Goal: Use online tool/utility: Utilize a website feature to perform a specific function

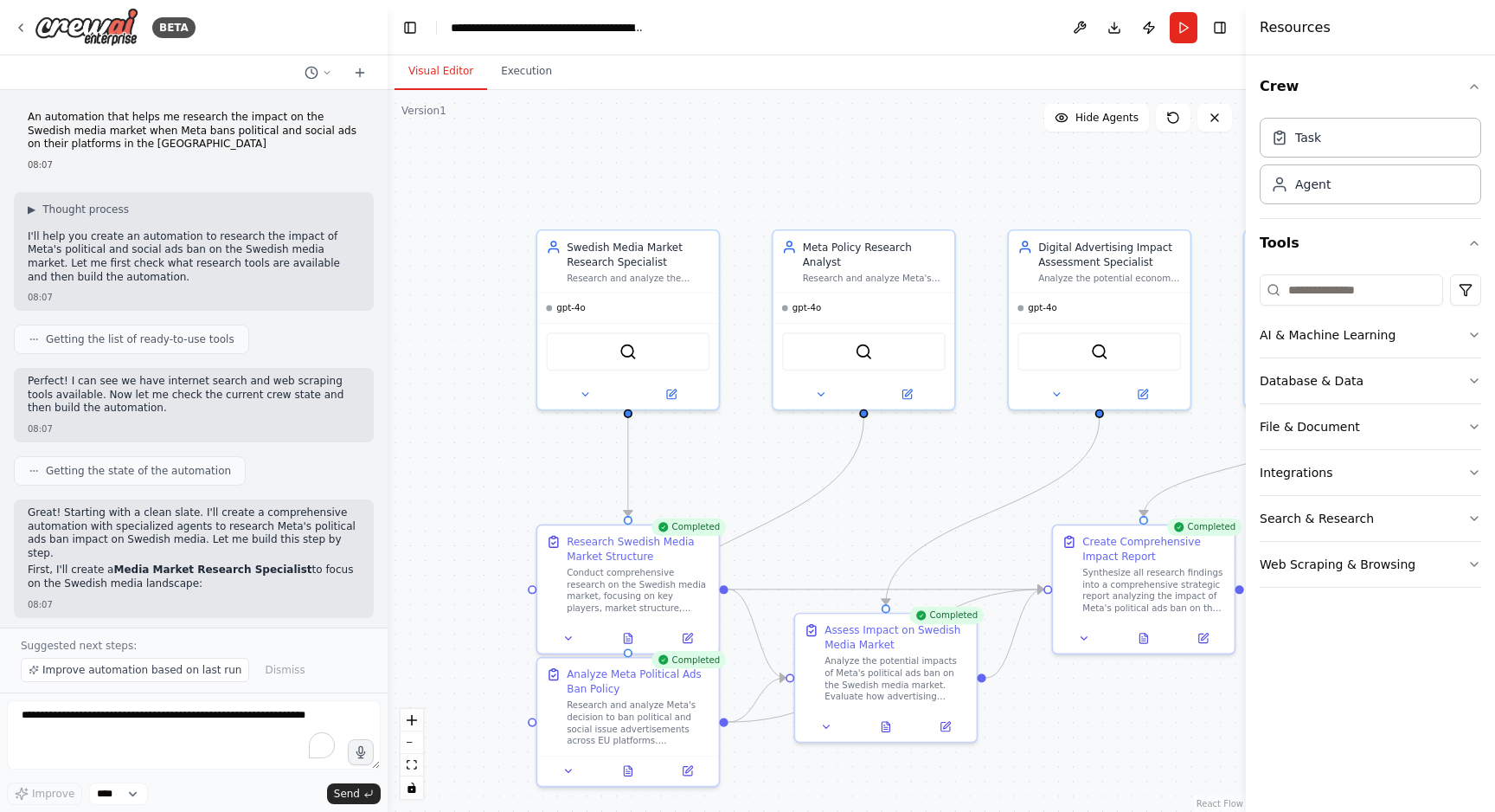
scroll to position [1611, 0]
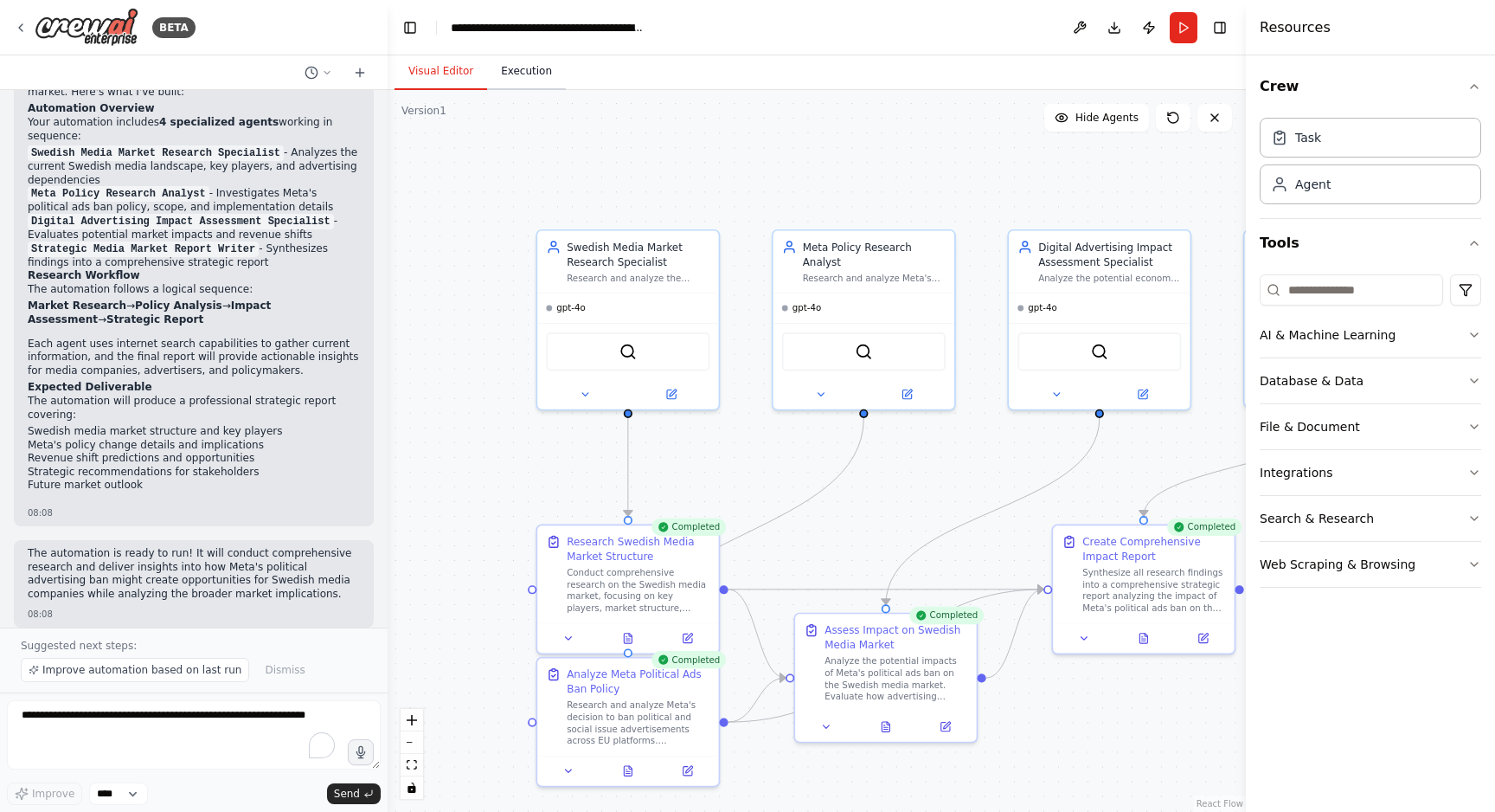
click at [530, 72] on button "Execution" at bounding box center [526, 72] width 79 height 36
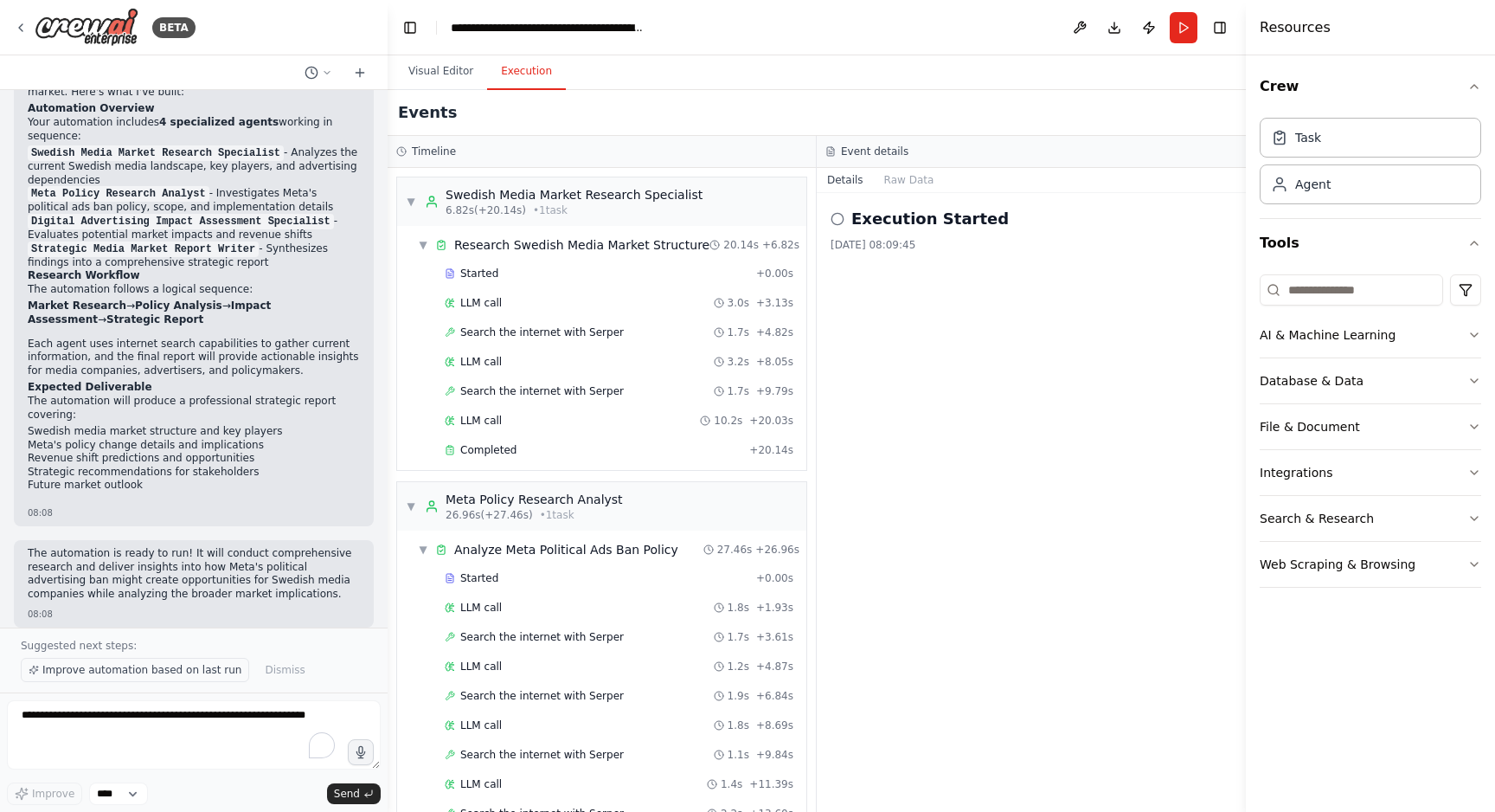
click at [146, 669] on span "Improve automation based on last run" at bounding box center [142, 670] width 199 height 14
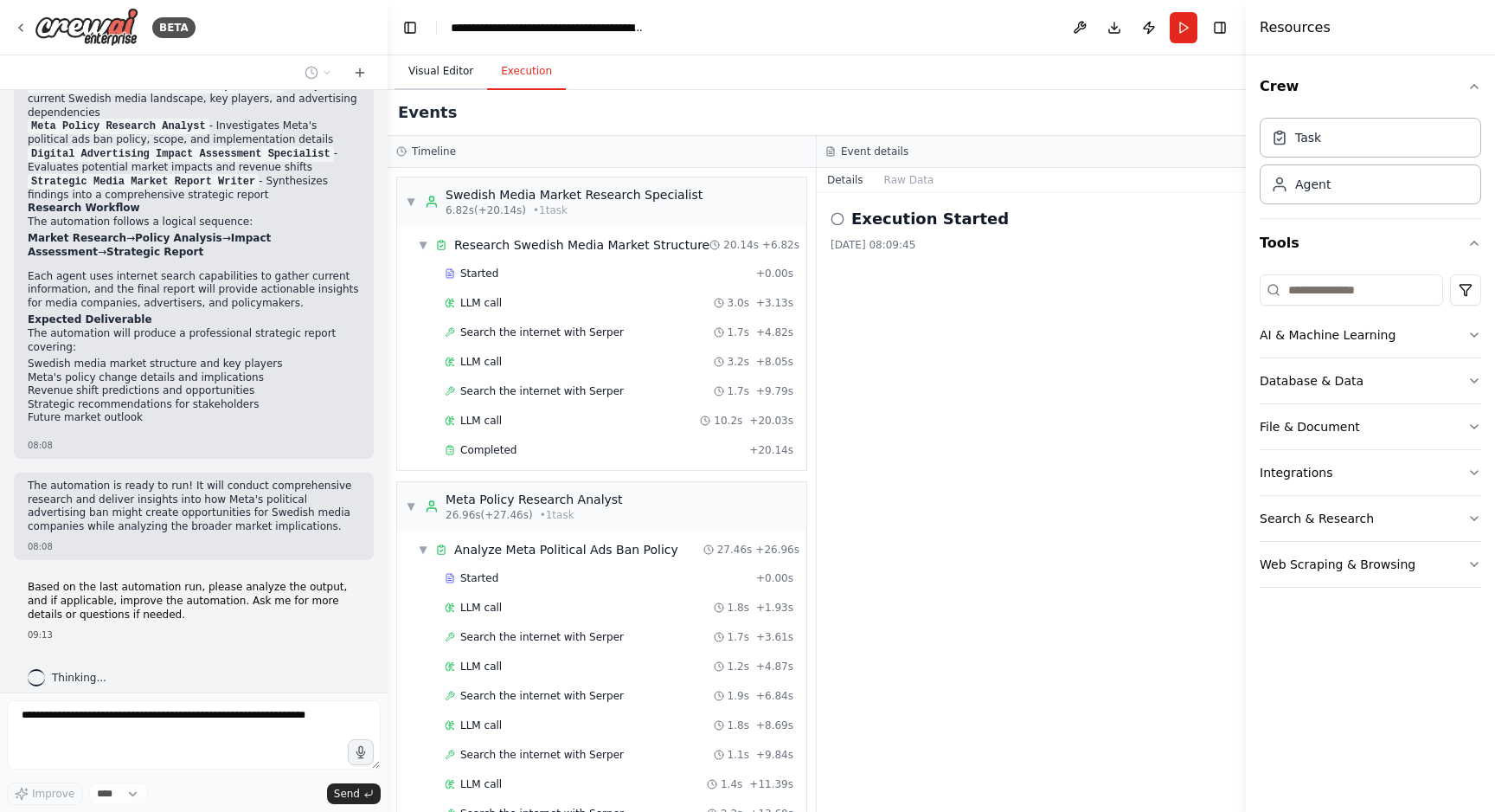
click at [434, 72] on button "Visual Editor" at bounding box center [441, 72] width 93 height 36
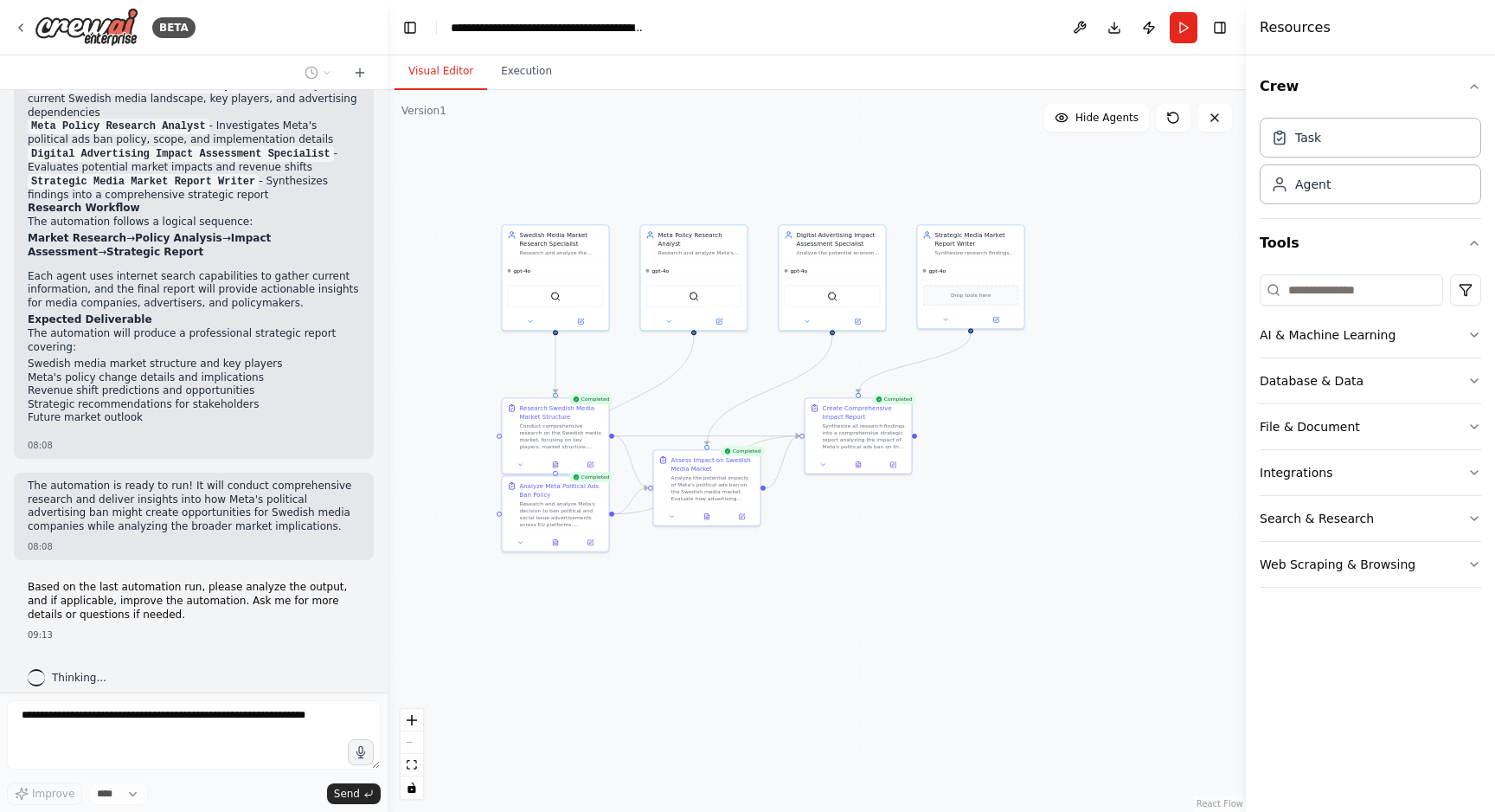
drag, startPoint x: 1100, startPoint y: 152, endPoint x: 868, endPoint y: 169, distance: 232.6
click at [868, 169] on div ".deletable-edge-delete-btn { width: 20px; height: 20px; border: 0px solid #ffff…" at bounding box center [817, 451] width 858 height 722
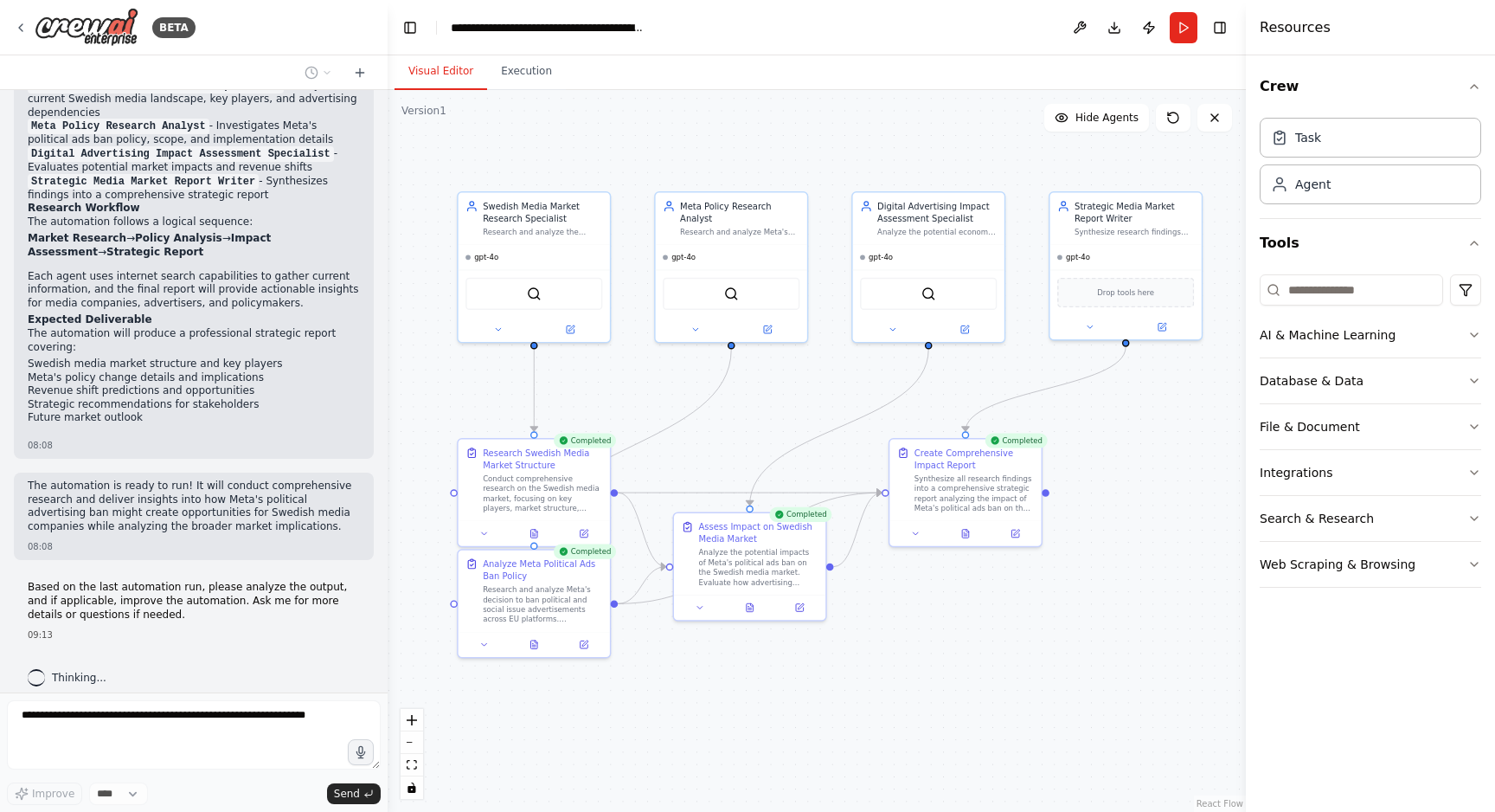
drag, startPoint x: 654, startPoint y: 370, endPoint x: 655, endPoint y: 411, distance: 41.0
click at [655, 411] on div ".deletable-edge-delete-btn { width: 20px; height: 20px; border: 0px solid #ffff…" at bounding box center [817, 451] width 858 height 722
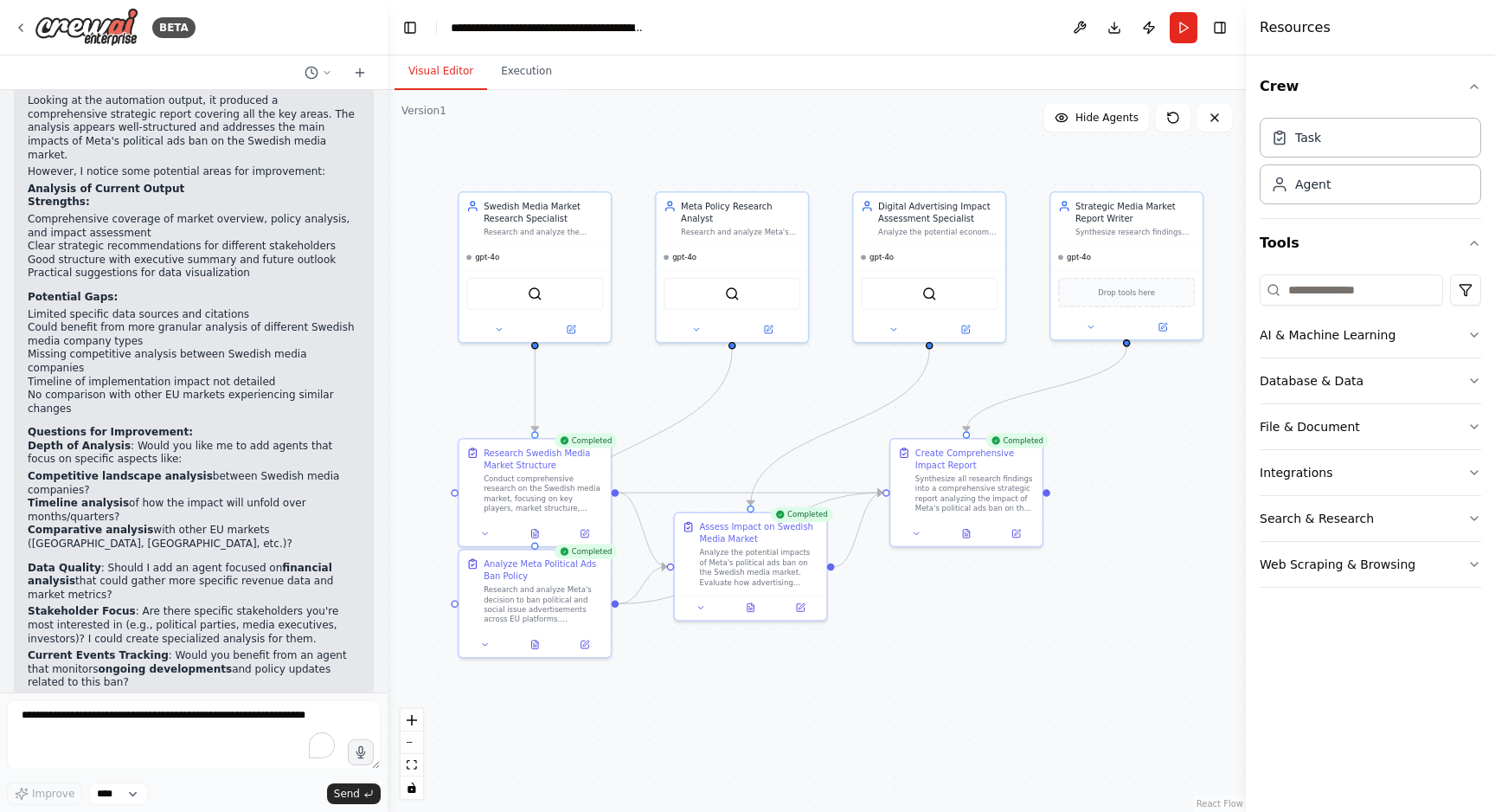
scroll to position [2298, 0]
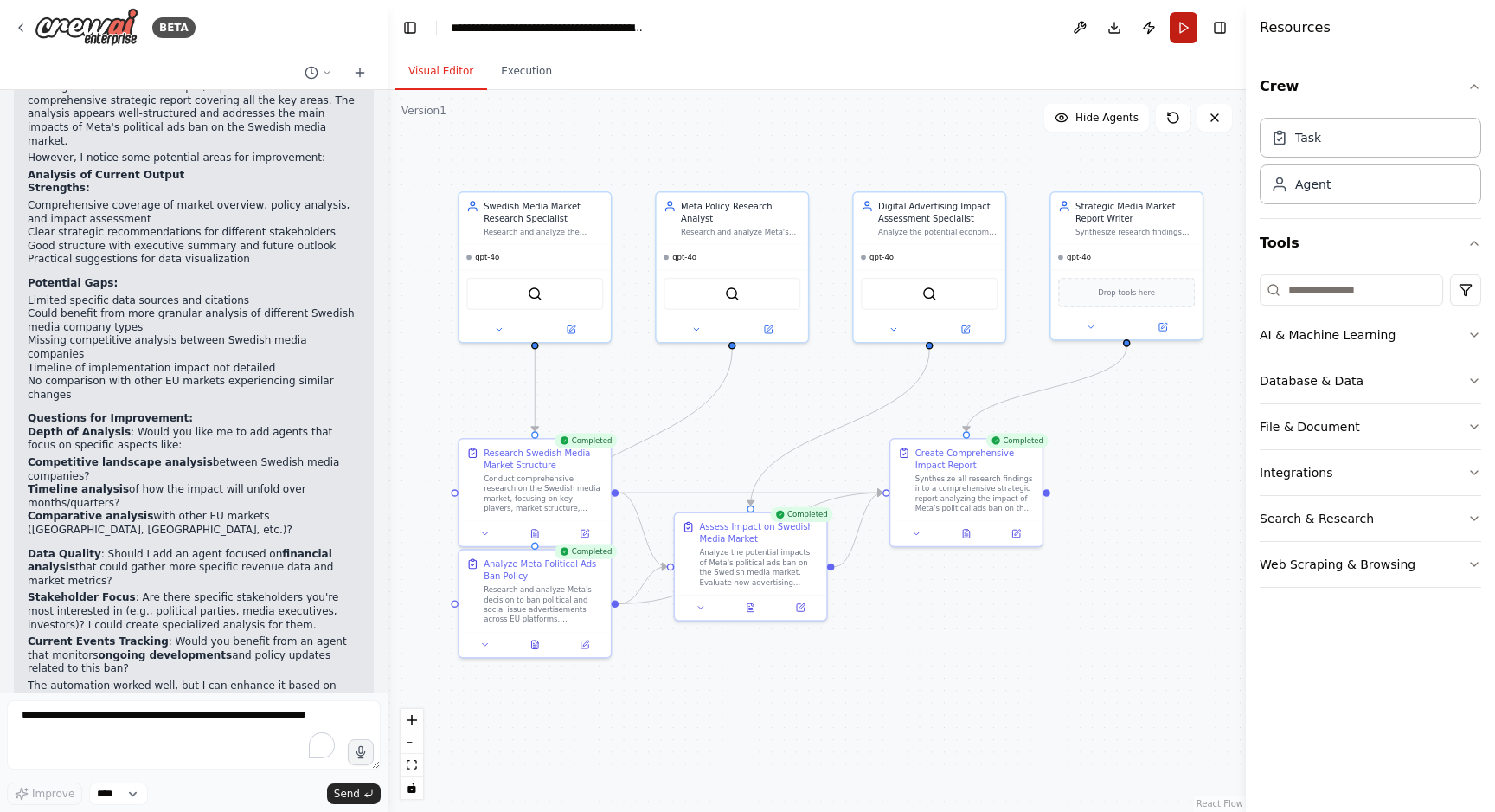
click at [1185, 27] on button "Run" at bounding box center [1183, 28] width 28 height 31
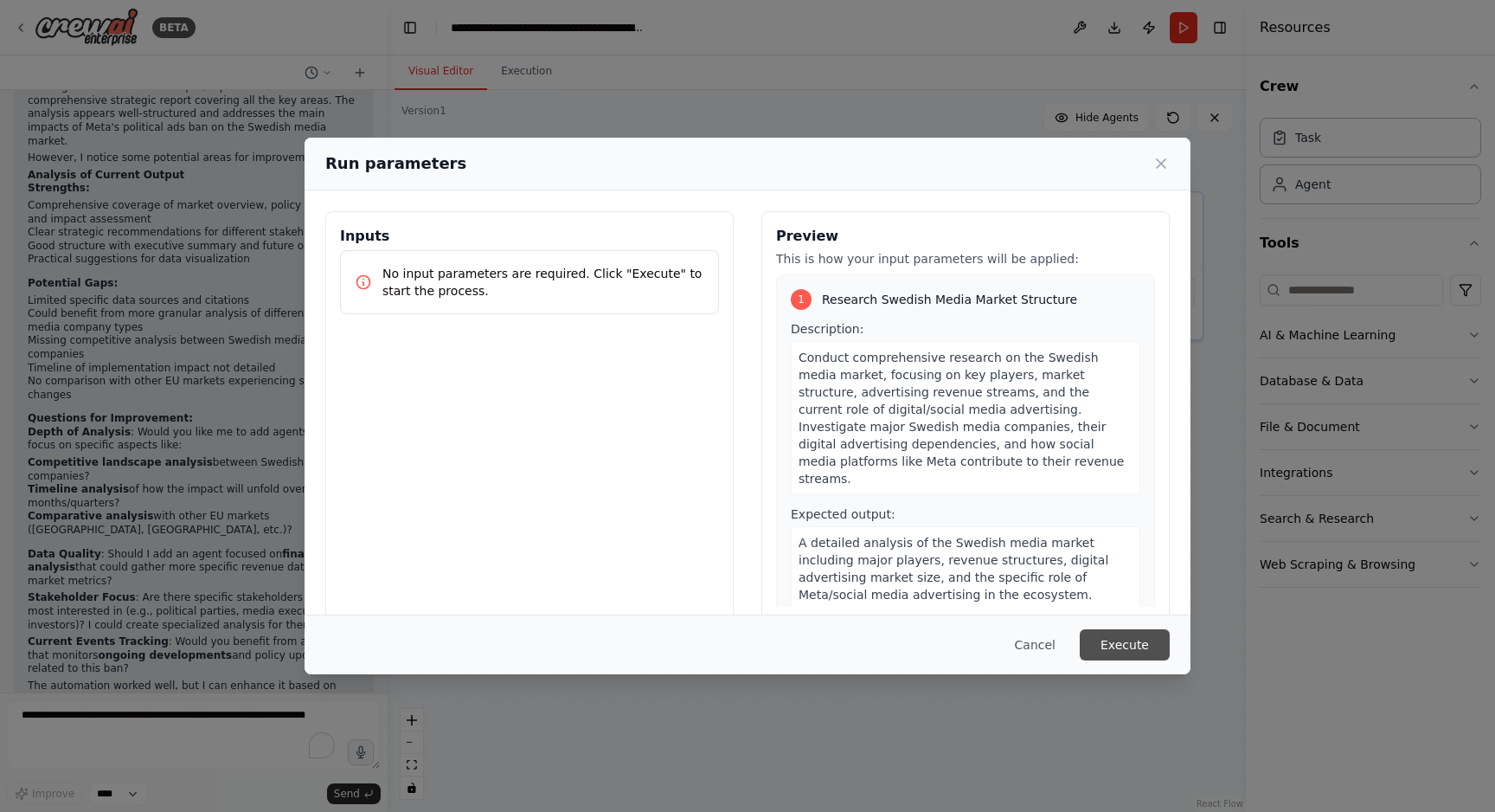
click at [1137, 636] on button "Execute" at bounding box center [1124, 644] width 90 height 31
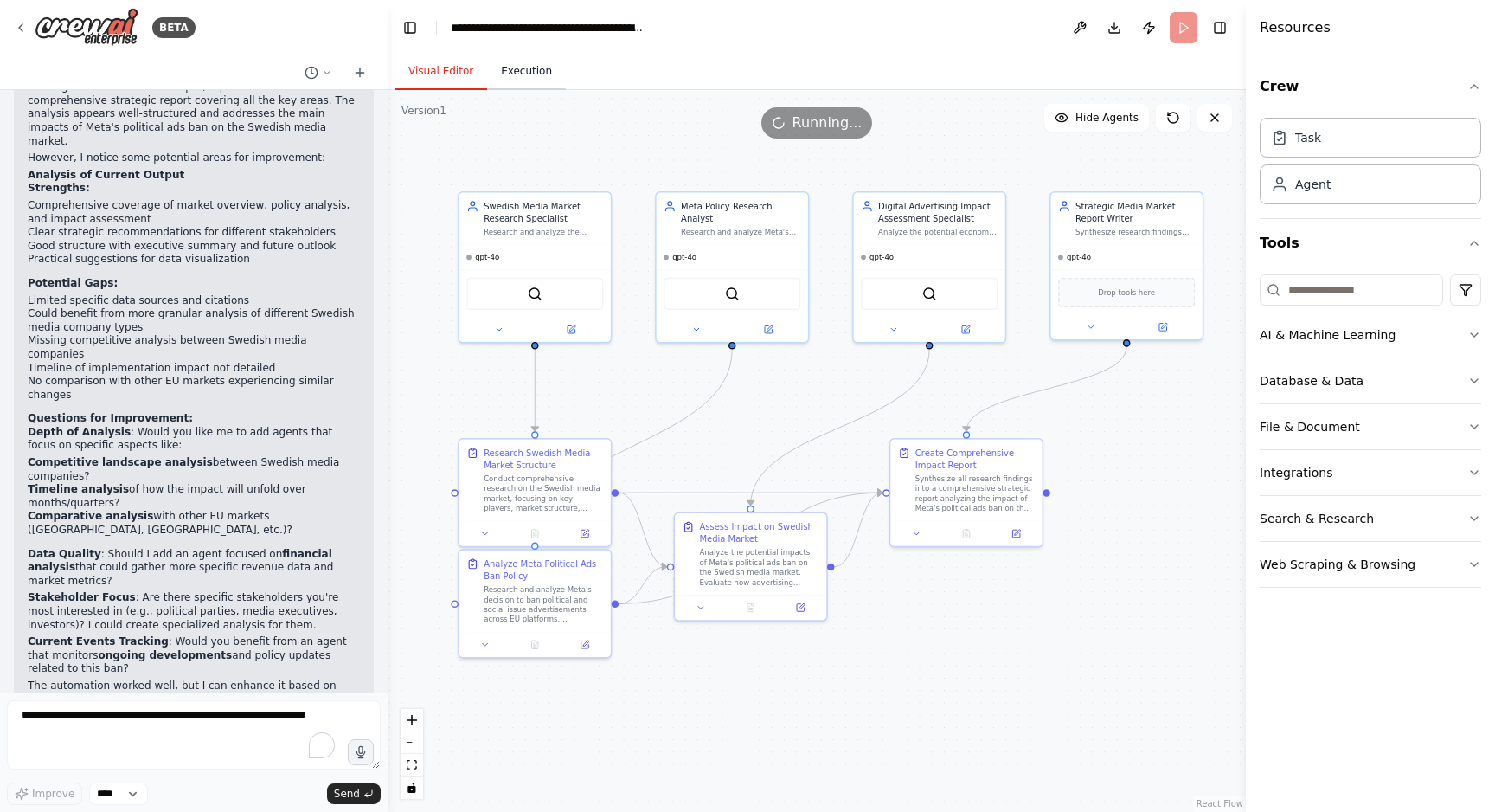
click at [527, 69] on button "Execution" at bounding box center [526, 72] width 79 height 36
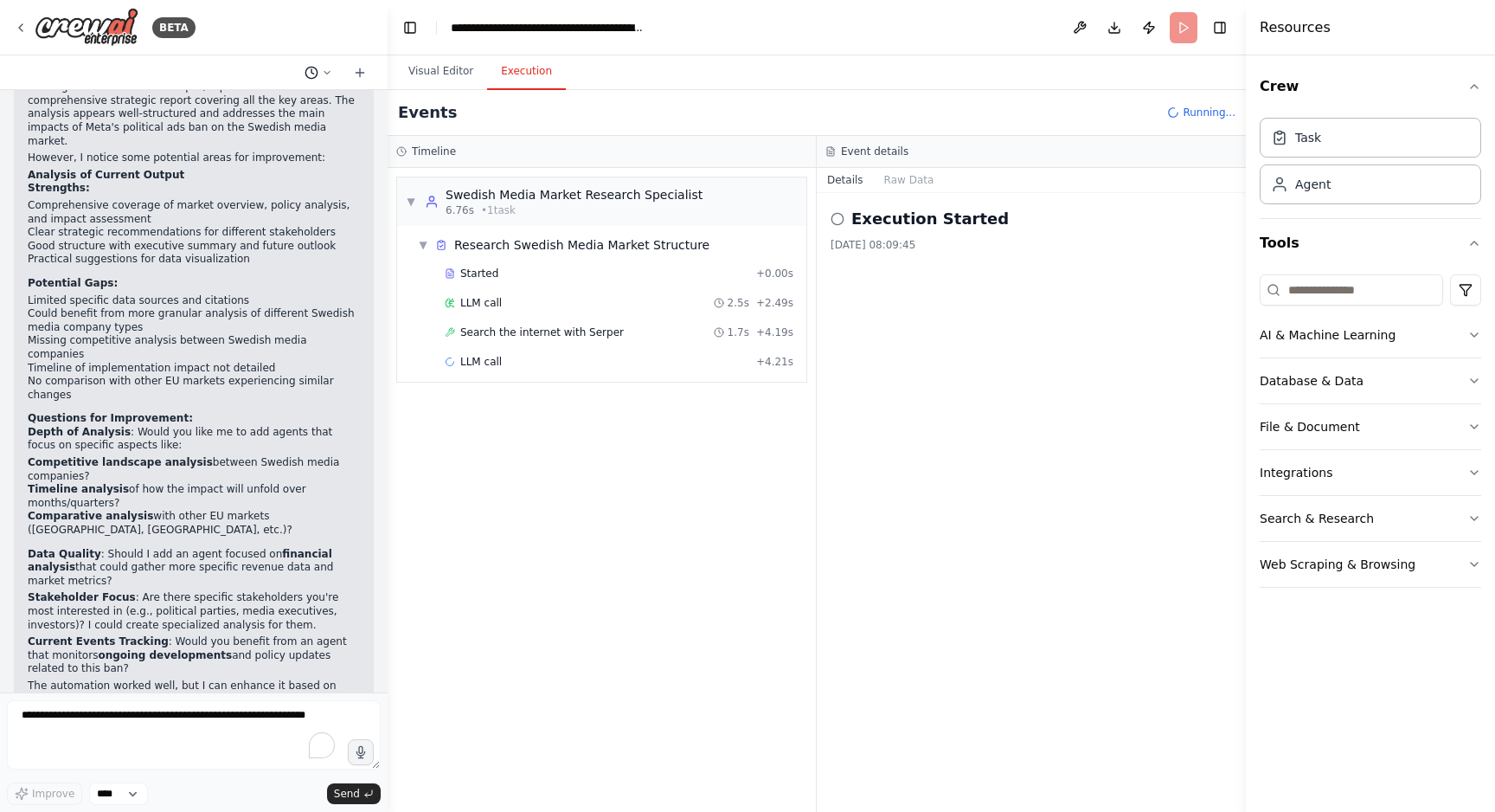
click at [329, 70] on icon at bounding box center [326, 72] width 10 height 10
click at [334, 40] on div at bounding box center [194, 406] width 388 height 812
click at [1478, 576] on button "Web Scraping & Browsing" at bounding box center [1371, 563] width 222 height 45
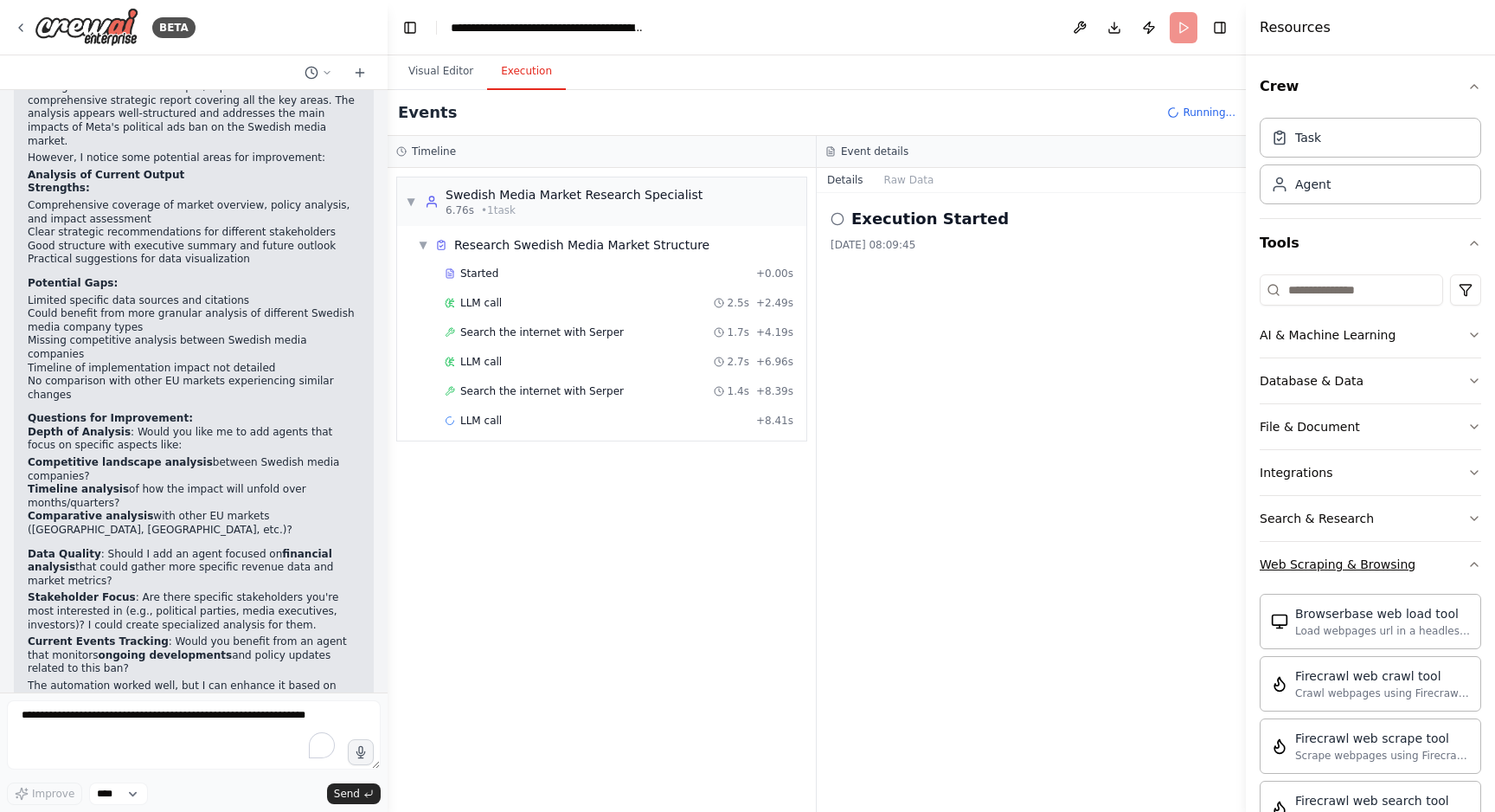
click at [1478, 564] on icon "button" at bounding box center [1474, 563] width 14 height 14
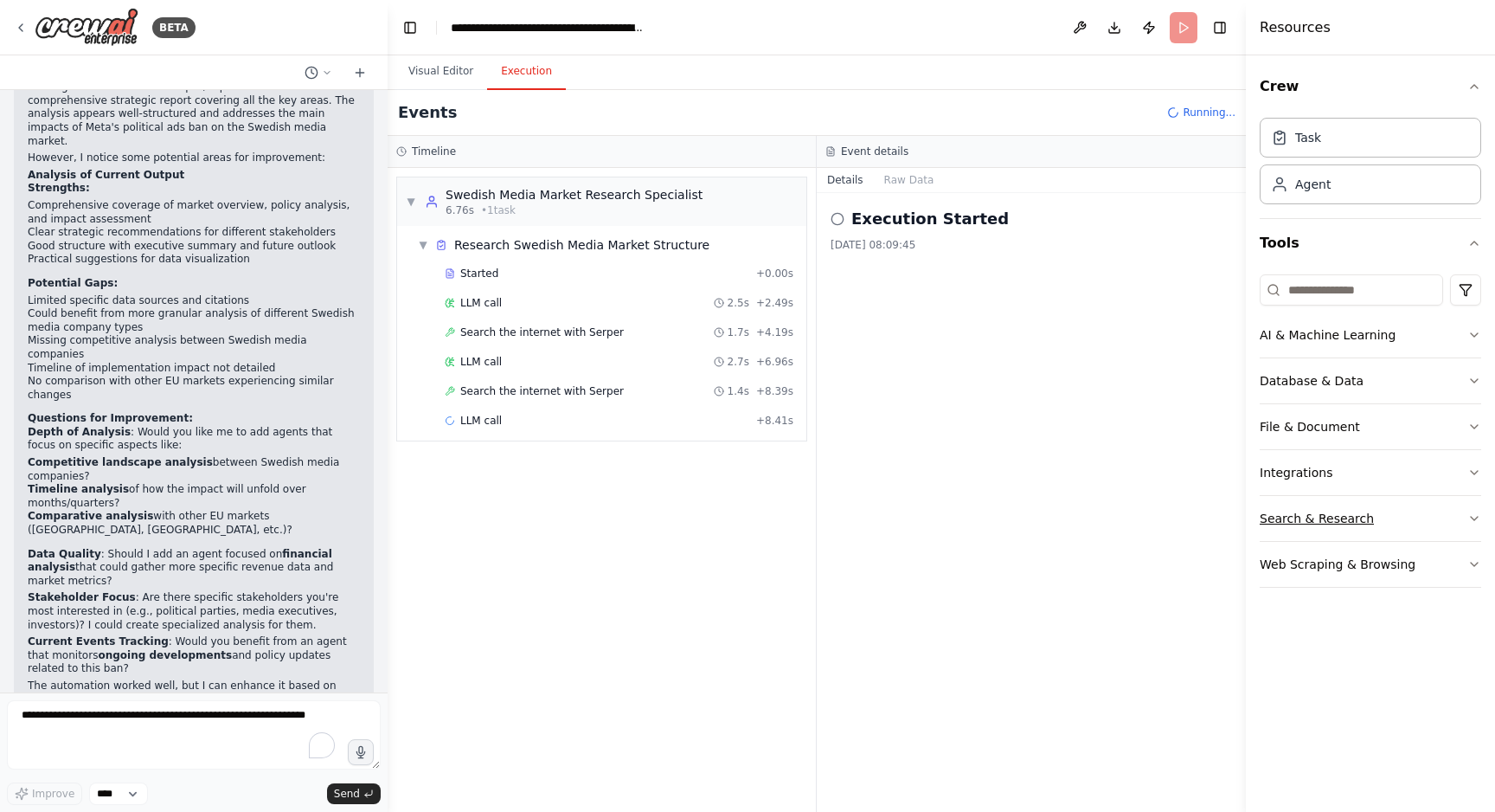
click at [1478, 514] on icon "button" at bounding box center [1474, 518] width 14 height 14
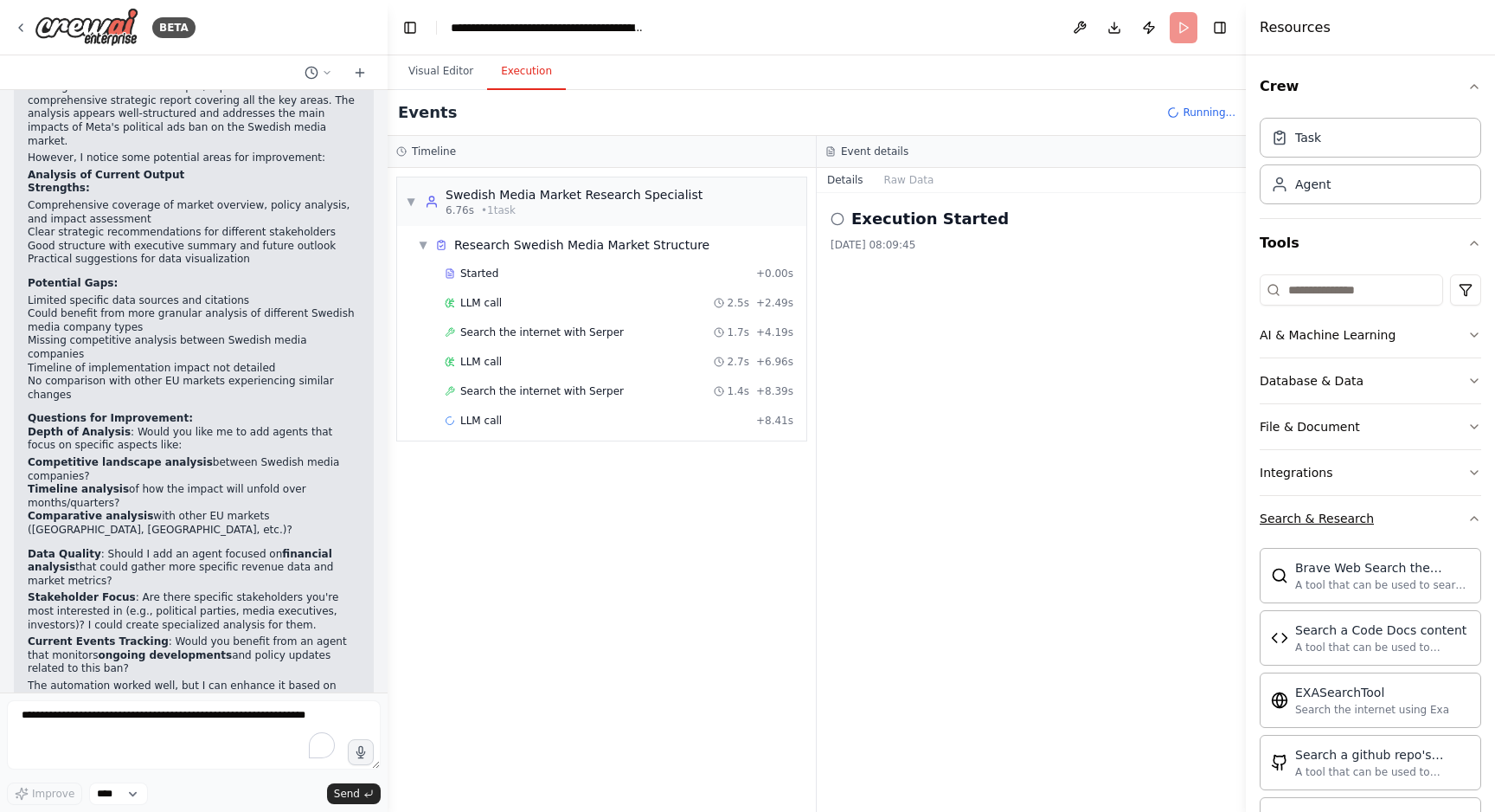
click at [1477, 514] on icon "button" at bounding box center [1474, 518] width 14 height 14
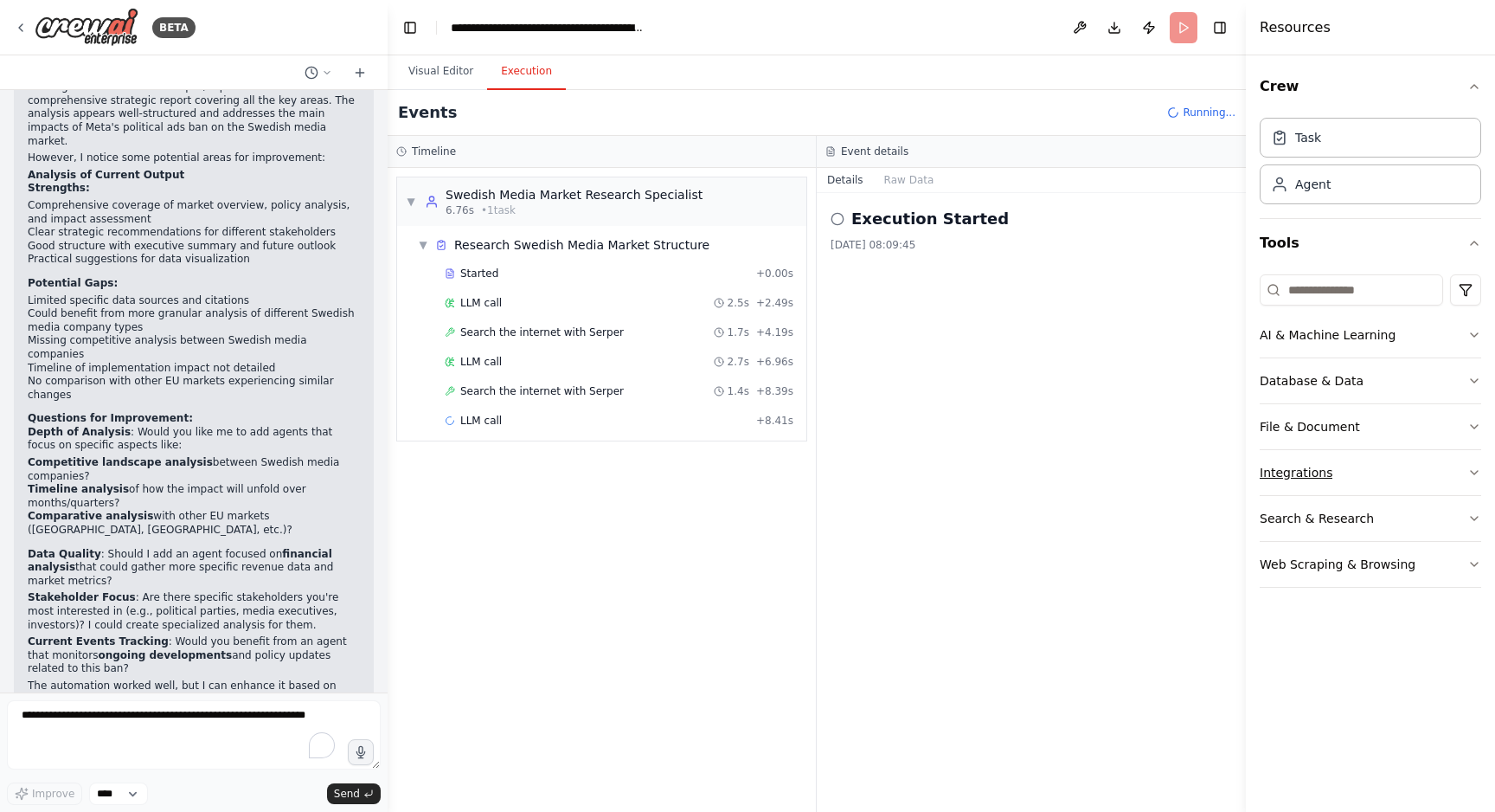
click at [1476, 468] on icon "button" at bounding box center [1474, 472] width 14 height 14
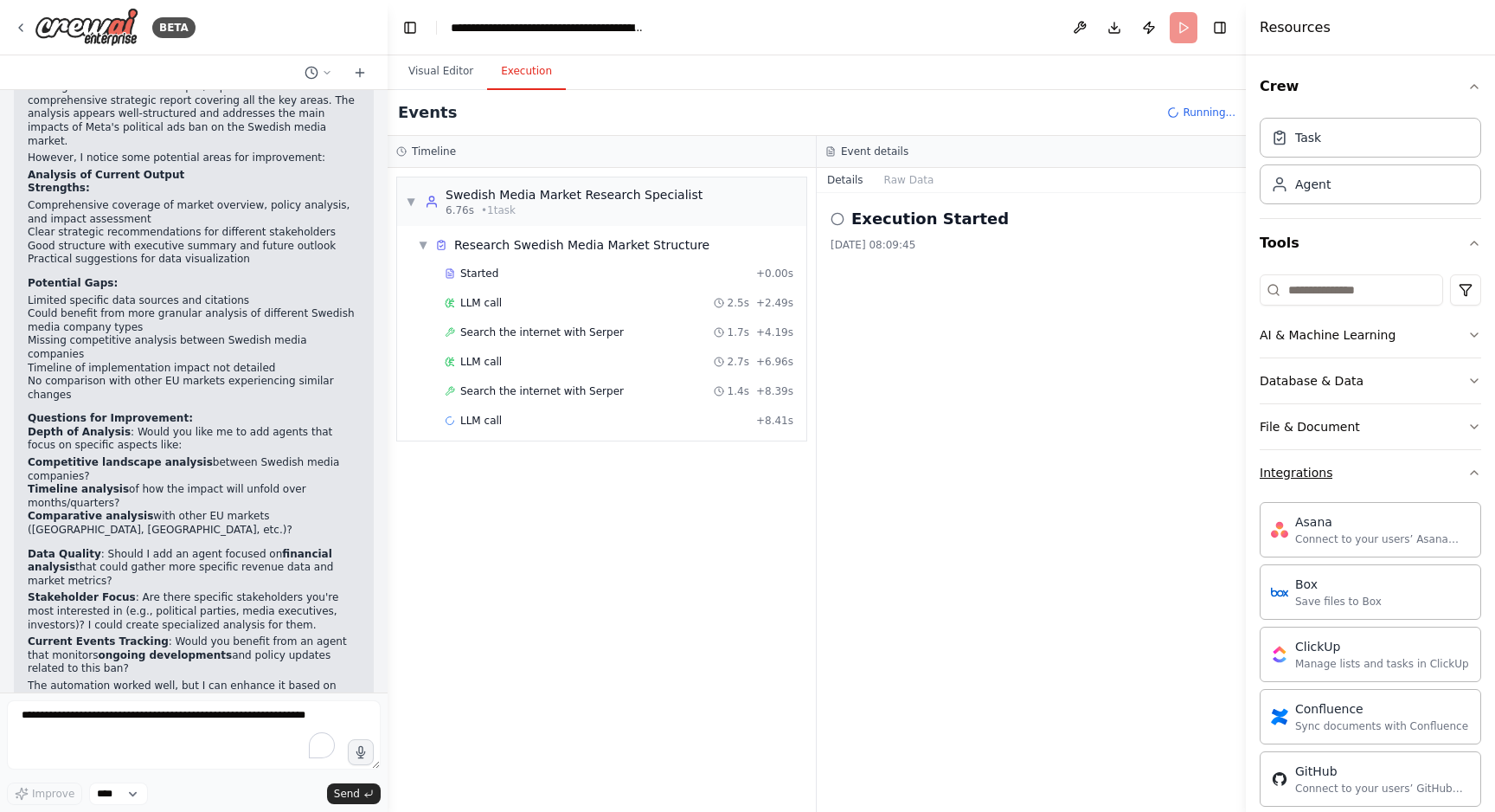
click at [1475, 468] on icon "button" at bounding box center [1474, 472] width 14 height 14
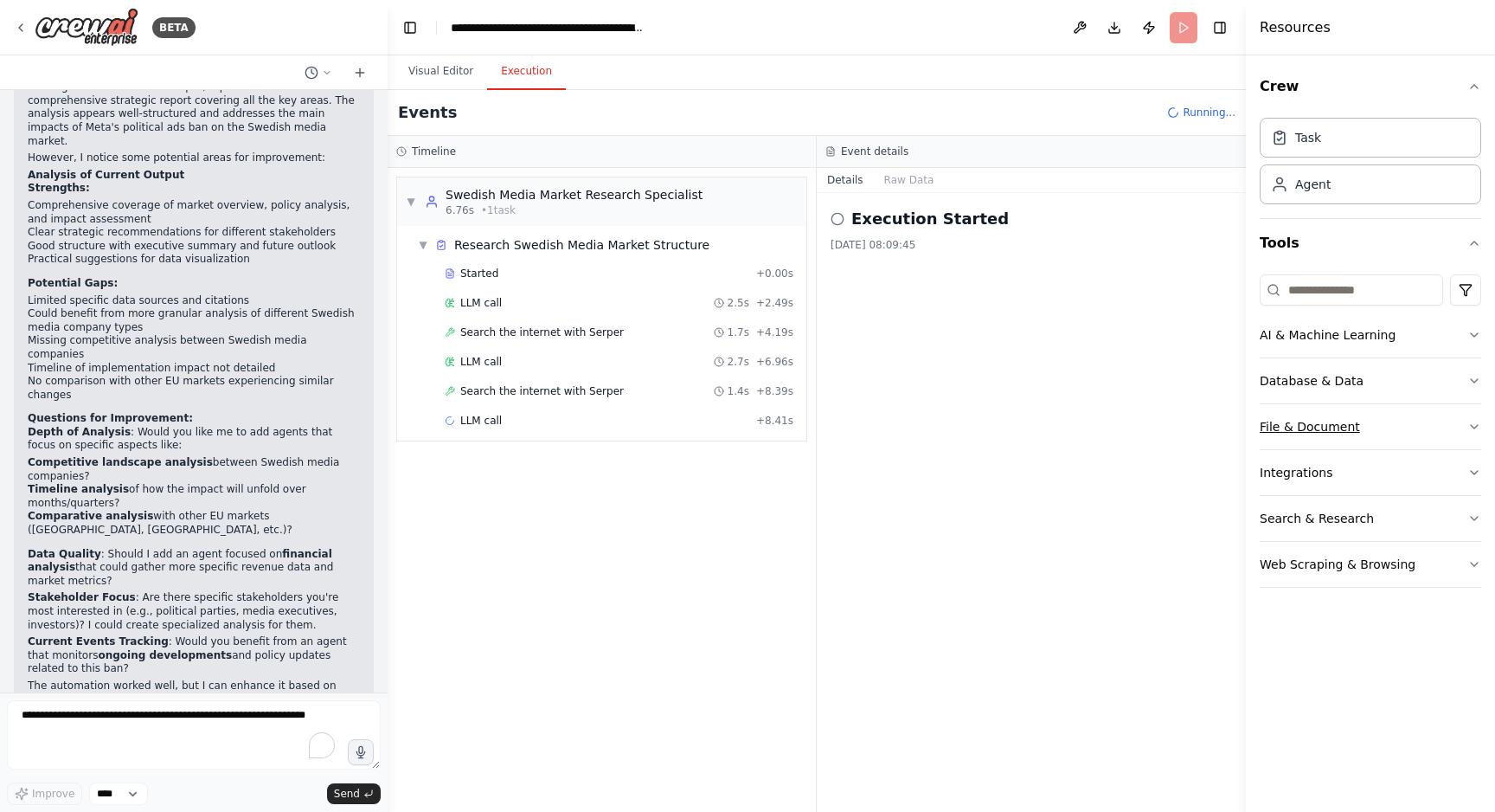
click at [1475, 424] on icon "button" at bounding box center [1474, 426] width 14 height 14
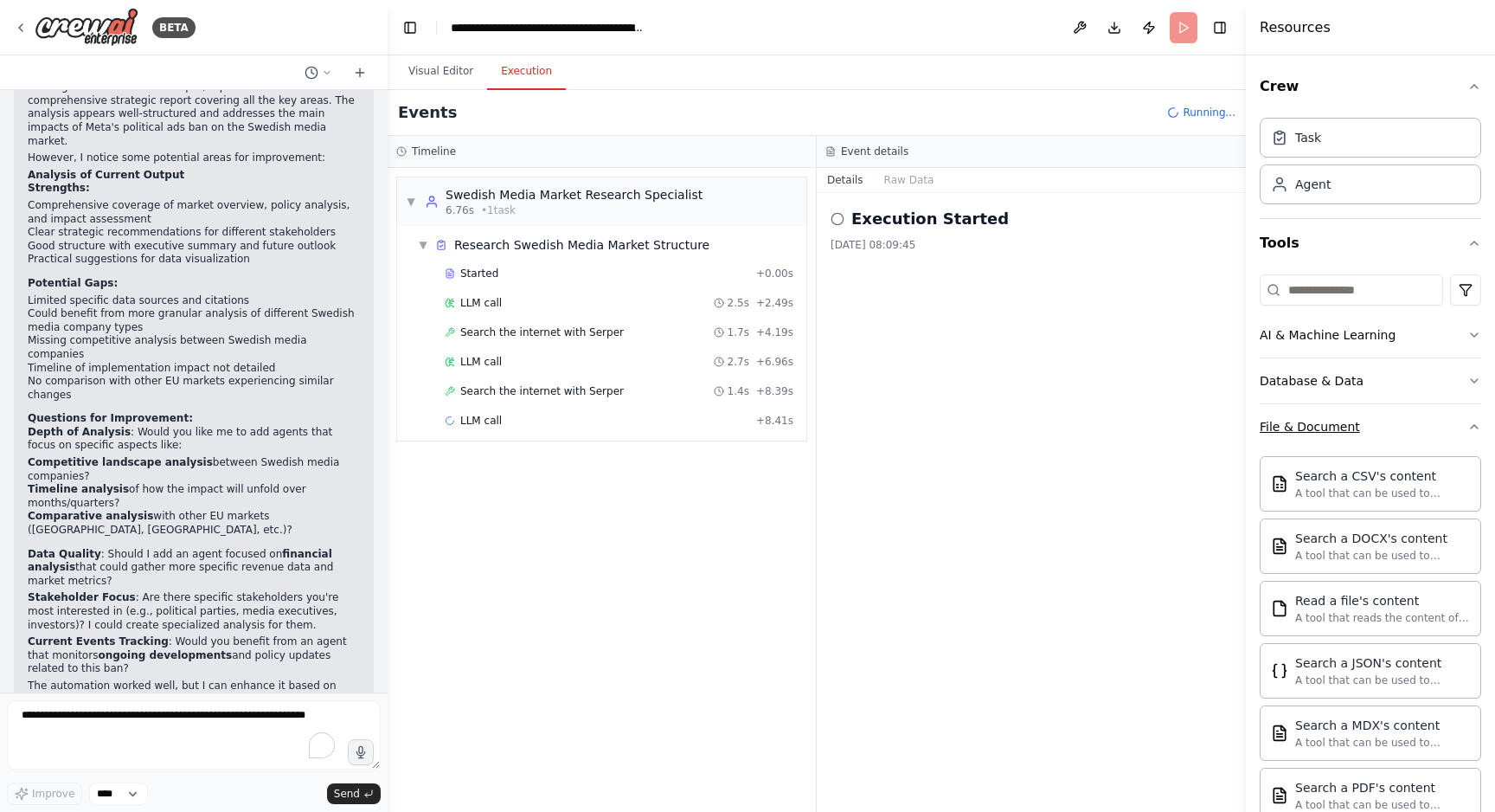
click at [1475, 424] on icon "button" at bounding box center [1474, 426] width 14 height 14
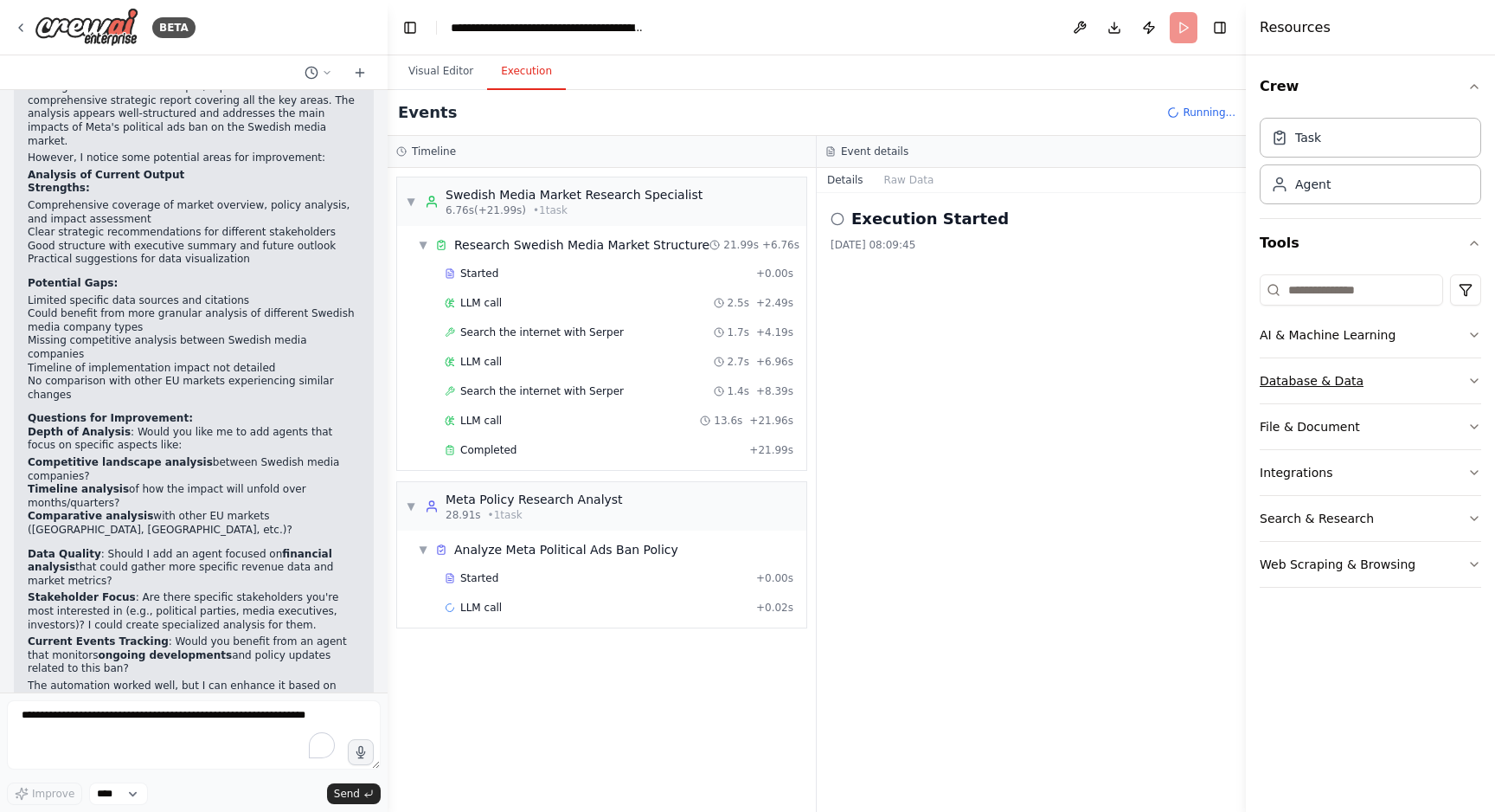
click at [1474, 378] on icon "button" at bounding box center [1474, 380] width 14 height 14
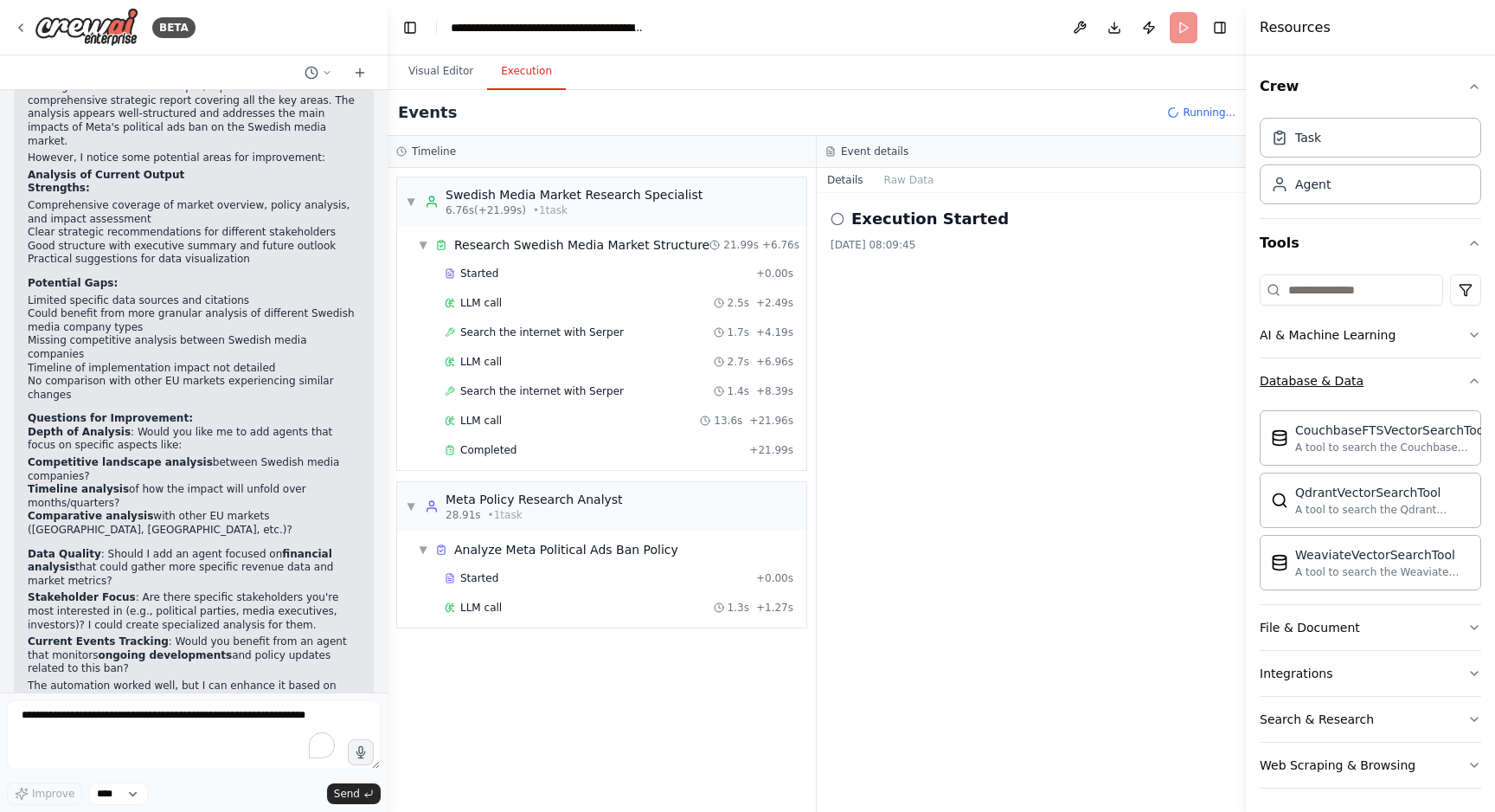
click at [1474, 378] on icon "button" at bounding box center [1474, 380] width 14 height 14
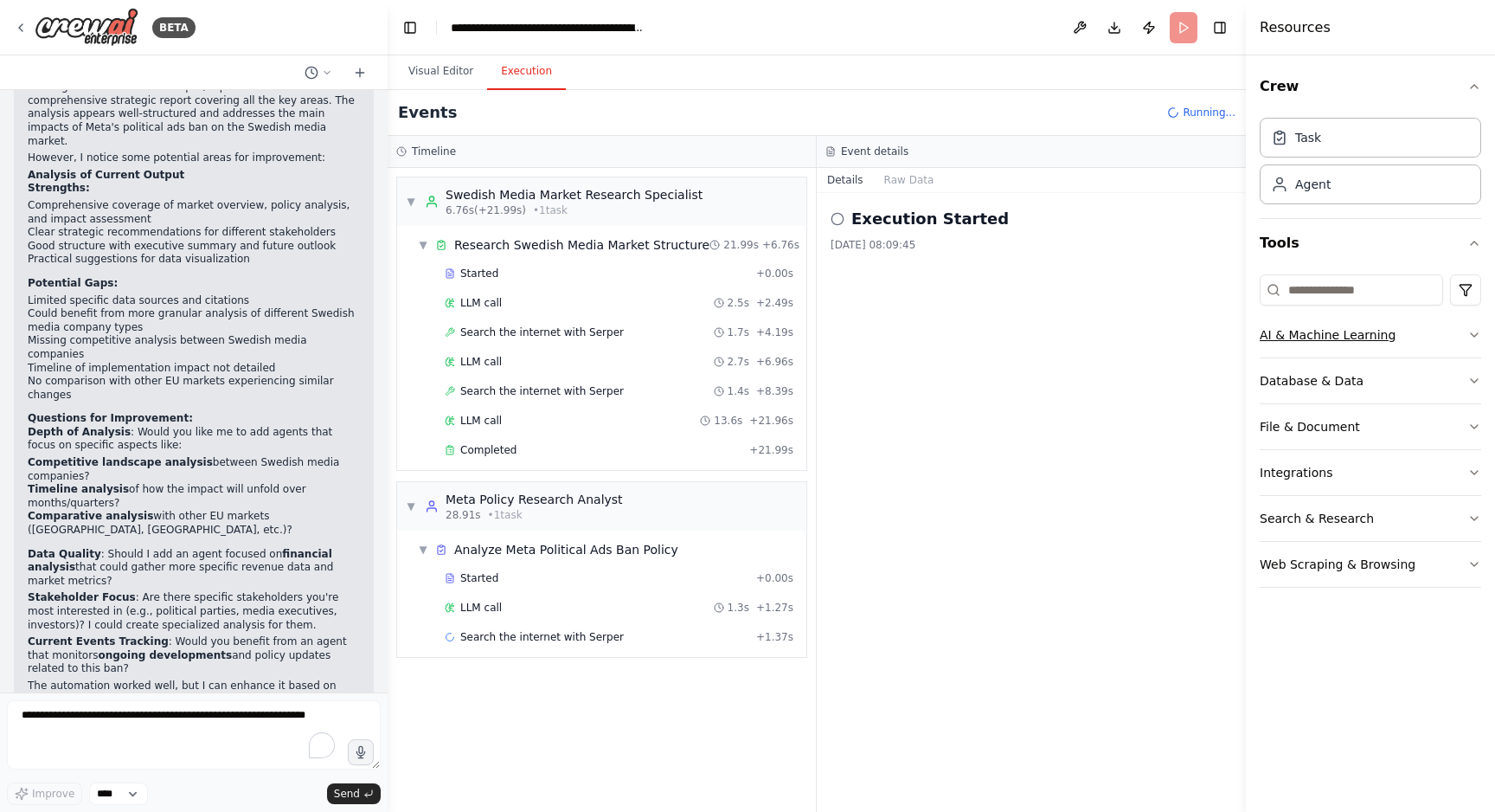
click at [1476, 336] on icon "button" at bounding box center [1474, 335] width 14 height 14
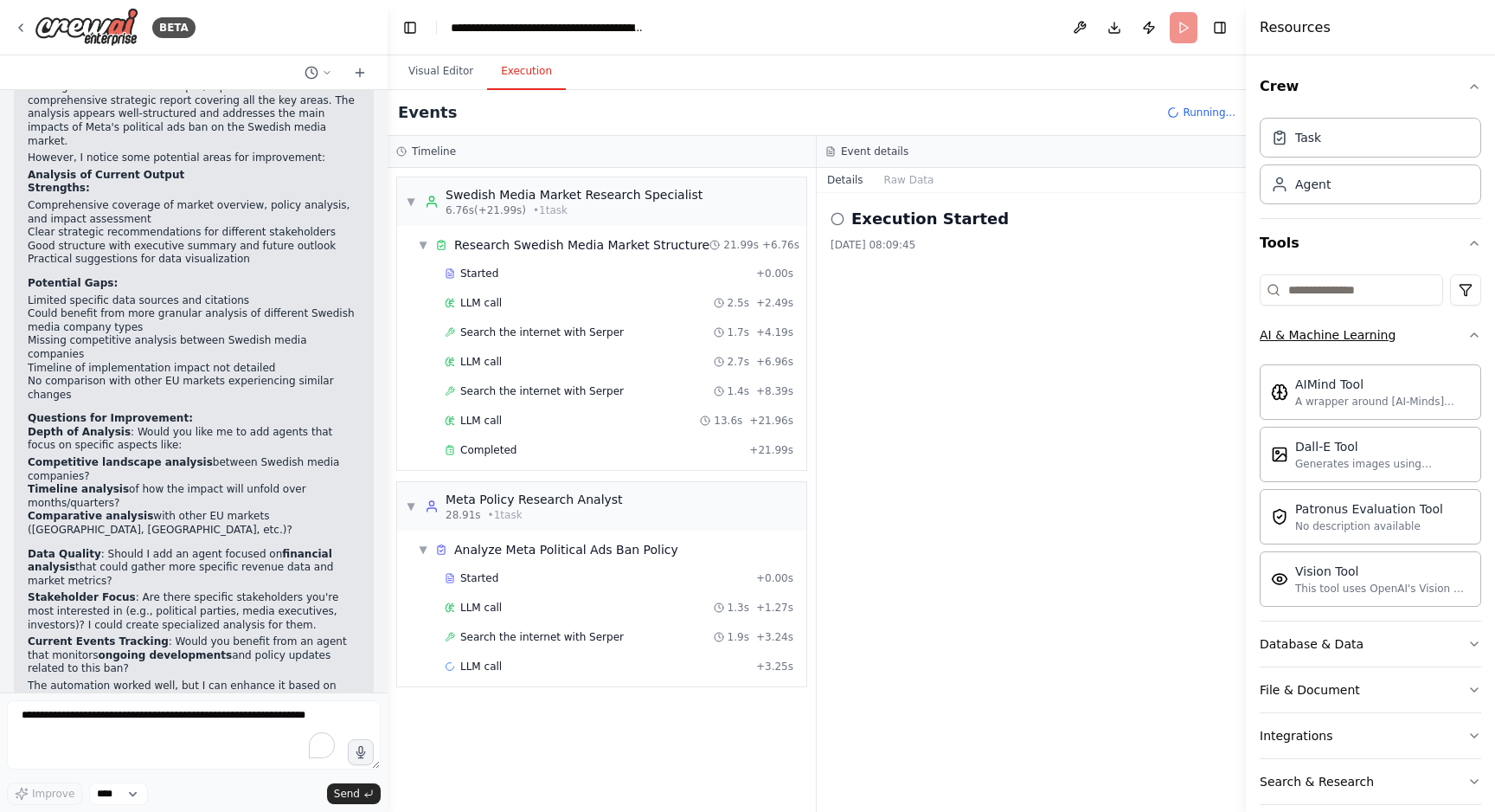
click at [1476, 336] on icon "button" at bounding box center [1474, 335] width 7 height 4
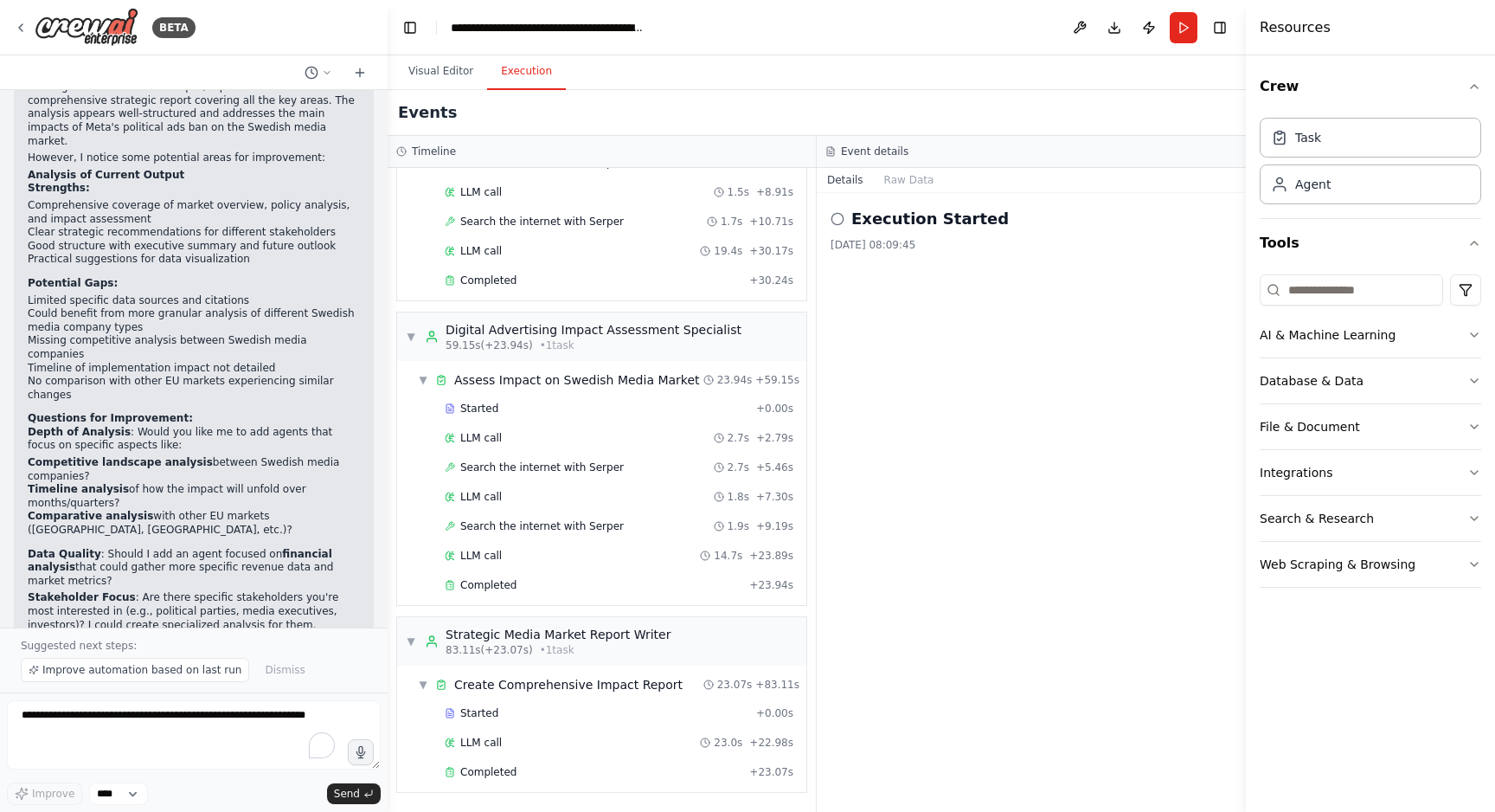
scroll to position [2362, 0]
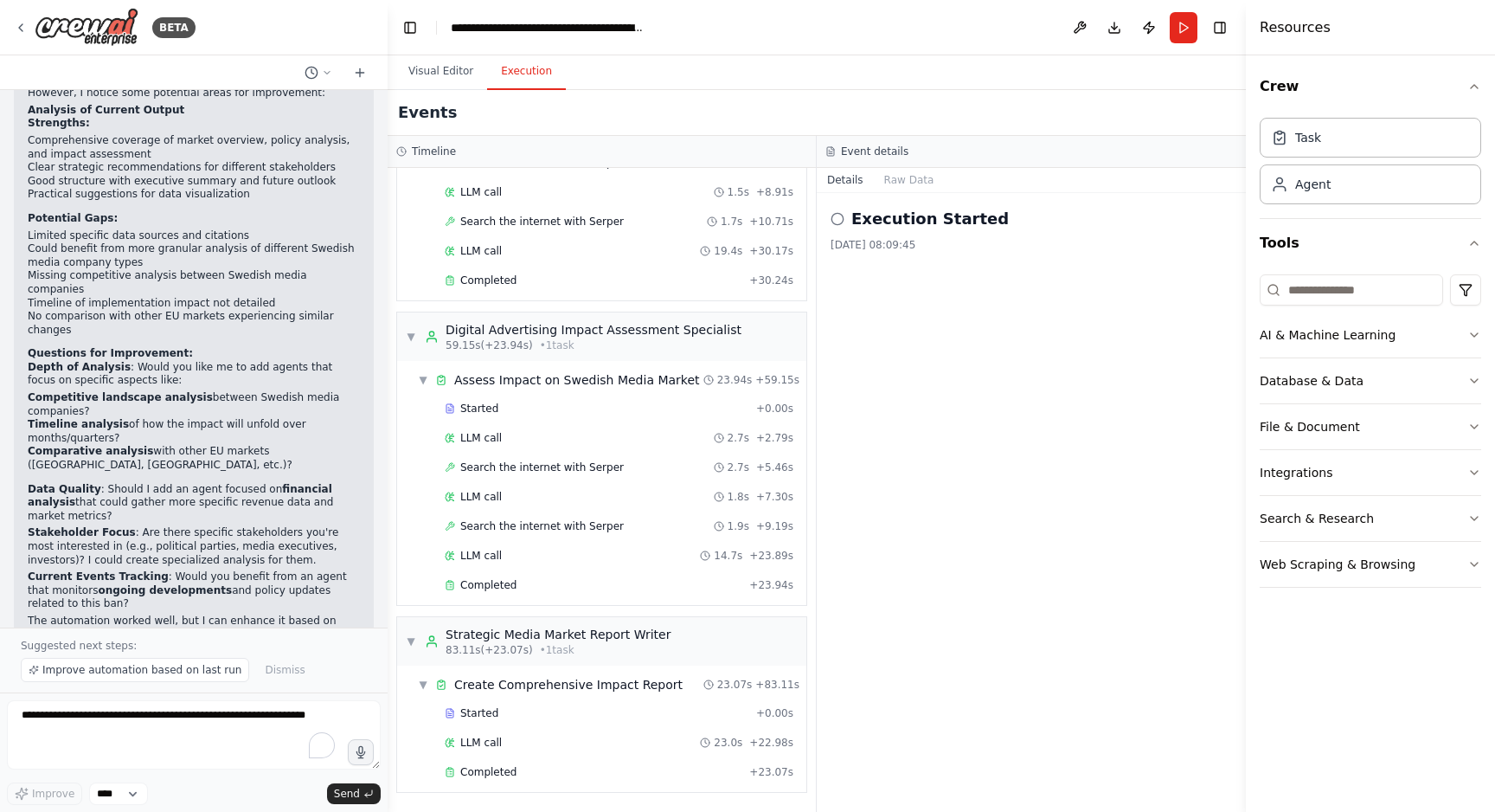
click at [1011, 360] on div "Execution Started 2025-09-04 08:09:45" at bounding box center [1031, 502] width 429 height 618
click at [63, 718] on textarea "To enrich screen reader interactions, please activate Accessibility in Grammarl…" at bounding box center [194, 734] width 374 height 69
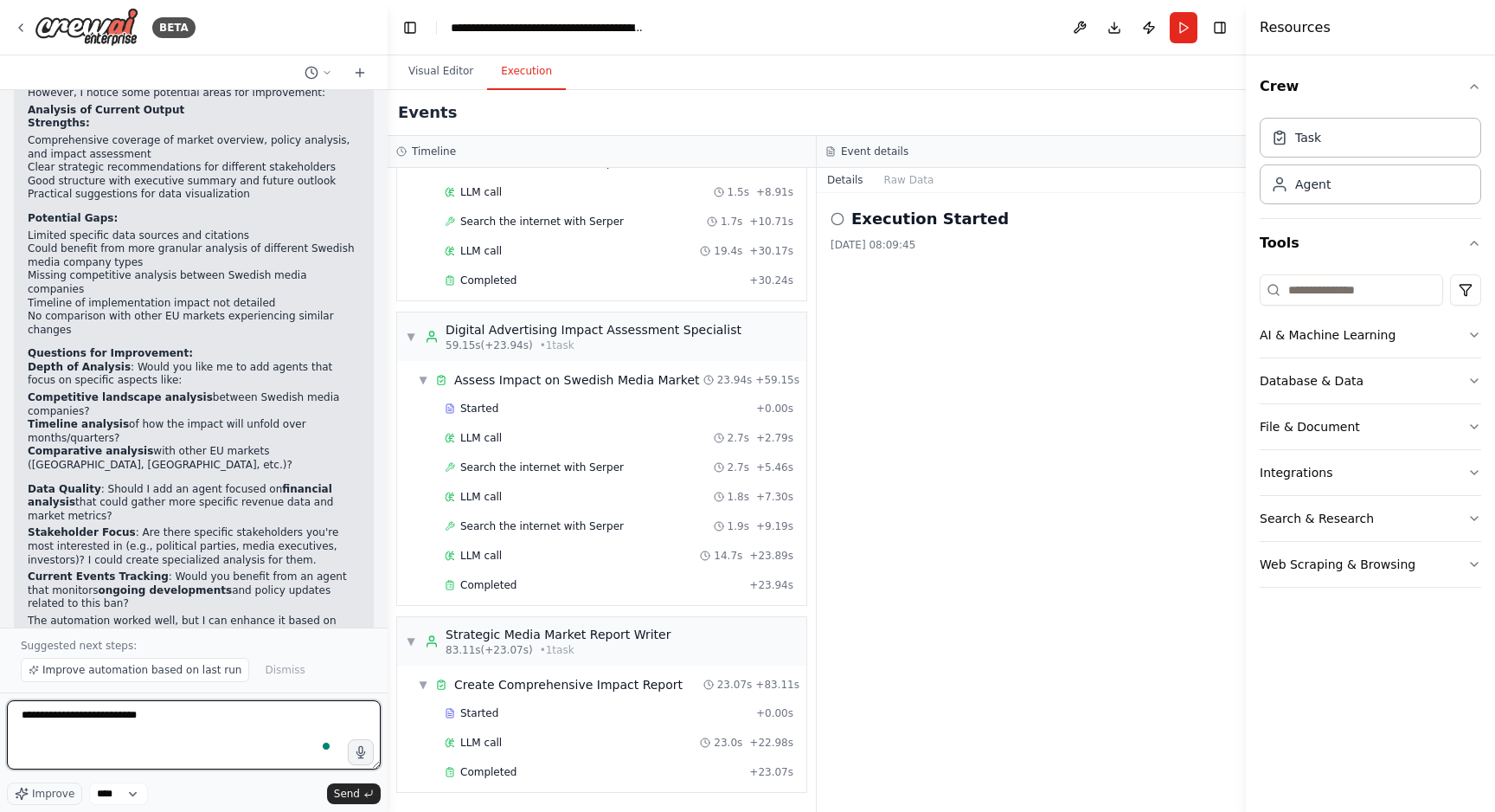
type textarea "**********"
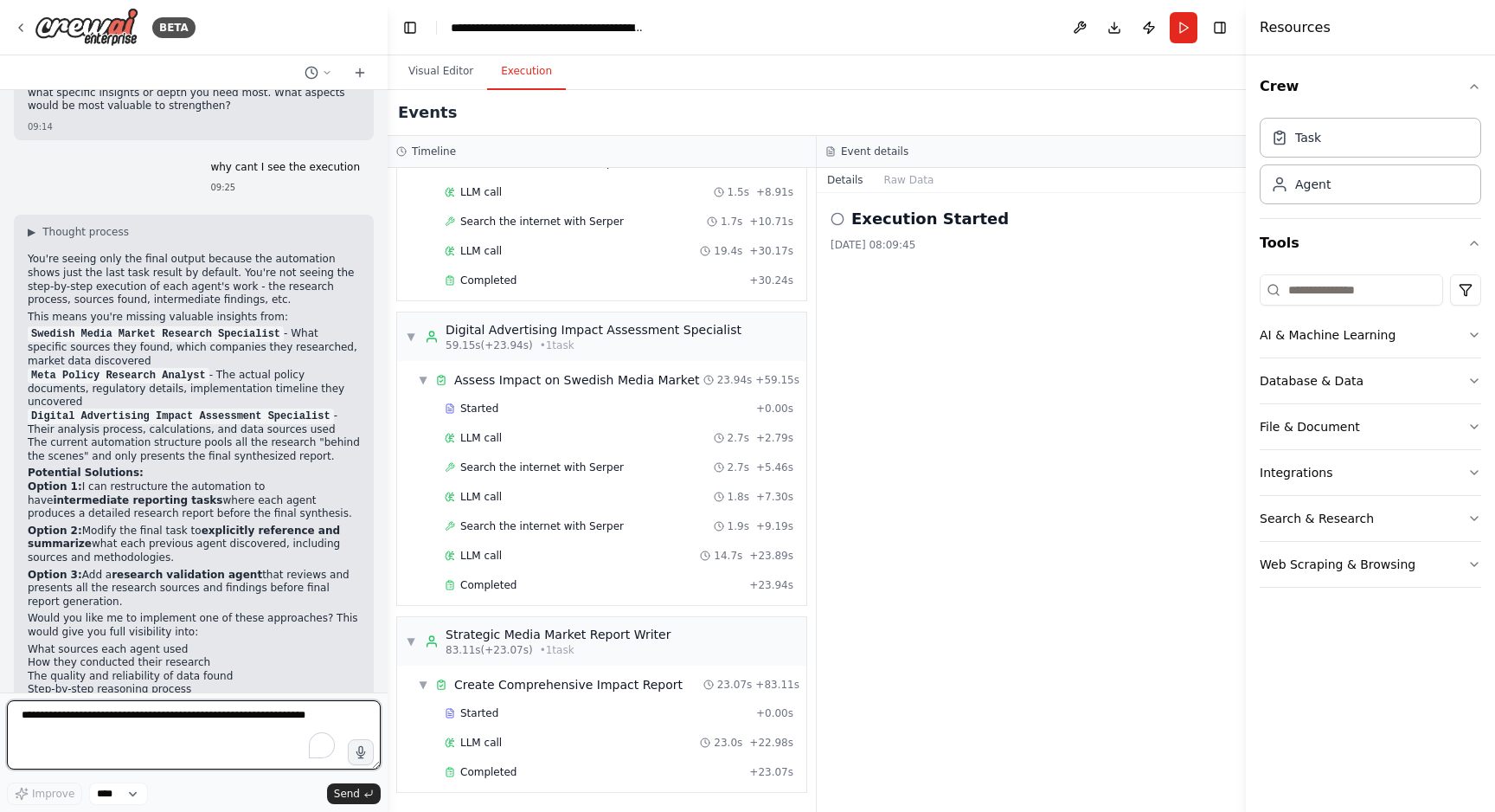
scroll to position [2918, 0]
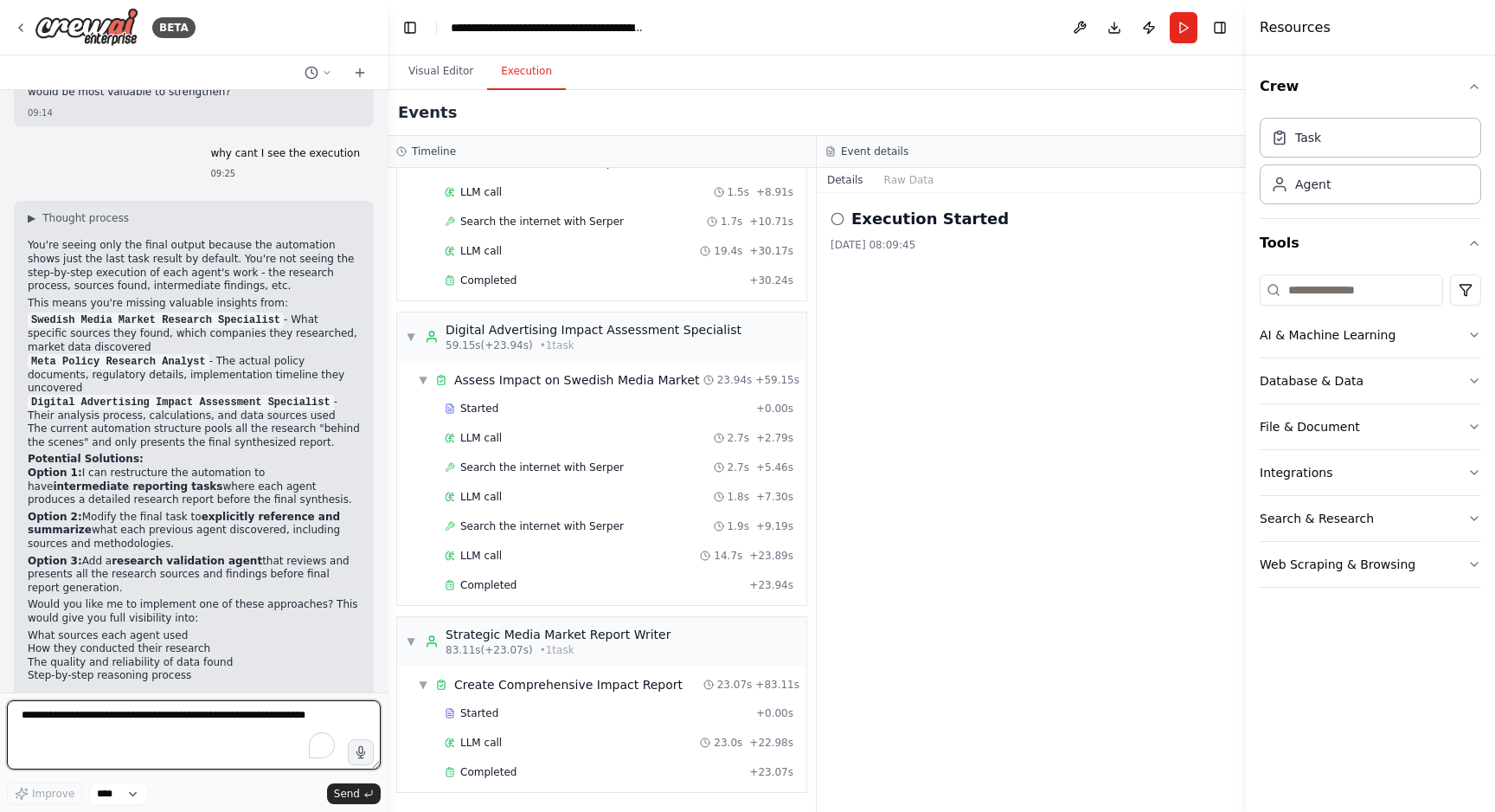
click at [12, 705] on textarea "To enrich screen reader interactions, please activate Accessibility in Grammarl…" at bounding box center [194, 734] width 374 height 69
type textarea "**********"
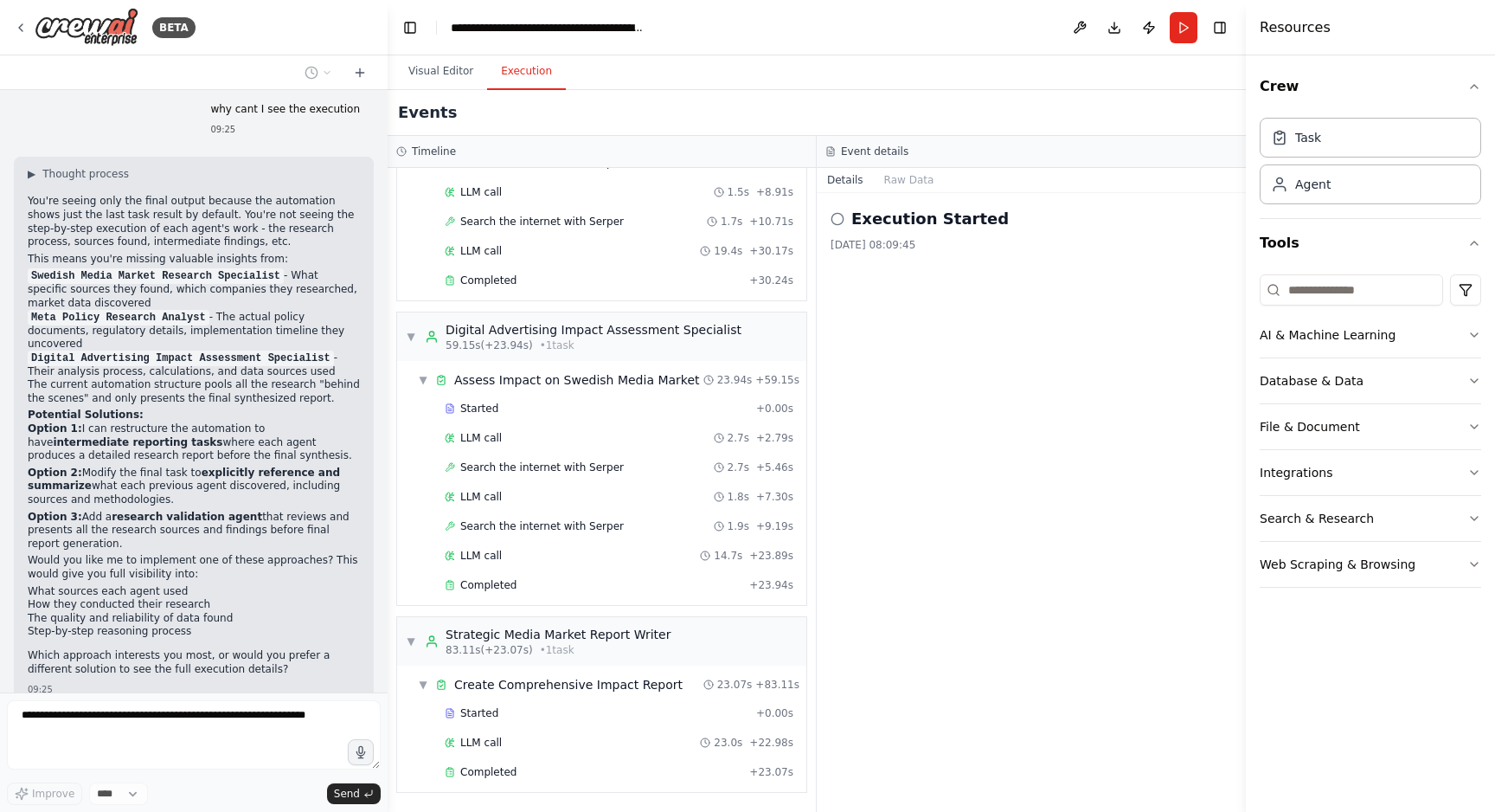
scroll to position [3024, 0]
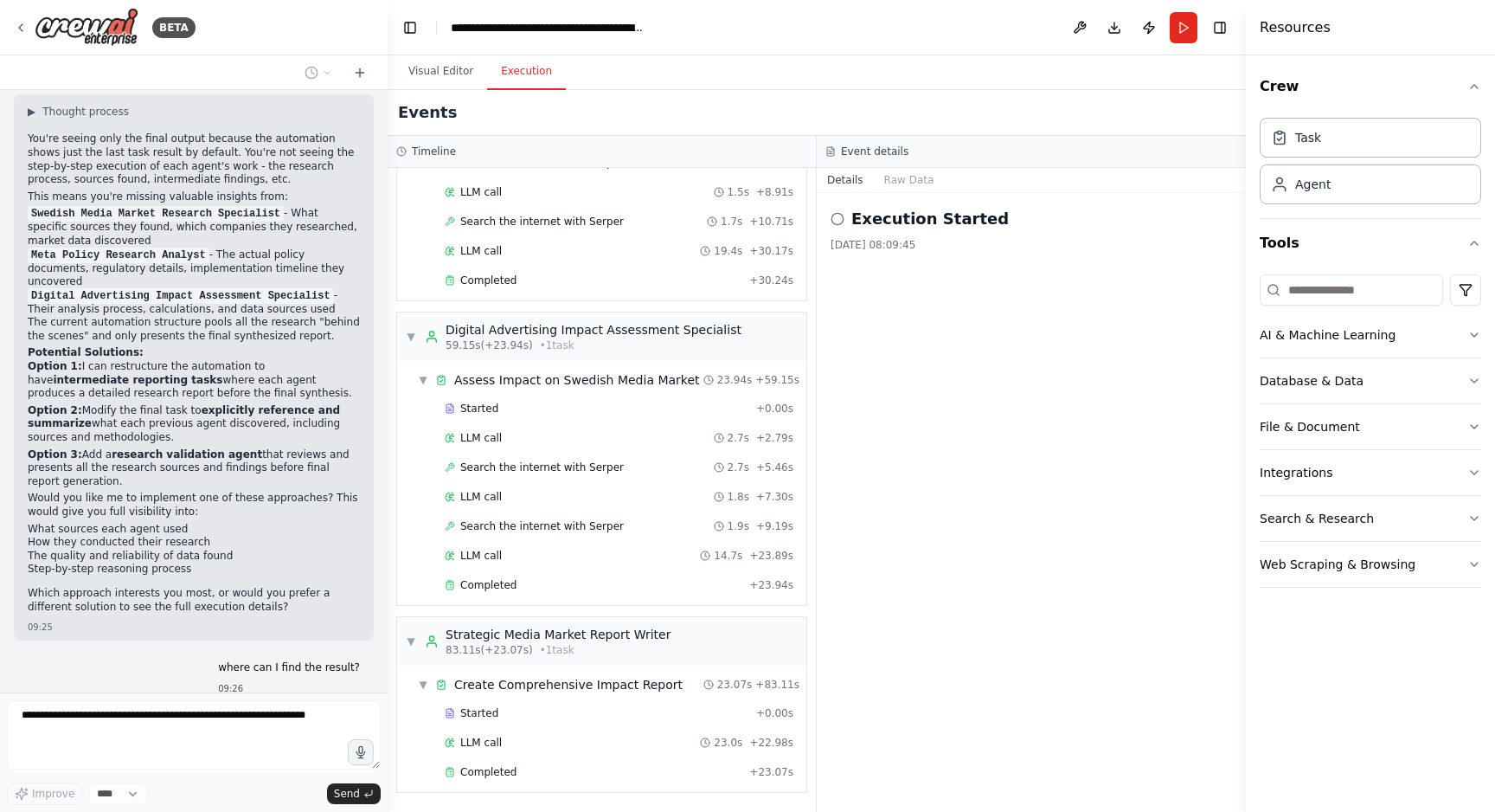
drag, startPoint x: 173, startPoint y: 369, endPoint x: 14, endPoint y: 338, distance: 162.0
click at [14, 338] on div "▶ Thought process You're seeing only the final output because the automation sh…" at bounding box center [194, 367] width 360 height 546
copy p "Option 2: Modify the final task to explicitly reference and summarize what each…"
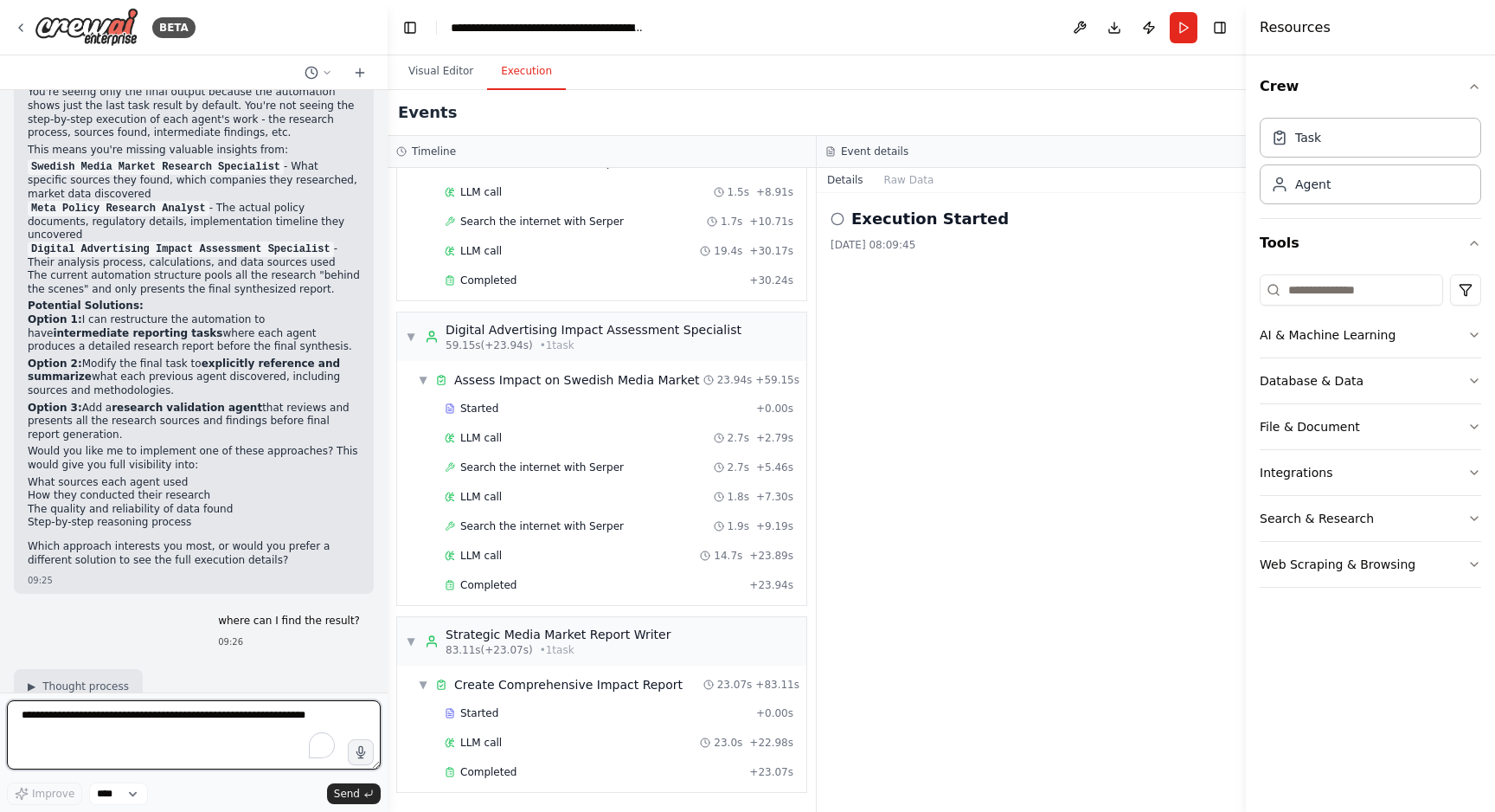
click at [26, 721] on textarea "To enrich screen reader interactions, please activate Accessibility in Grammarl…" at bounding box center [194, 734] width 374 height 69
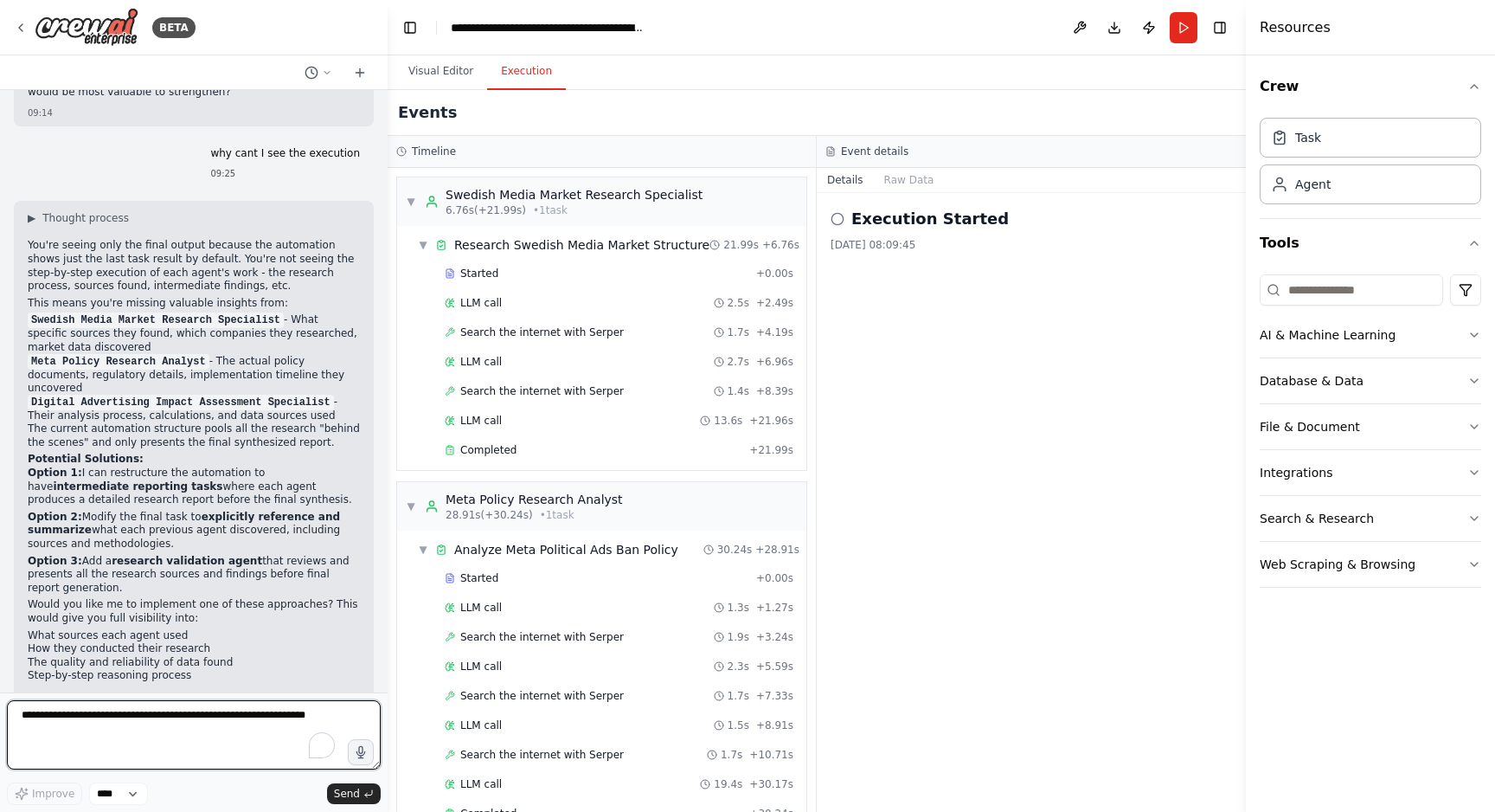
scroll to position [2961, 0]
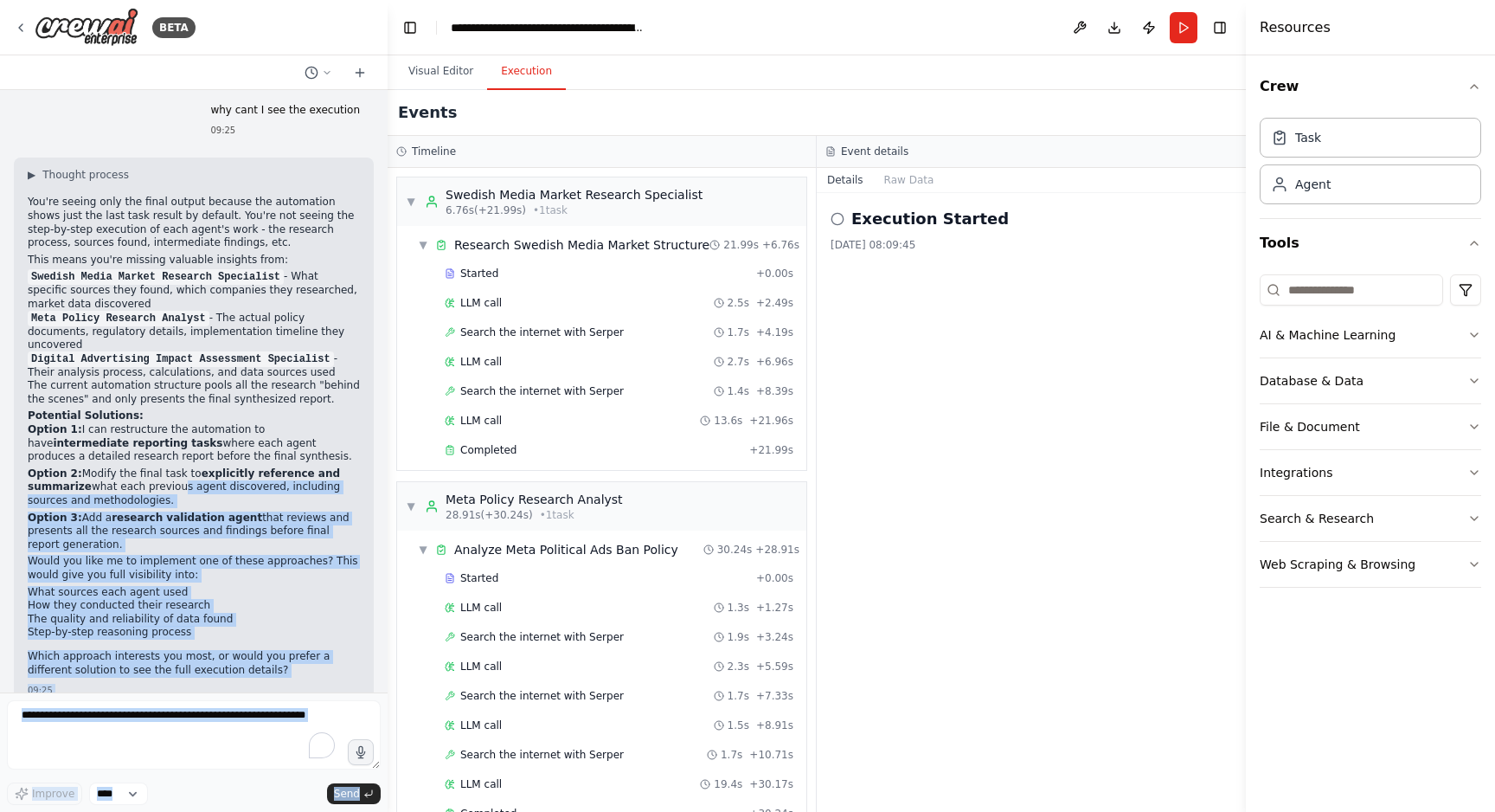
drag, startPoint x: 174, startPoint y: 423, endPoint x: 1, endPoint y: 394, distance: 175.4
click at [1, 394] on div "BETA An automation that helps me research the impact on the Swedish media marke…" at bounding box center [194, 406] width 388 height 812
click at [135, 468] on p "Option 2: Modify the final task to explicitly reference and summarize what each…" at bounding box center [194, 488] width 332 height 41
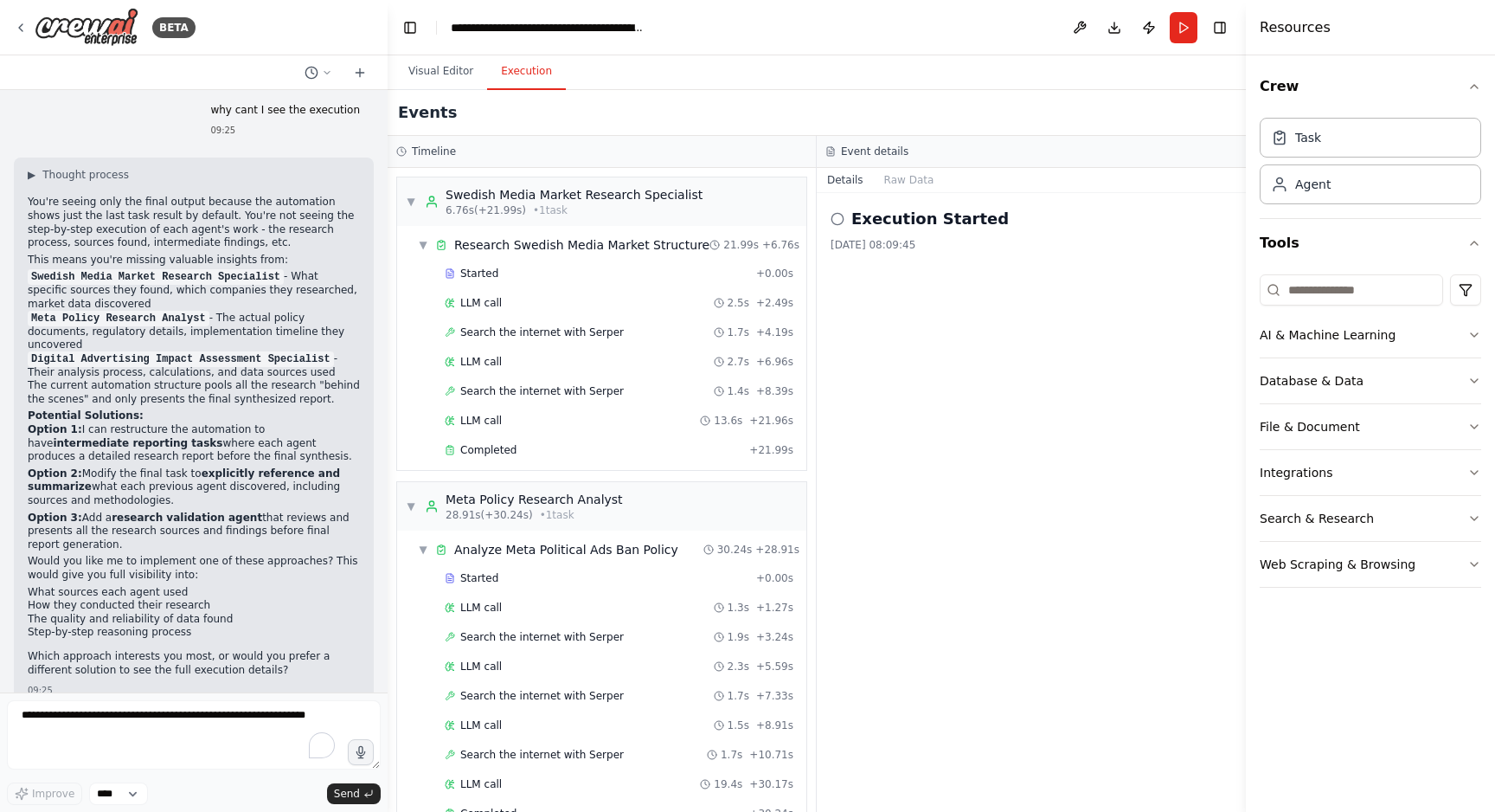
drag, startPoint x: 173, startPoint y: 433, endPoint x: 29, endPoint y: 399, distance: 148.0
click at [29, 468] on p "Option 2: Modify the final task to explicitly reference and summarize what each…" at bounding box center [194, 488] width 332 height 41
copy p "Option 2: Modify the final task to explicitly reference and summarize what each…"
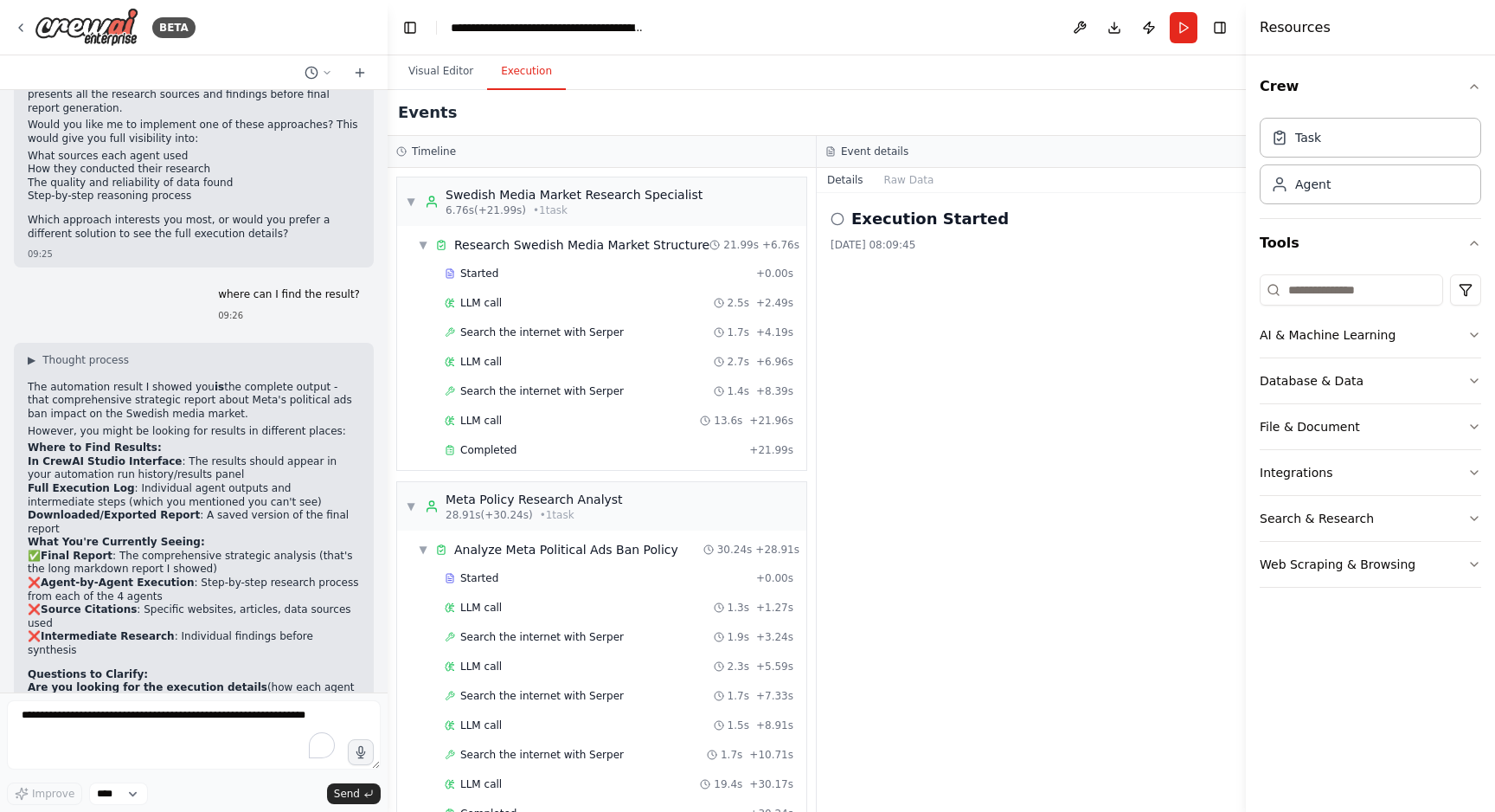
scroll to position [3453, 0]
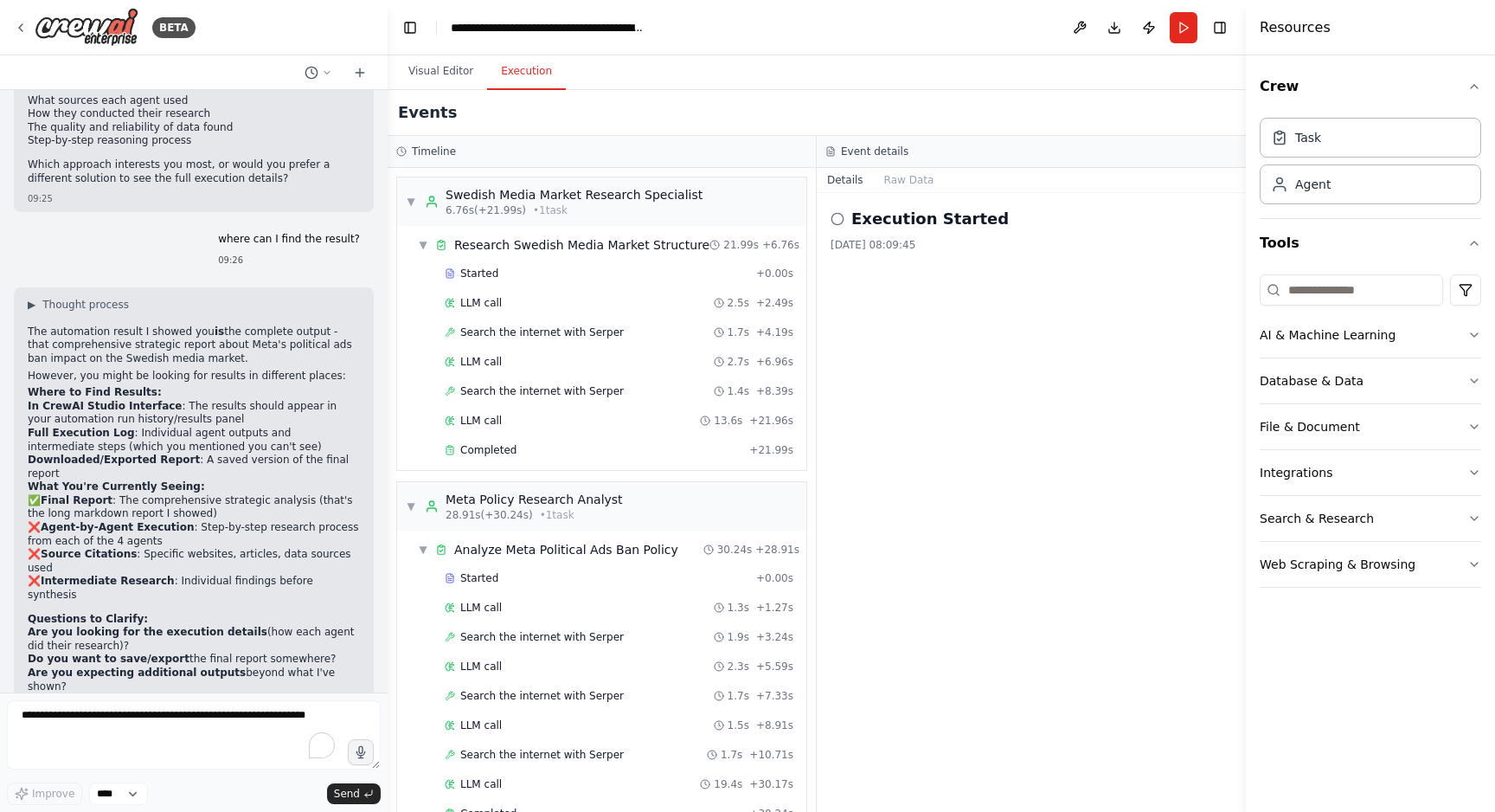
drag, startPoint x: 316, startPoint y: 551, endPoint x: 20, endPoint y: 528, distance: 296.9
click at [20, 528] on div "▶ Thought process The automation result I showed you is the complete output - t…" at bounding box center [194, 544] width 360 height 514
copy ol "Are you looking for the execution details (how each agent did their research)? …"
click at [33, 718] on textarea "To enrich screen reader interactions, please activate Accessibility in Grammarl…" at bounding box center [194, 734] width 374 height 69
paste textarea "**********"
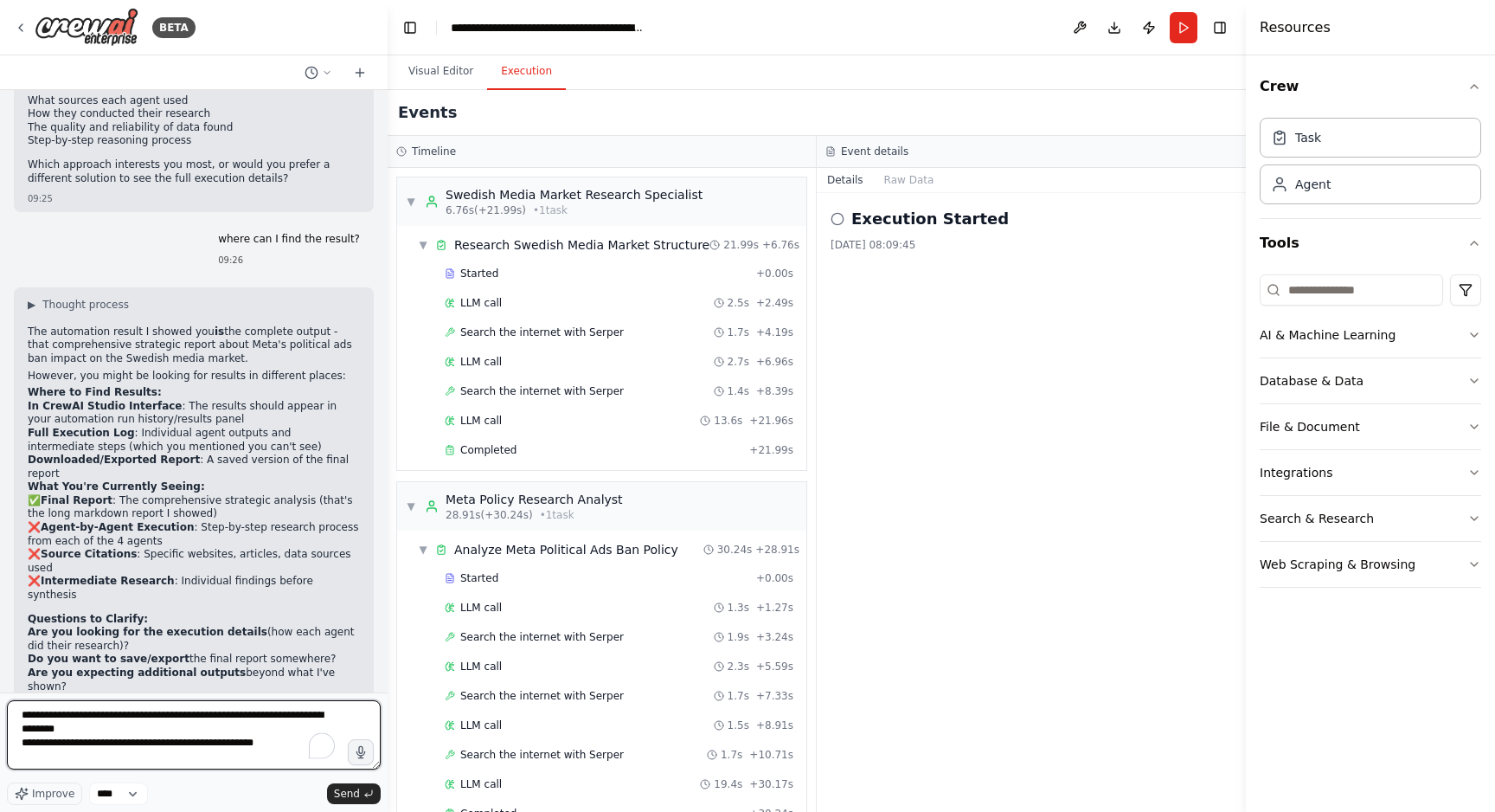
click at [141, 726] on textarea "**********" at bounding box center [194, 734] width 374 height 69
click at [304, 746] on textarea "**********" at bounding box center [194, 734] width 374 height 69
type textarea "**********"
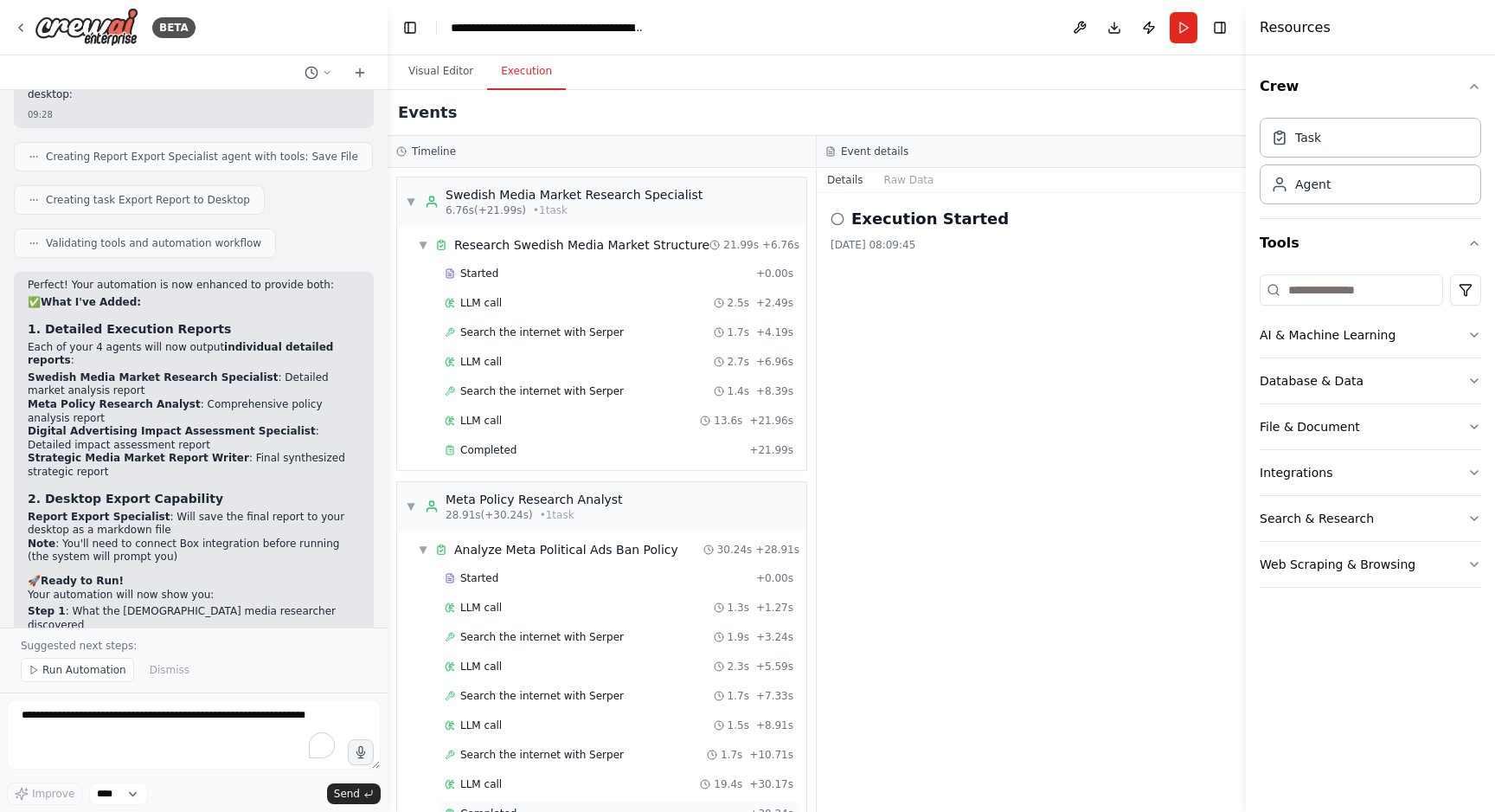
scroll to position [4983, 0]
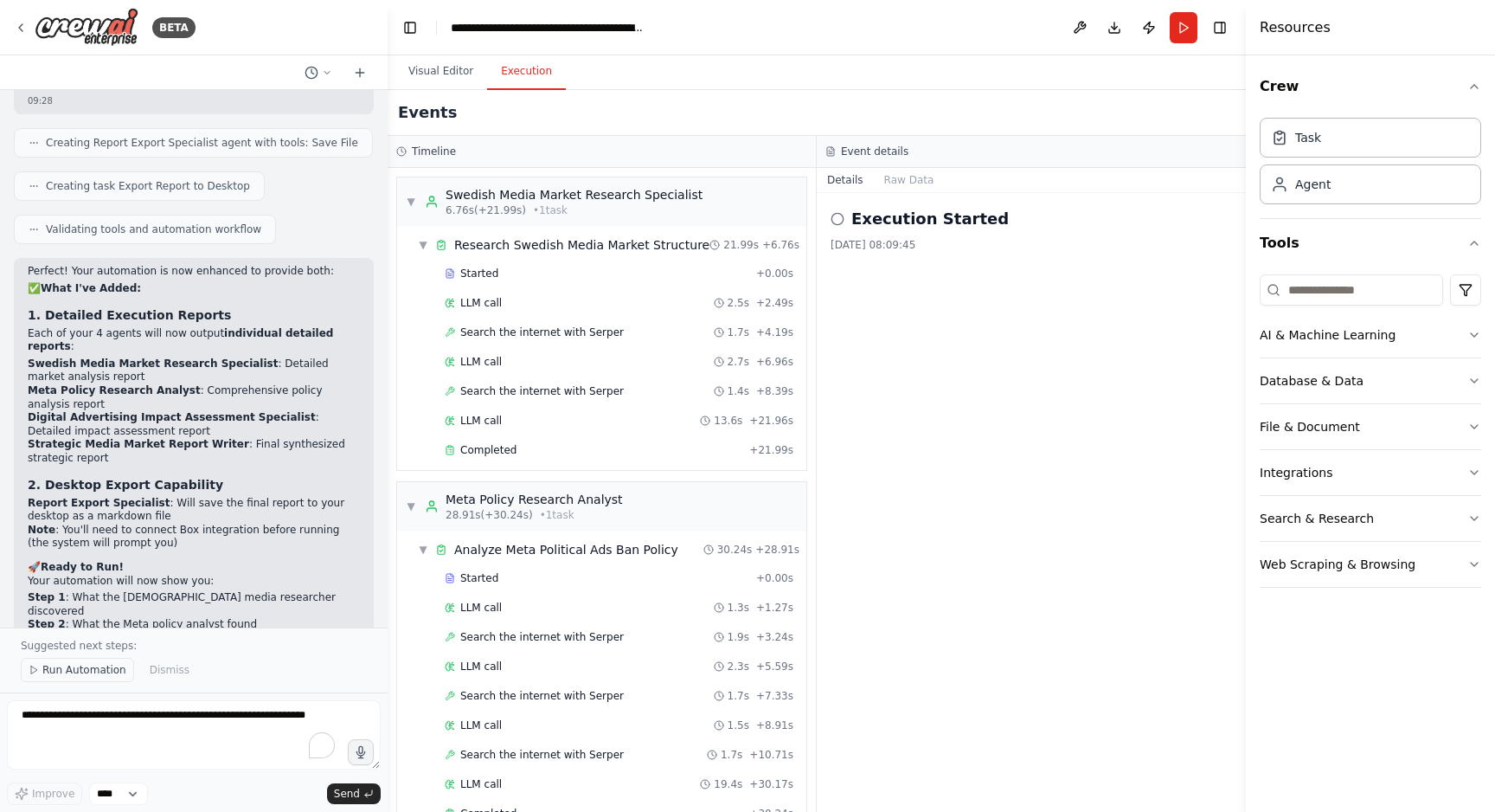
click at [74, 667] on span "Run Automation" at bounding box center [84, 670] width 83 height 14
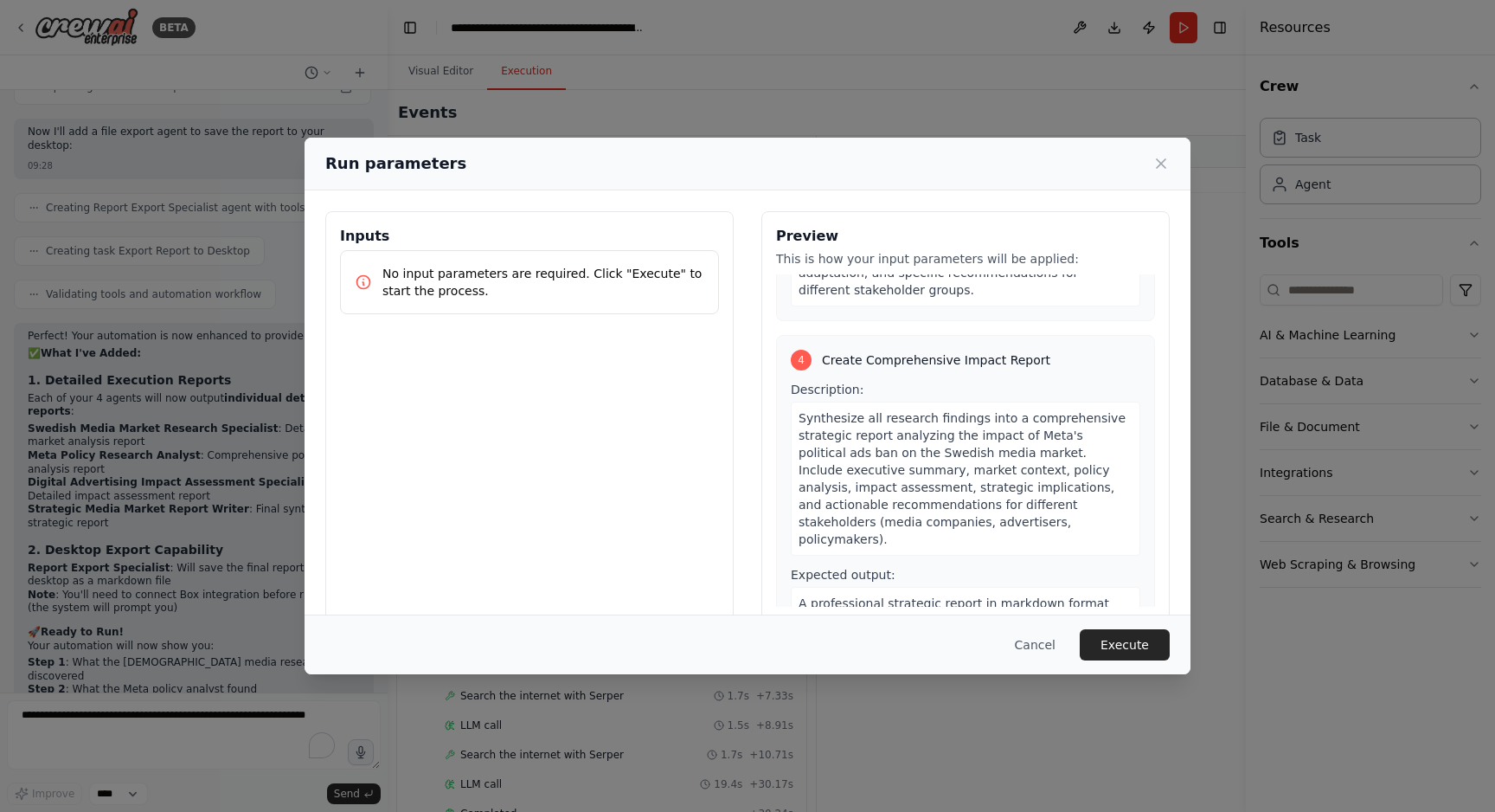
scroll to position [1601, 0]
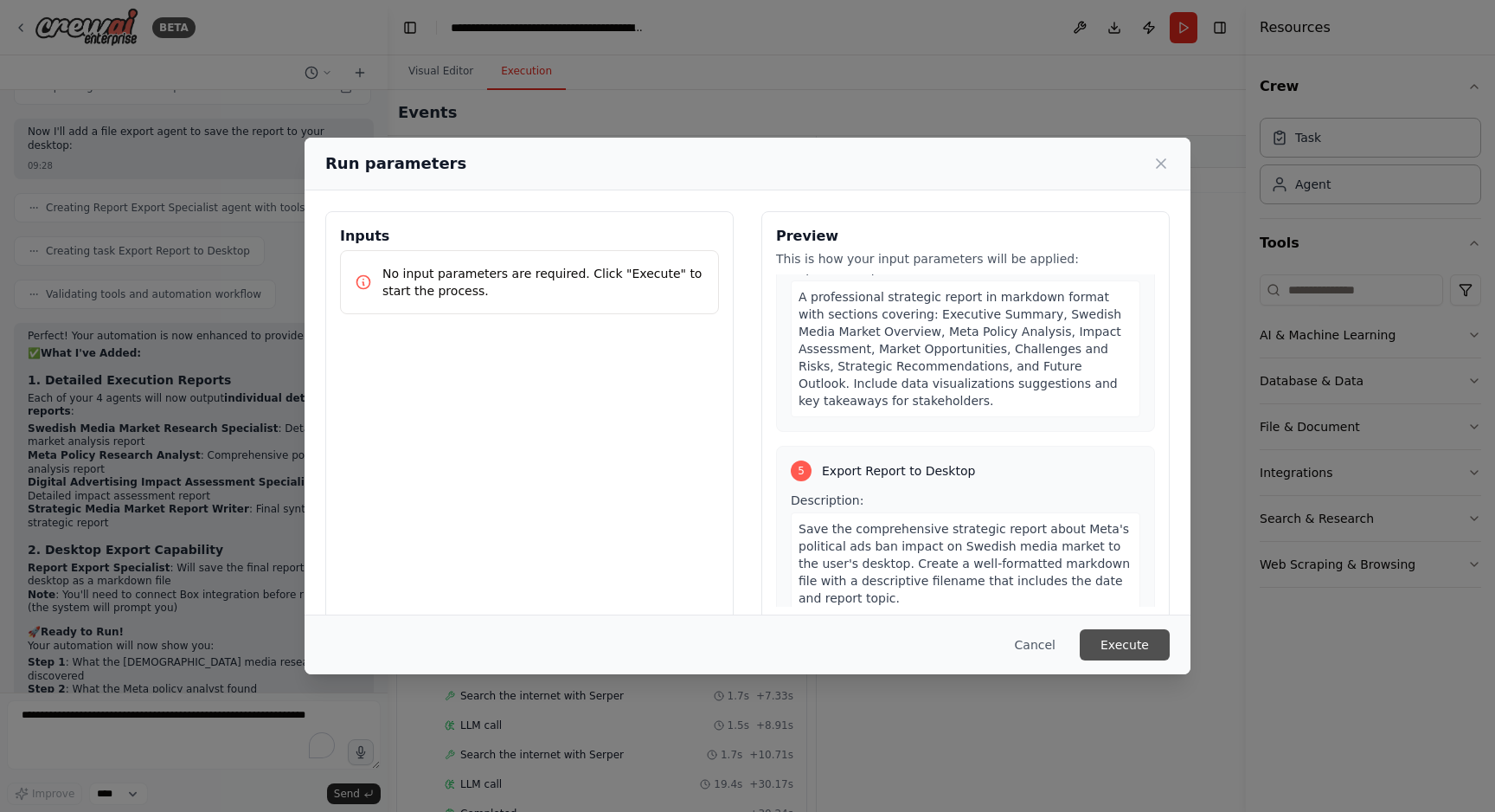
click at [1117, 636] on button "Execute" at bounding box center [1124, 644] width 90 height 31
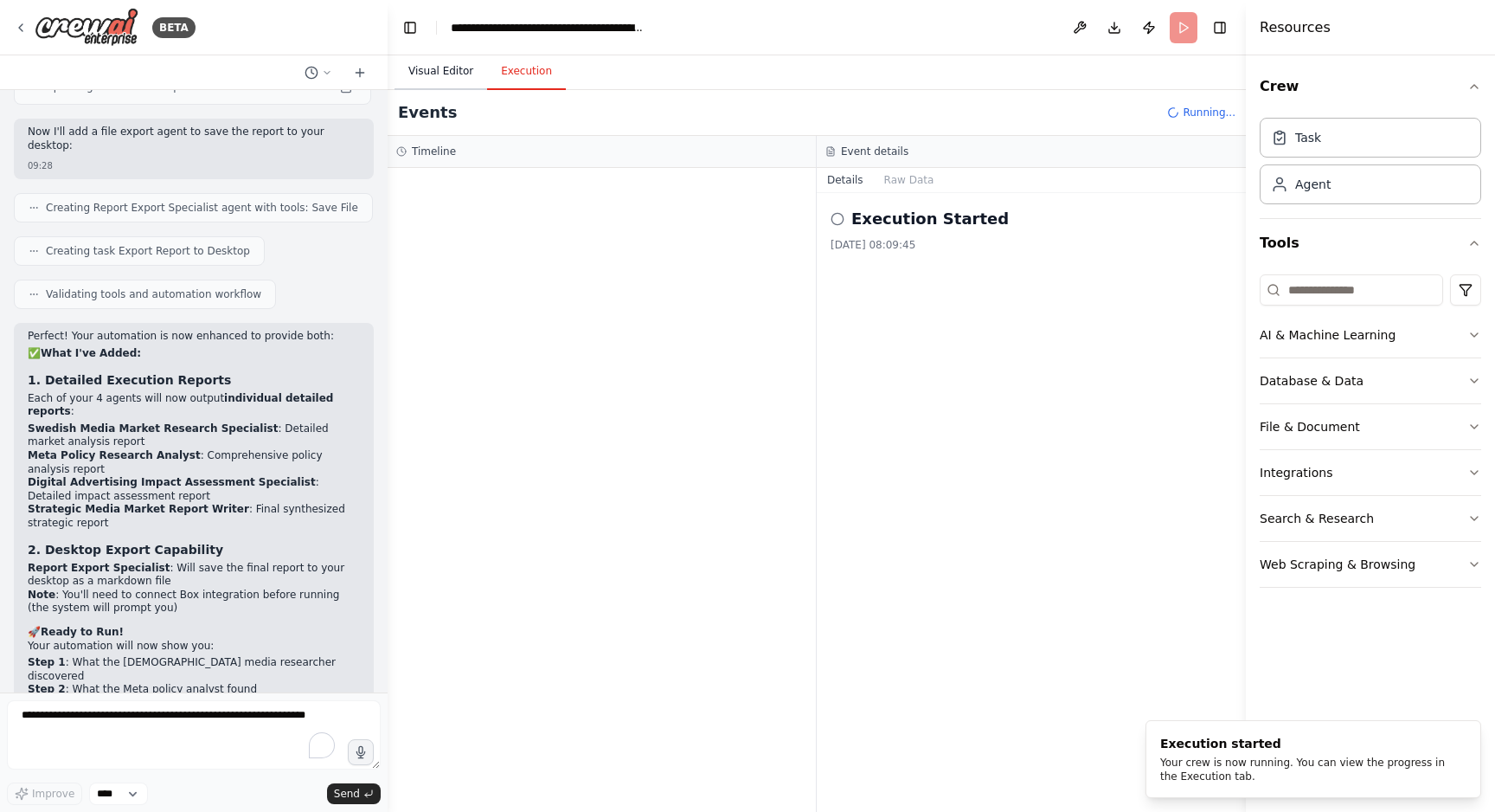
click at [440, 72] on button "Visual Editor" at bounding box center [441, 72] width 93 height 36
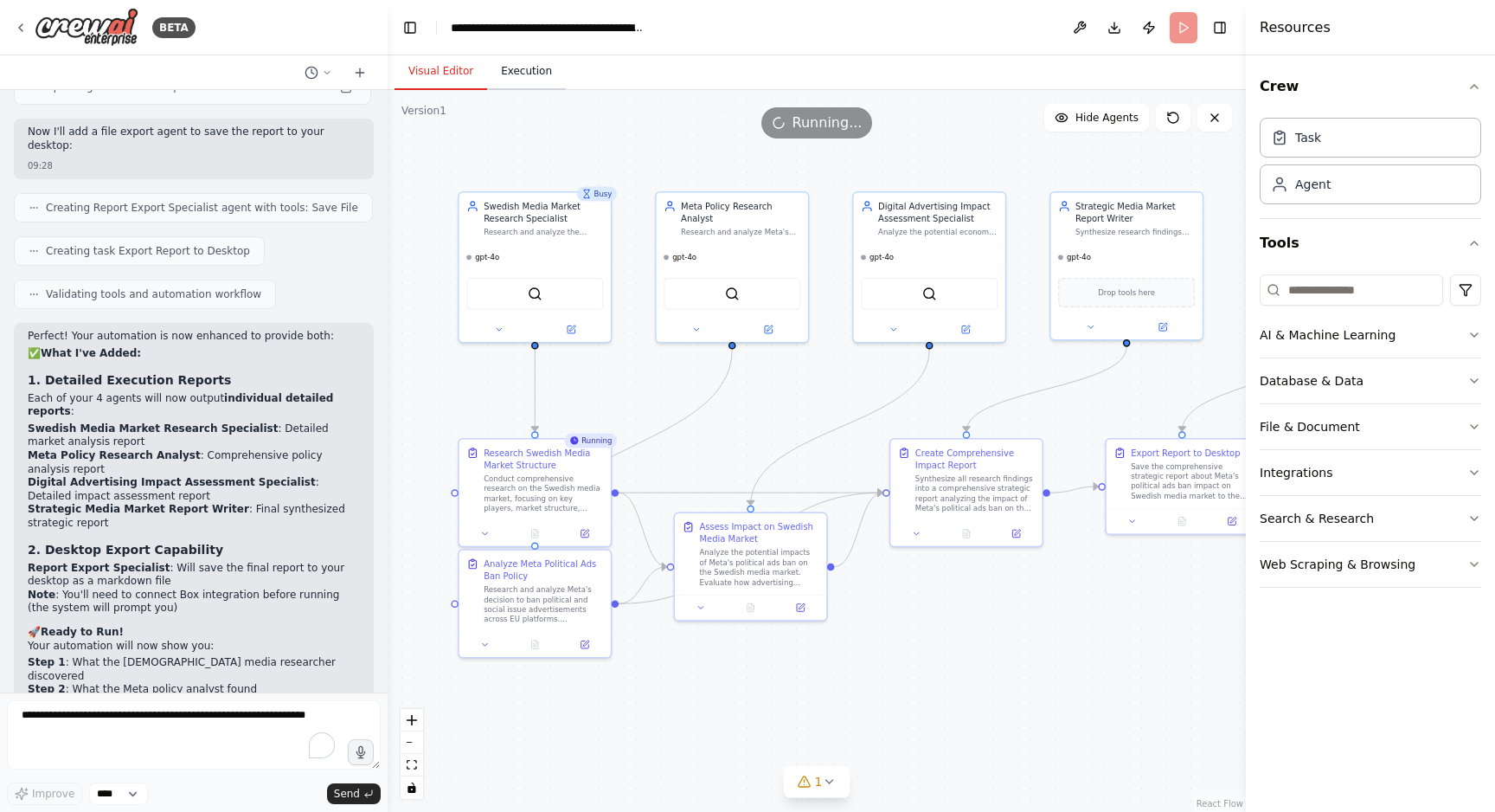
click at [524, 75] on button "Execution" at bounding box center [526, 72] width 79 height 36
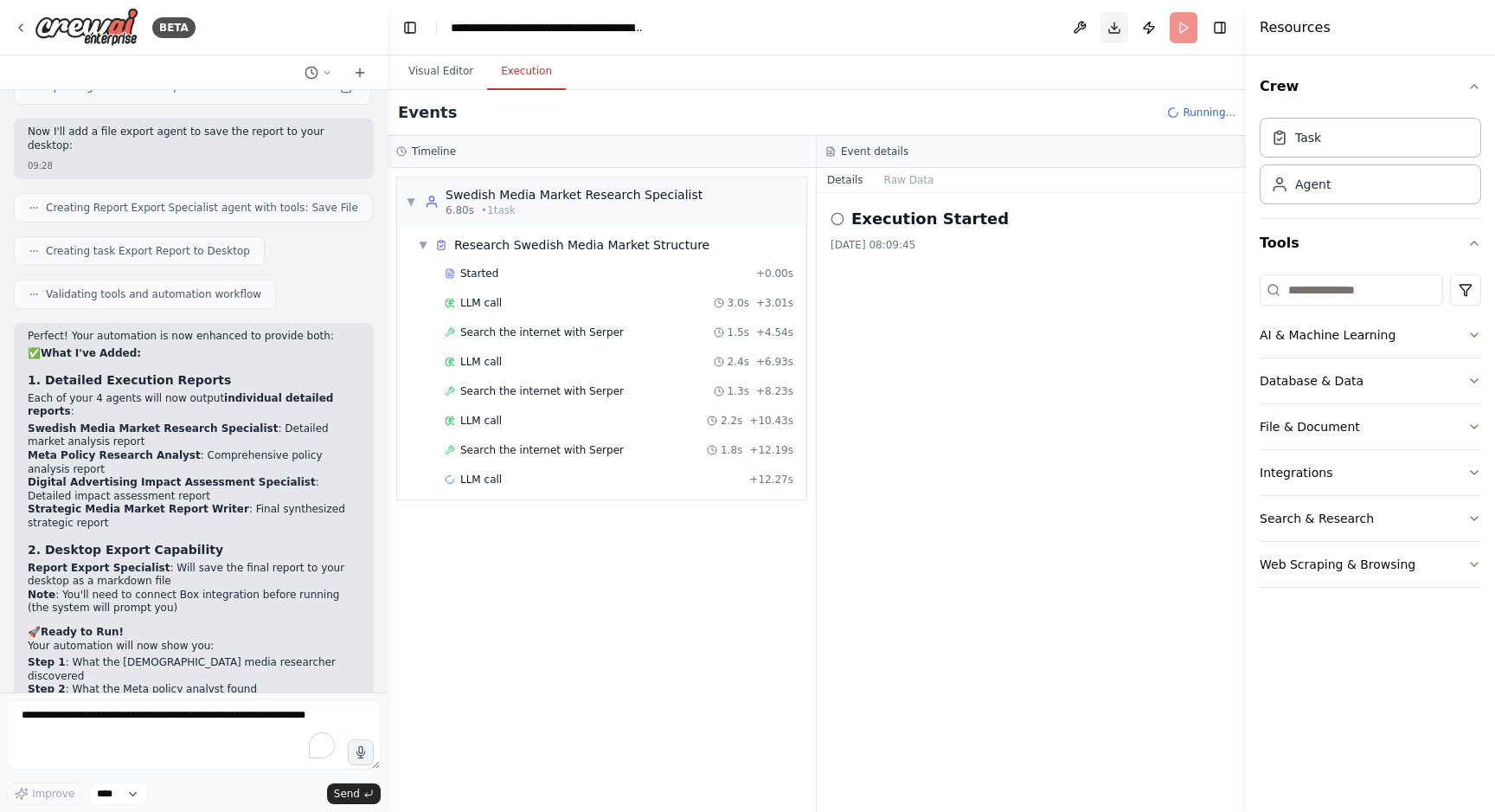
click at [1115, 26] on button "Download" at bounding box center [1114, 28] width 28 height 31
click at [432, 80] on button "Visual Editor" at bounding box center [441, 72] width 93 height 36
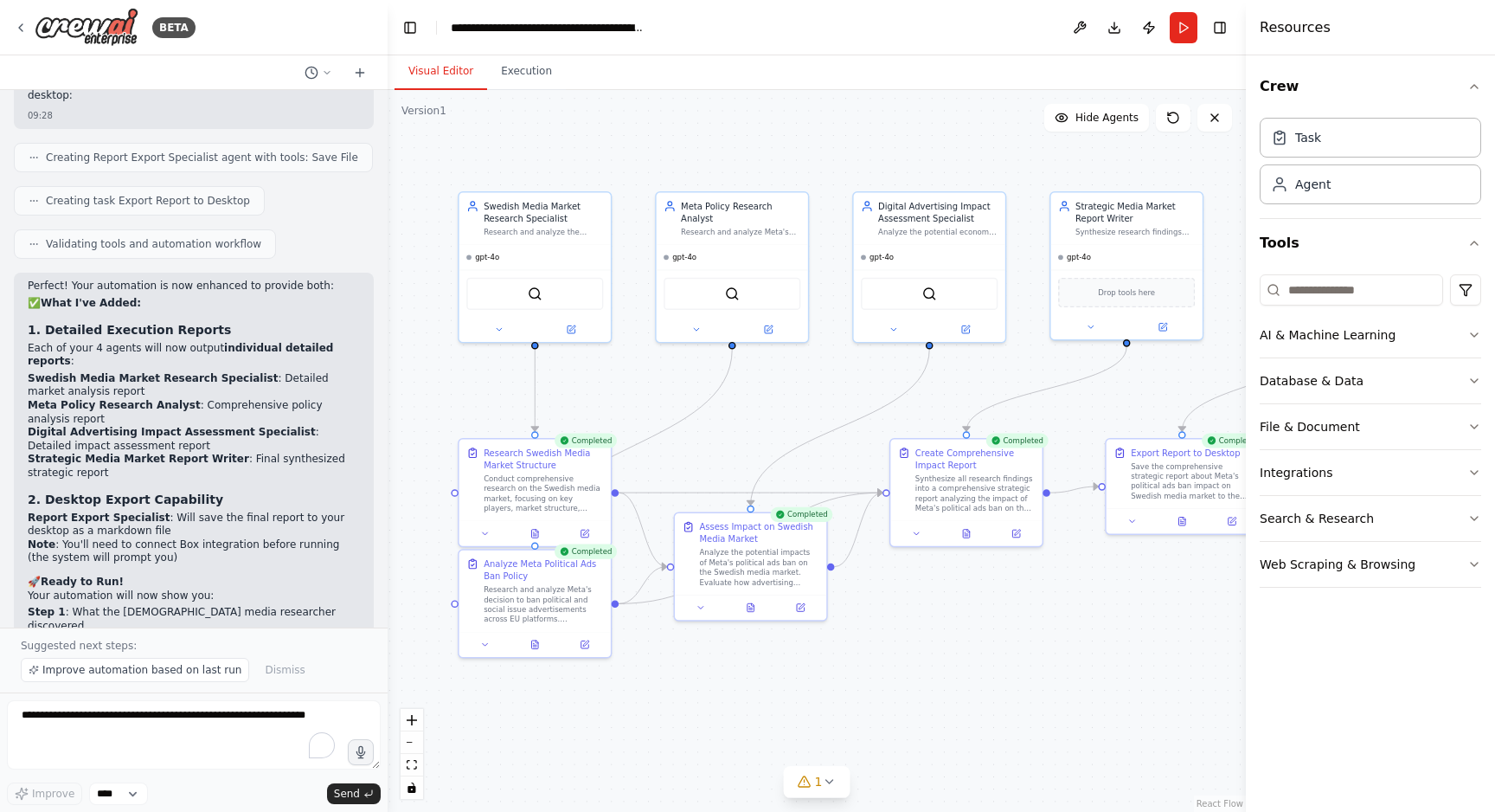
scroll to position [4983, 0]
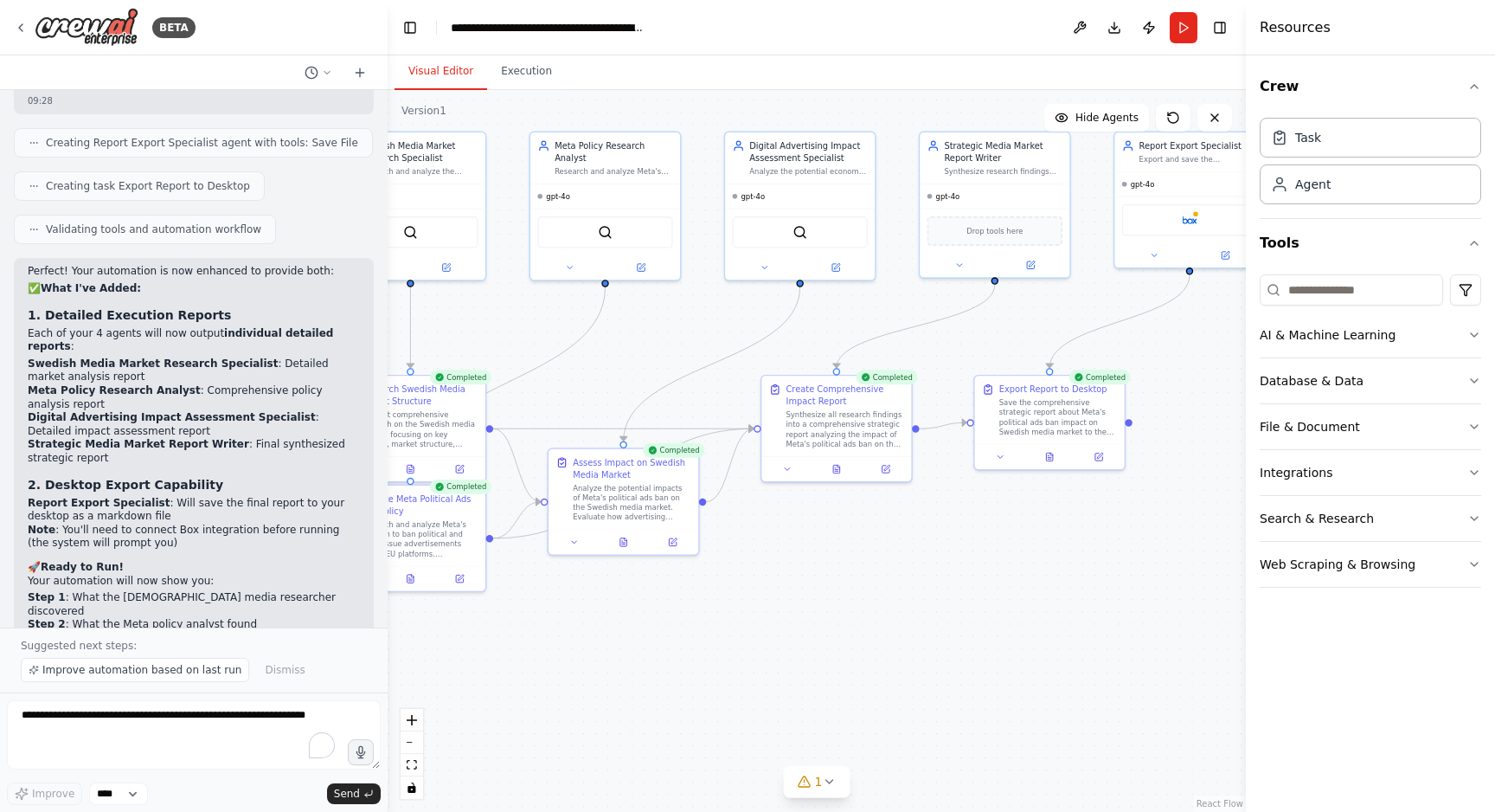
drag, startPoint x: 1134, startPoint y: 603, endPoint x: 970, endPoint y: 600, distance: 164.0
click at [970, 600] on div ".deletable-edge-delete-btn { width: 20px; height: 20px; border: 0px solid #ffff…" at bounding box center [817, 451] width 858 height 722
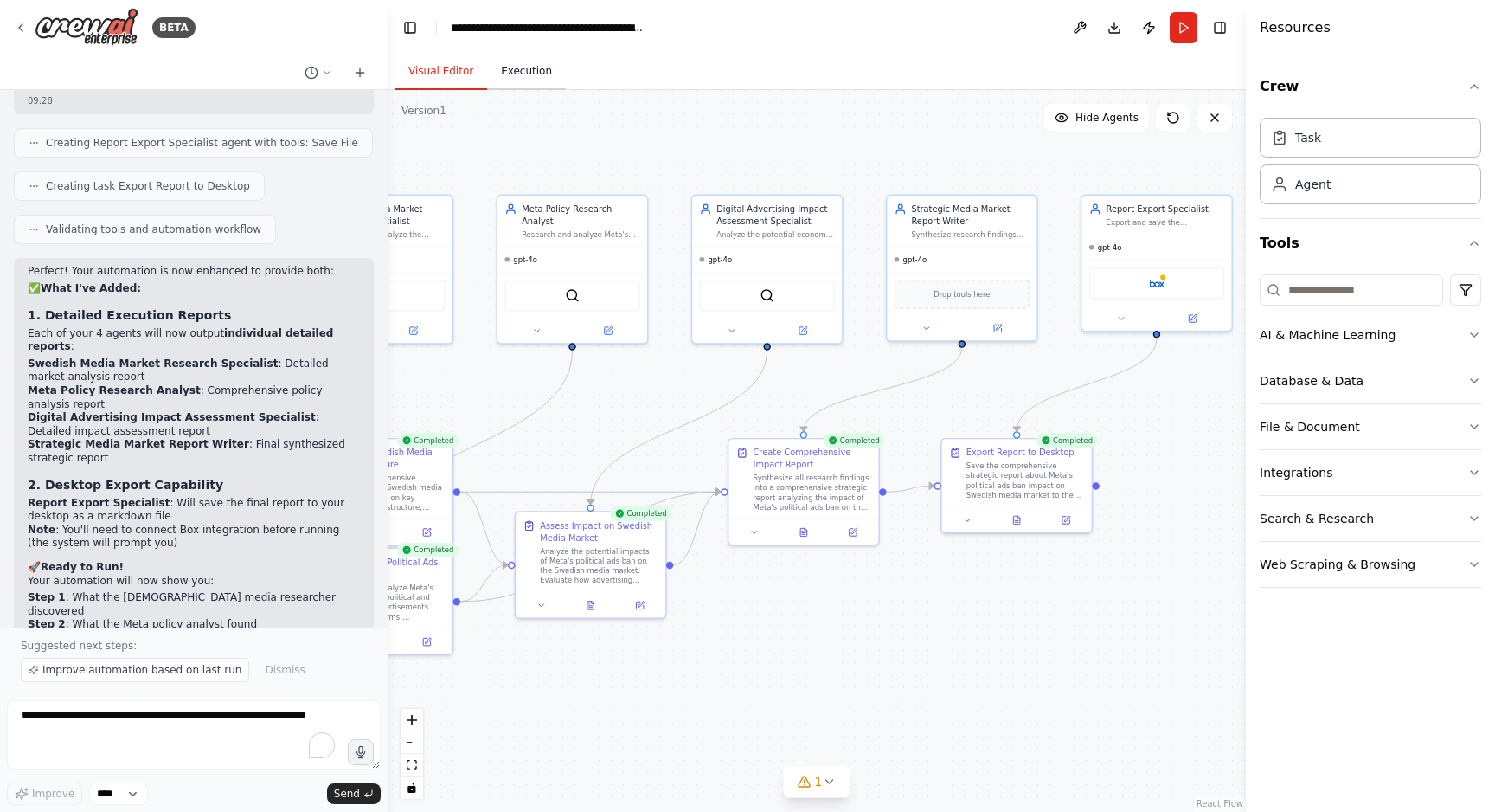
click at [525, 79] on button "Execution" at bounding box center [526, 72] width 79 height 36
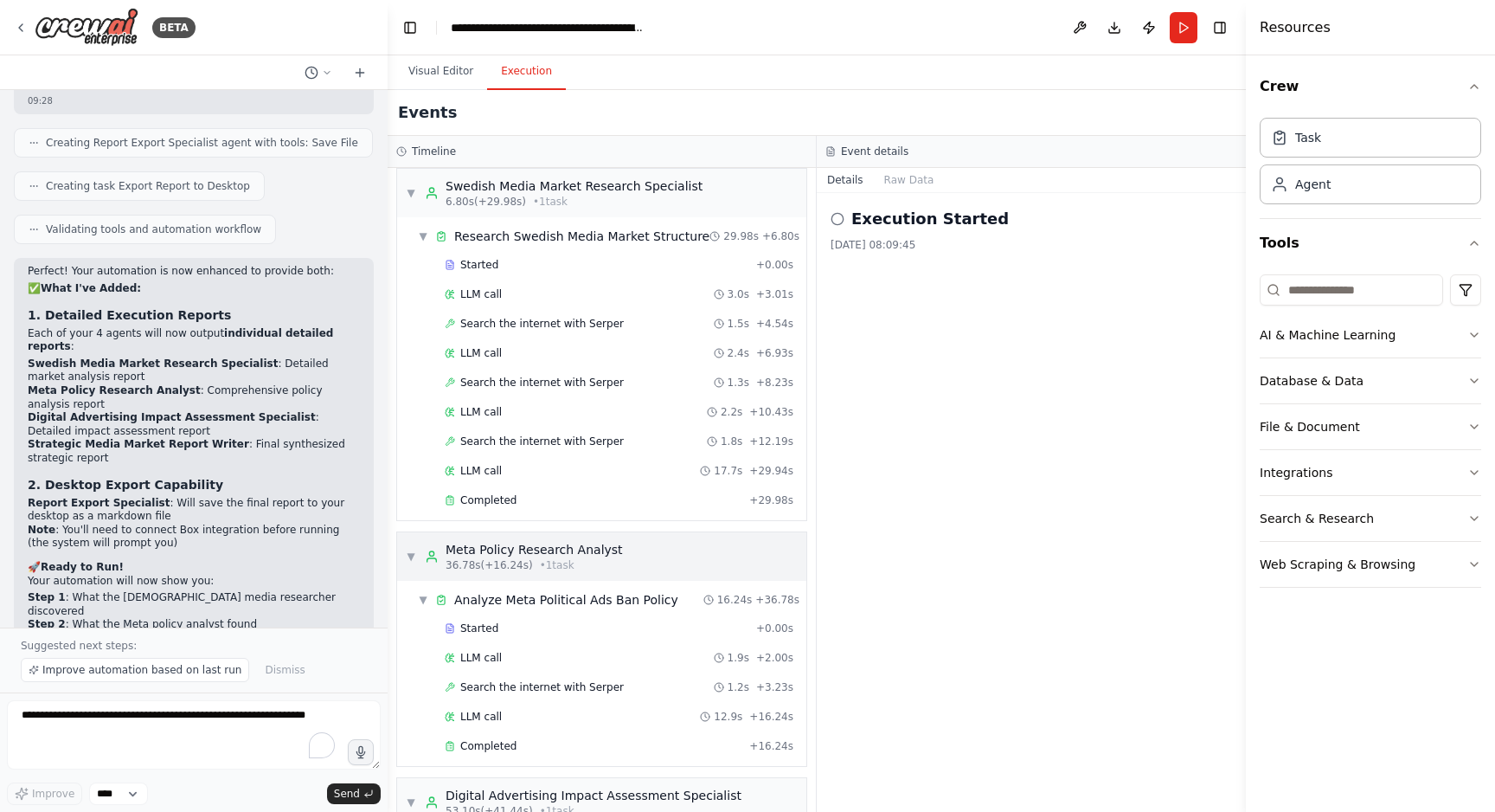
scroll to position [0, 0]
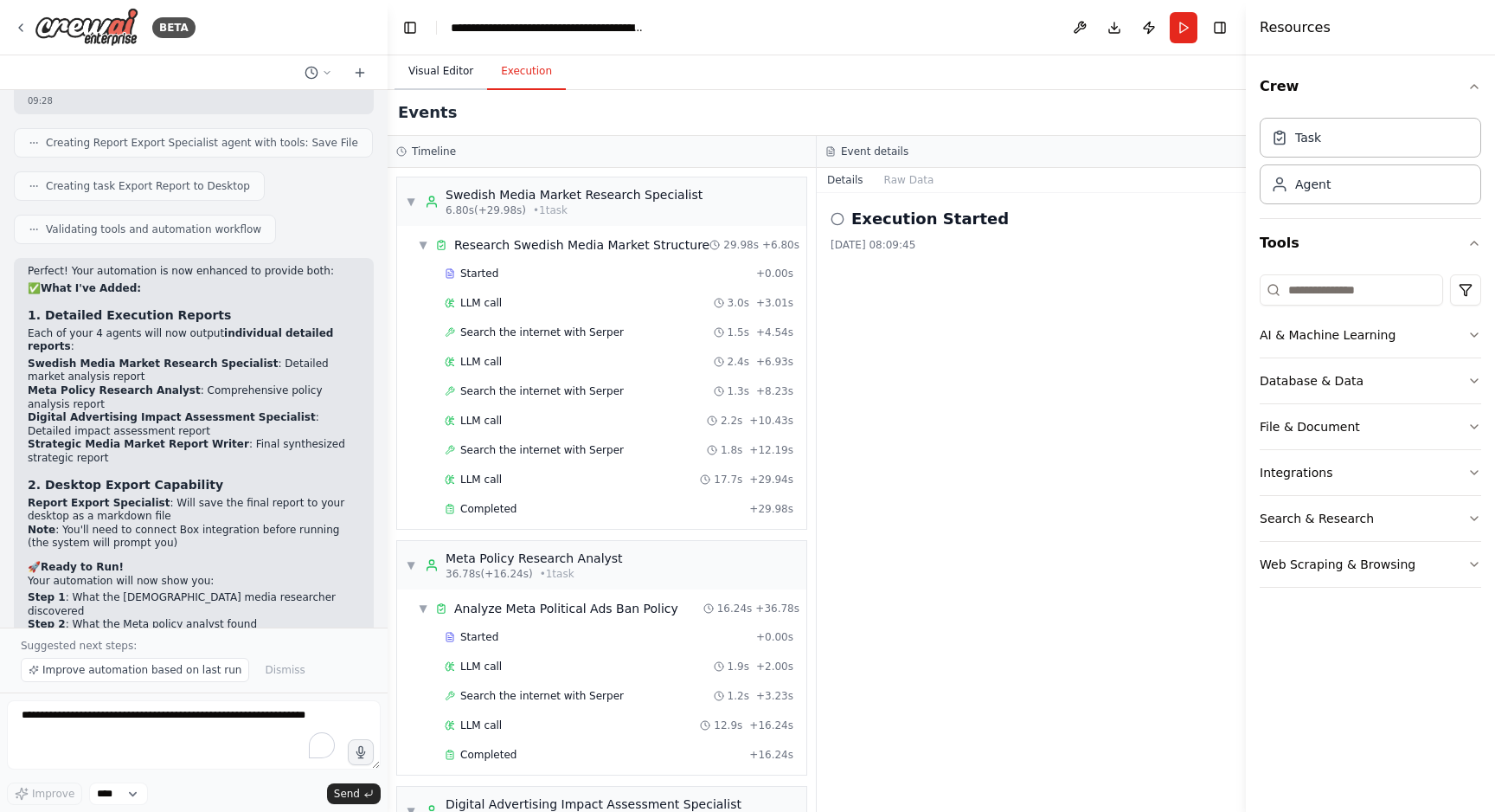
click at [417, 71] on button "Visual Editor" at bounding box center [441, 72] width 93 height 36
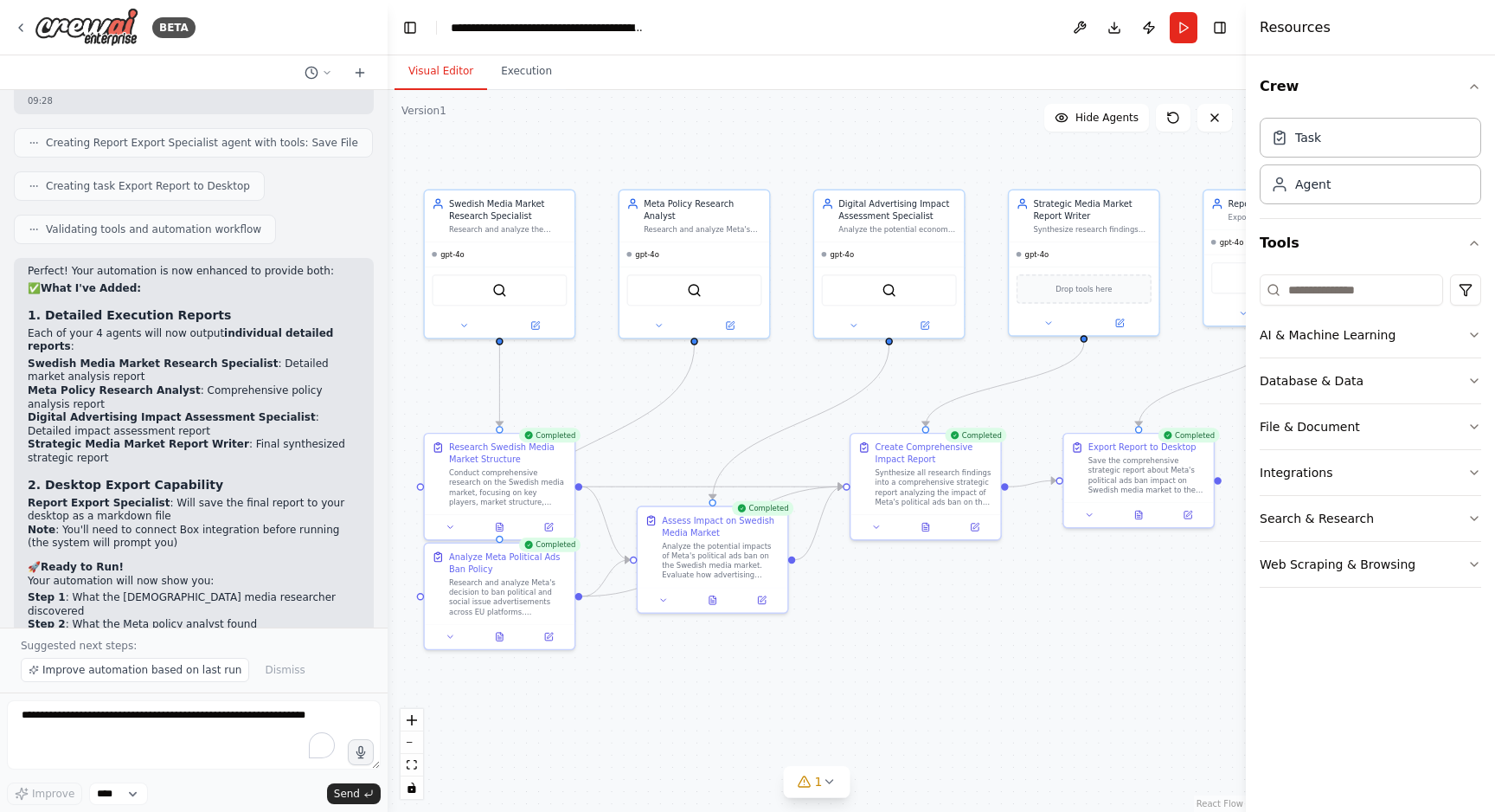
drag, startPoint x: 575, startPoint y: 415, endPoint x: 668, endPoint y: 408, distance: 93.3
click at [668, 409] on div ".deletable-edge-delete-btn { width: 20px; height: 20px; border: 0px solid #ffff…" at bounding box center [817, 451] width 858 height 722
click at [1117, 31] on button "Download" at bounding box center [1114, 28] width 28 height 31
click at [1112, 25] on button "Download" at bounding box center [1114, 28] width 28 height 31
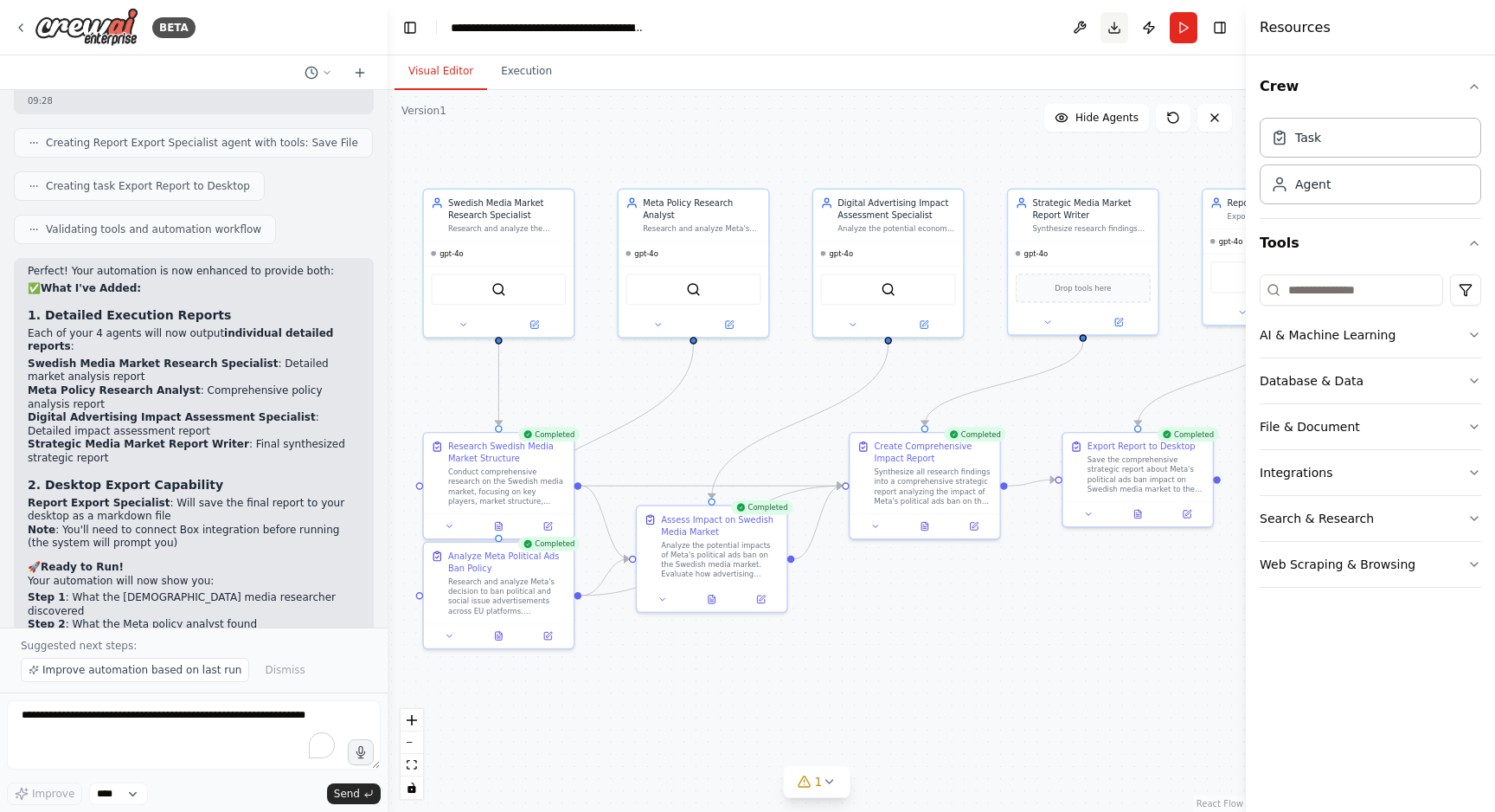
click at [1112, 25] on button "Download" at bounding box center [1114, 28] width 28 height 31
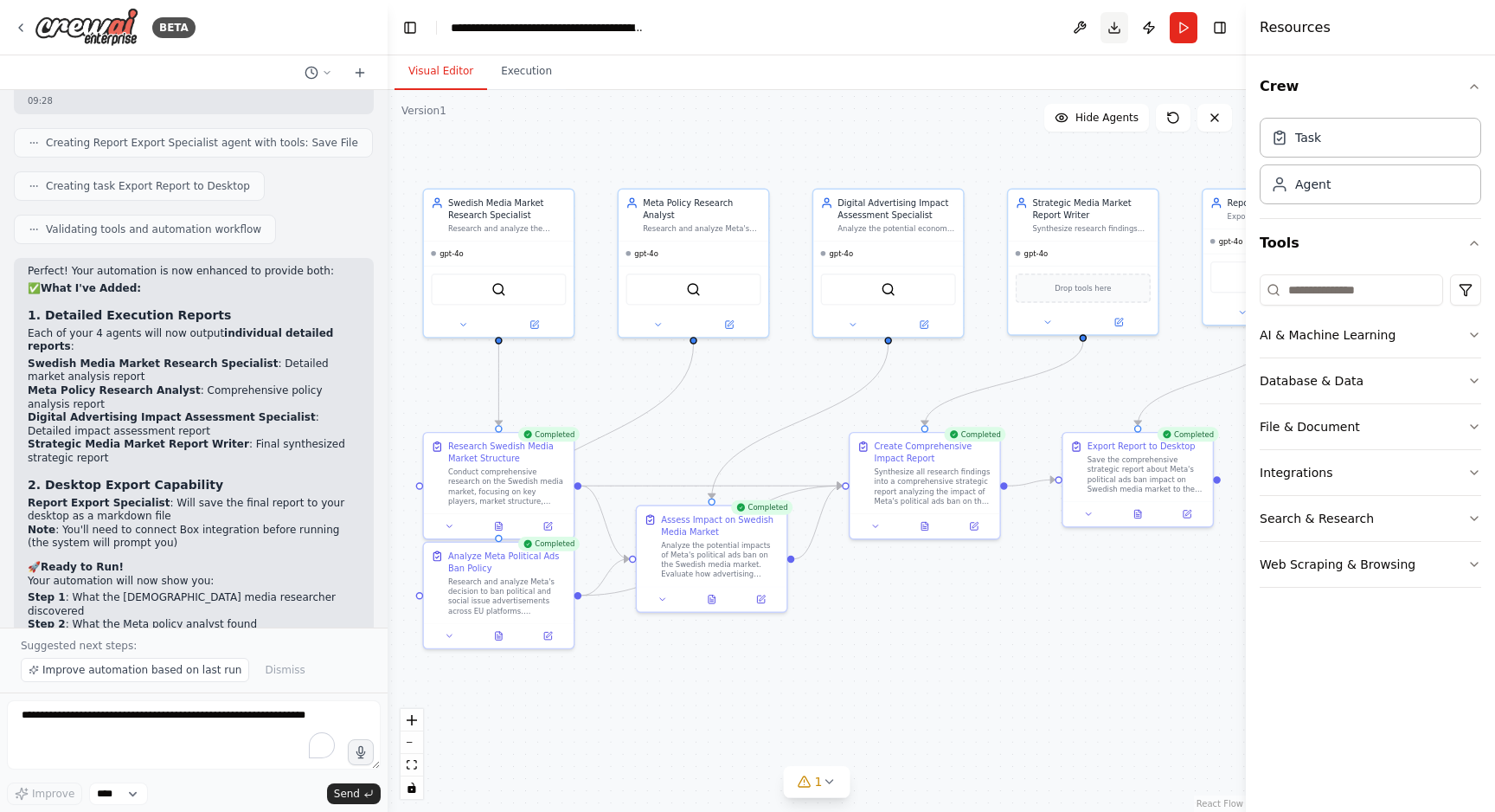
click at [1112, 25] on button "Download" at bounding box center [1114, 28] width 28 height 31
click at [1081, 24] on button at bounding box center [1080, 28] width 28 height 31
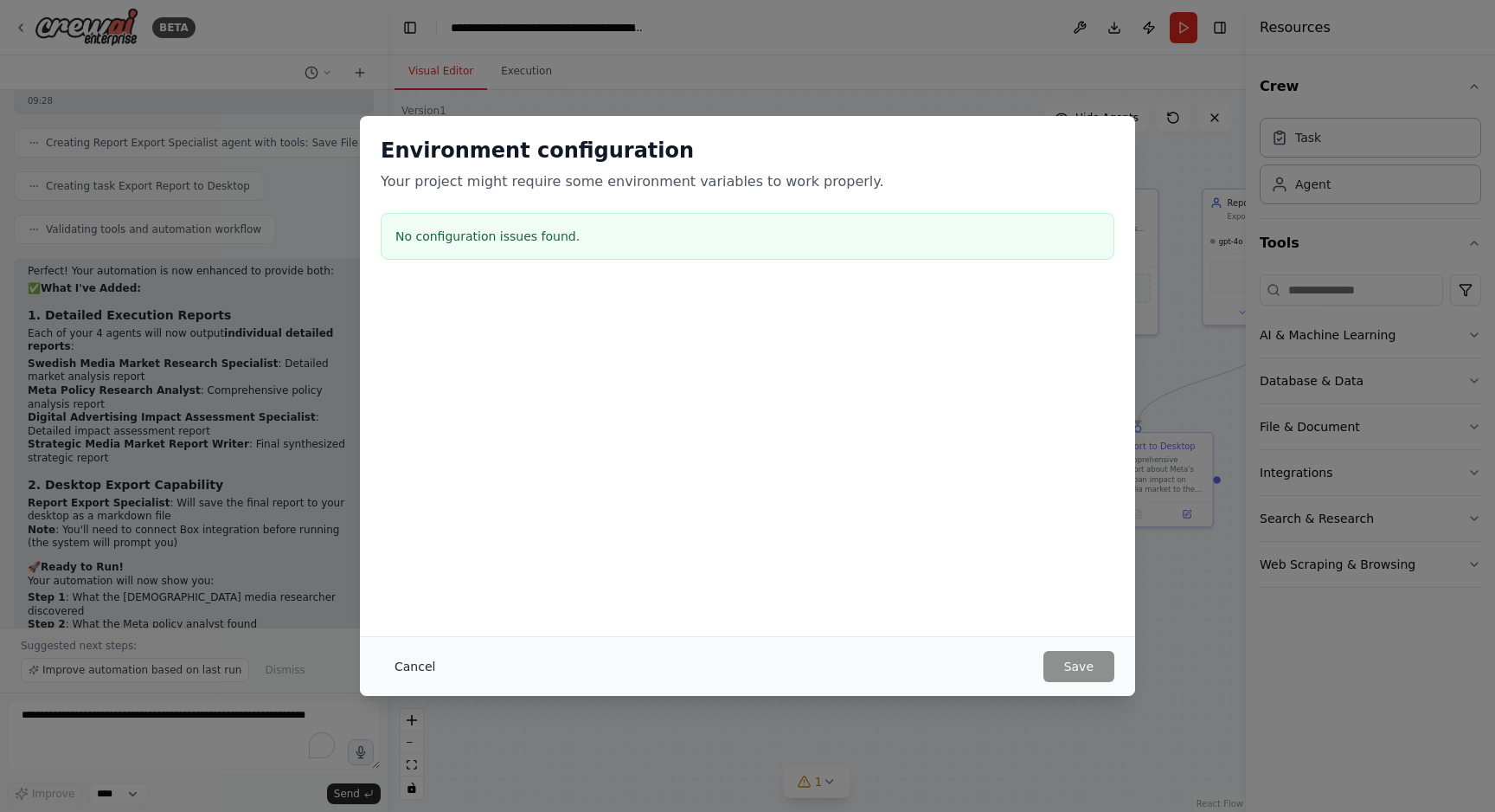
click at [405, 667] on button "Cancel" at bounding box center [415, 666] width 68 height 31
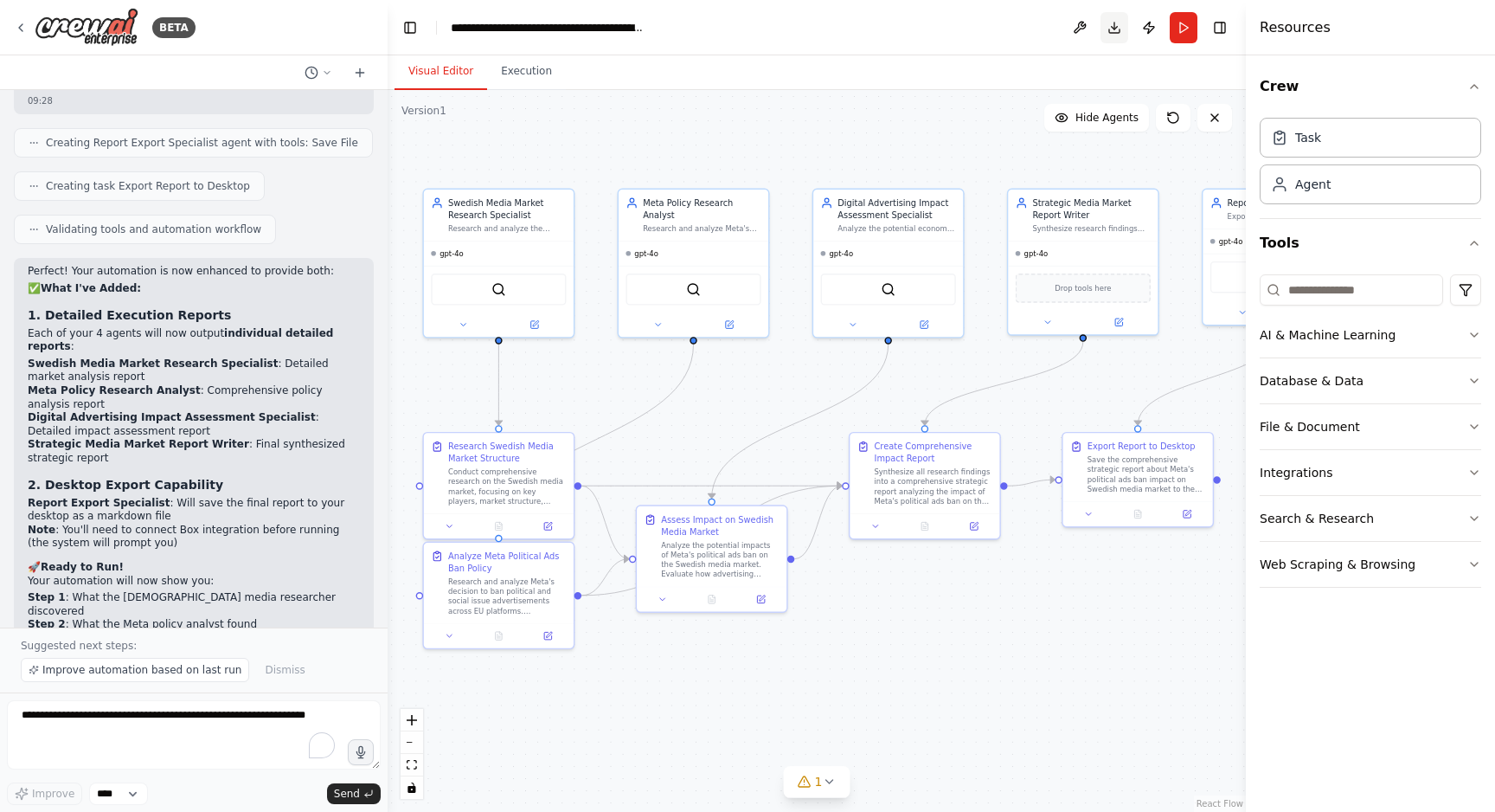
click at [1123, 24] on button "Download" at bounding box center [1114, 28] width 28 height 31
click at [18, 21] on icon at bounding box center [21, 28] width 14 height 14
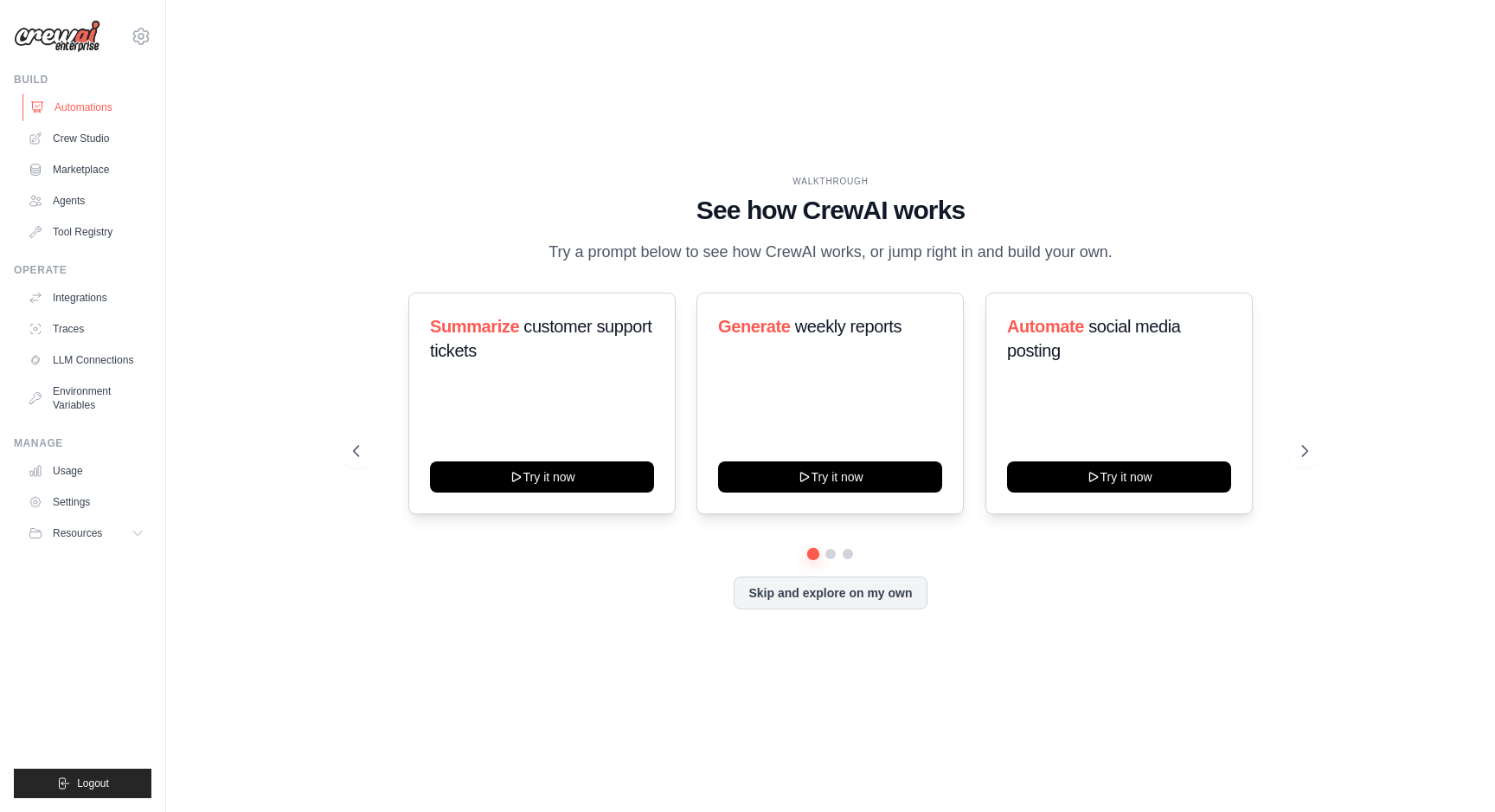
click at [102, 105] on link "Automations" at bounding box center [88, 107] width 131 height 28
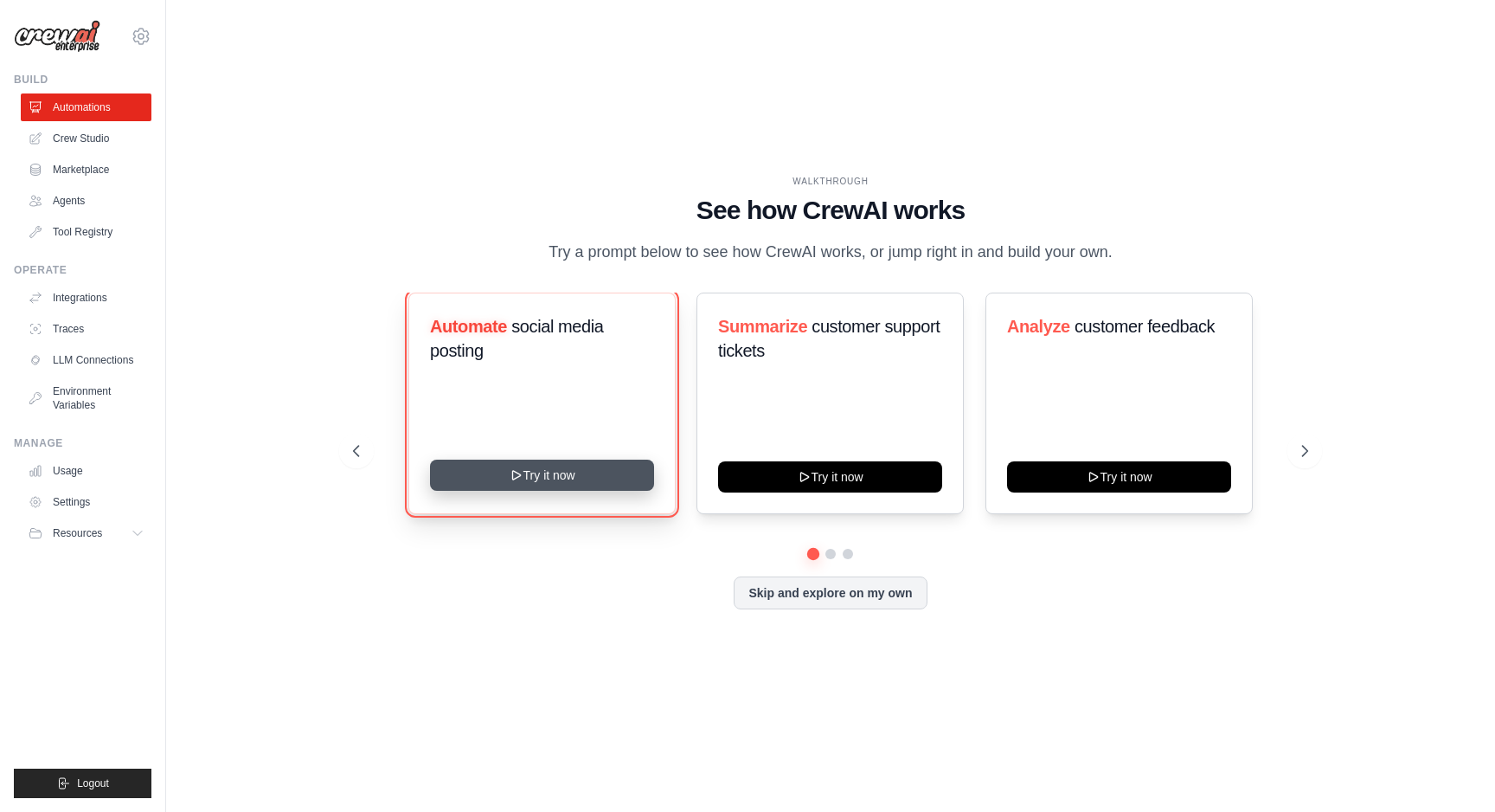
click at [517, 482] on icon at bounding box center [516, 474] width 14 height 14
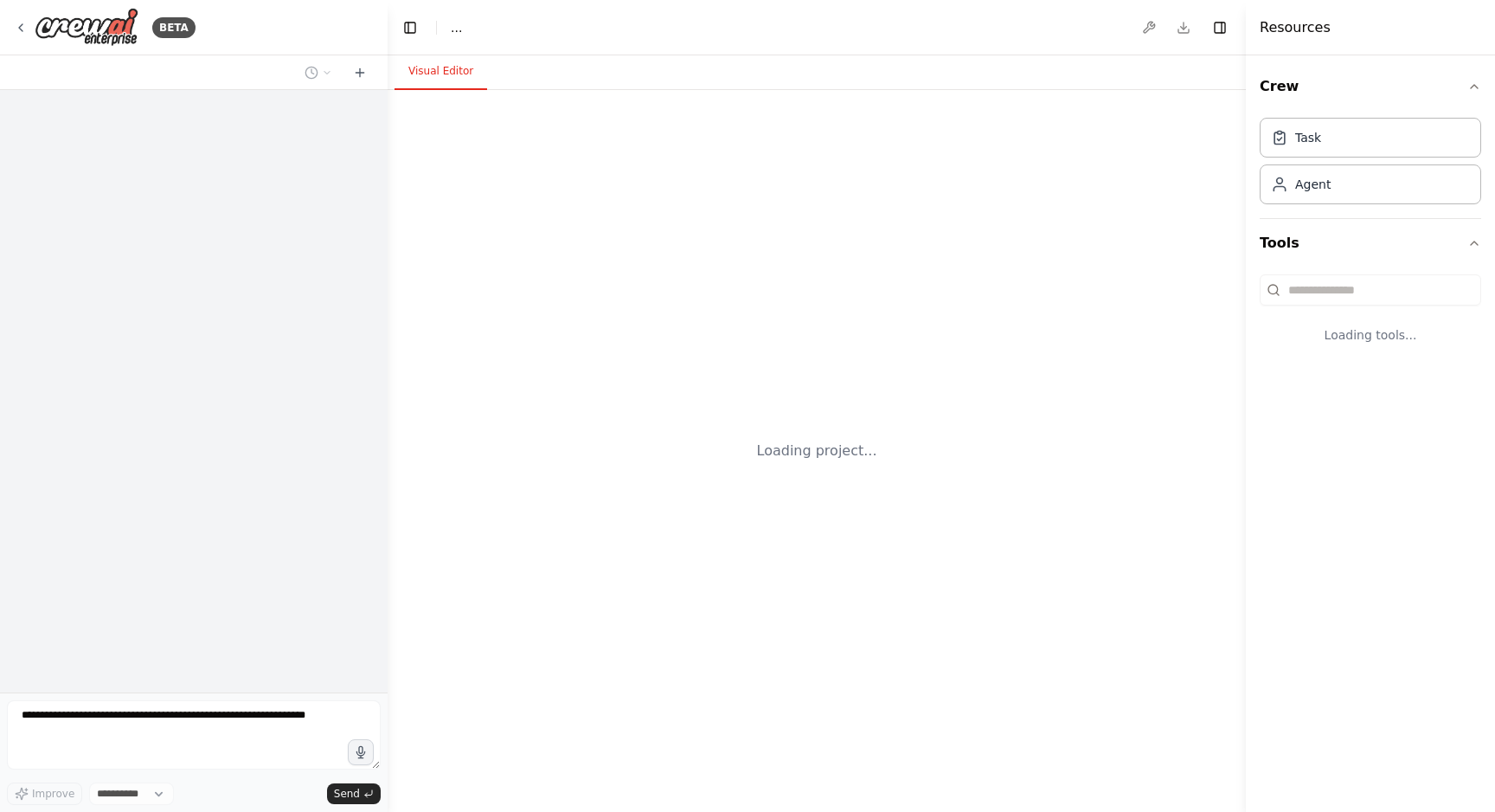
select select "****"
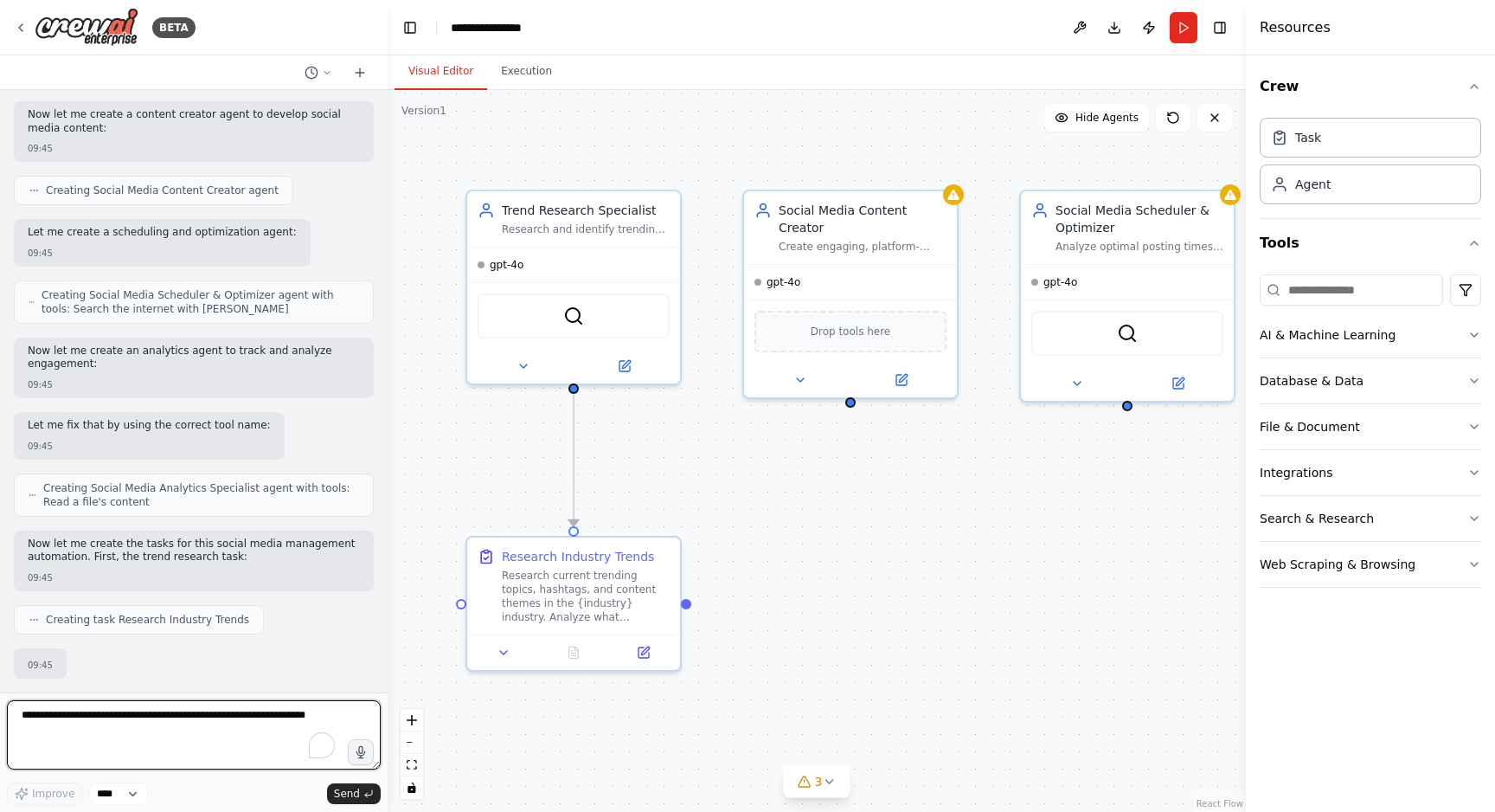
scroll to position [877, 0]
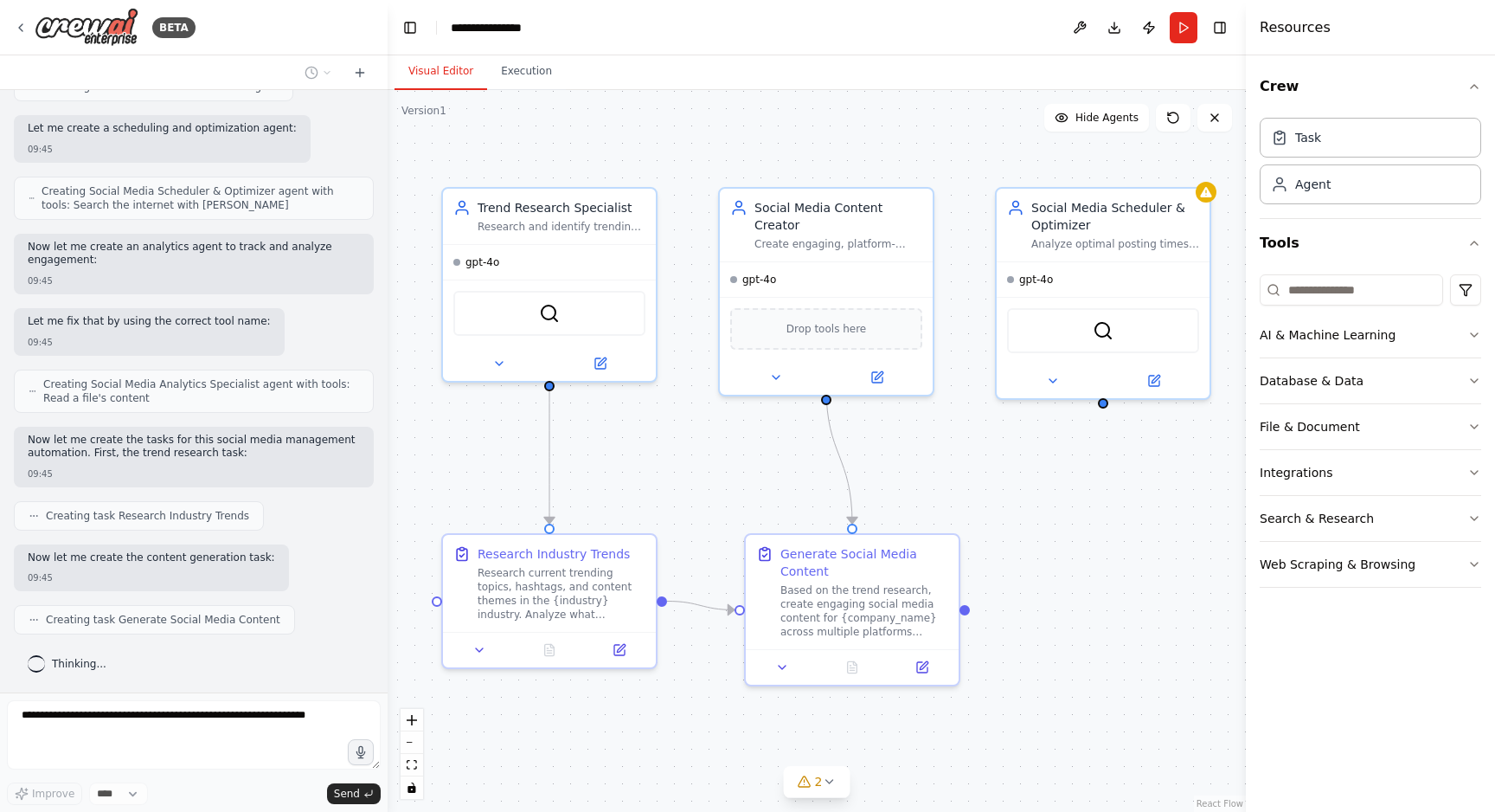
drag, startPoint x: 1139, startPoint y: 415, endPoint x: 1107, endPoint y: 424, distance: 33.2
click at [1107, 424] on div ".deletable-edge-delete-btn { width: 20px; height: 20px; border: 0px solid #ffff…" at bounding box center [817, 451] width 858 height 722
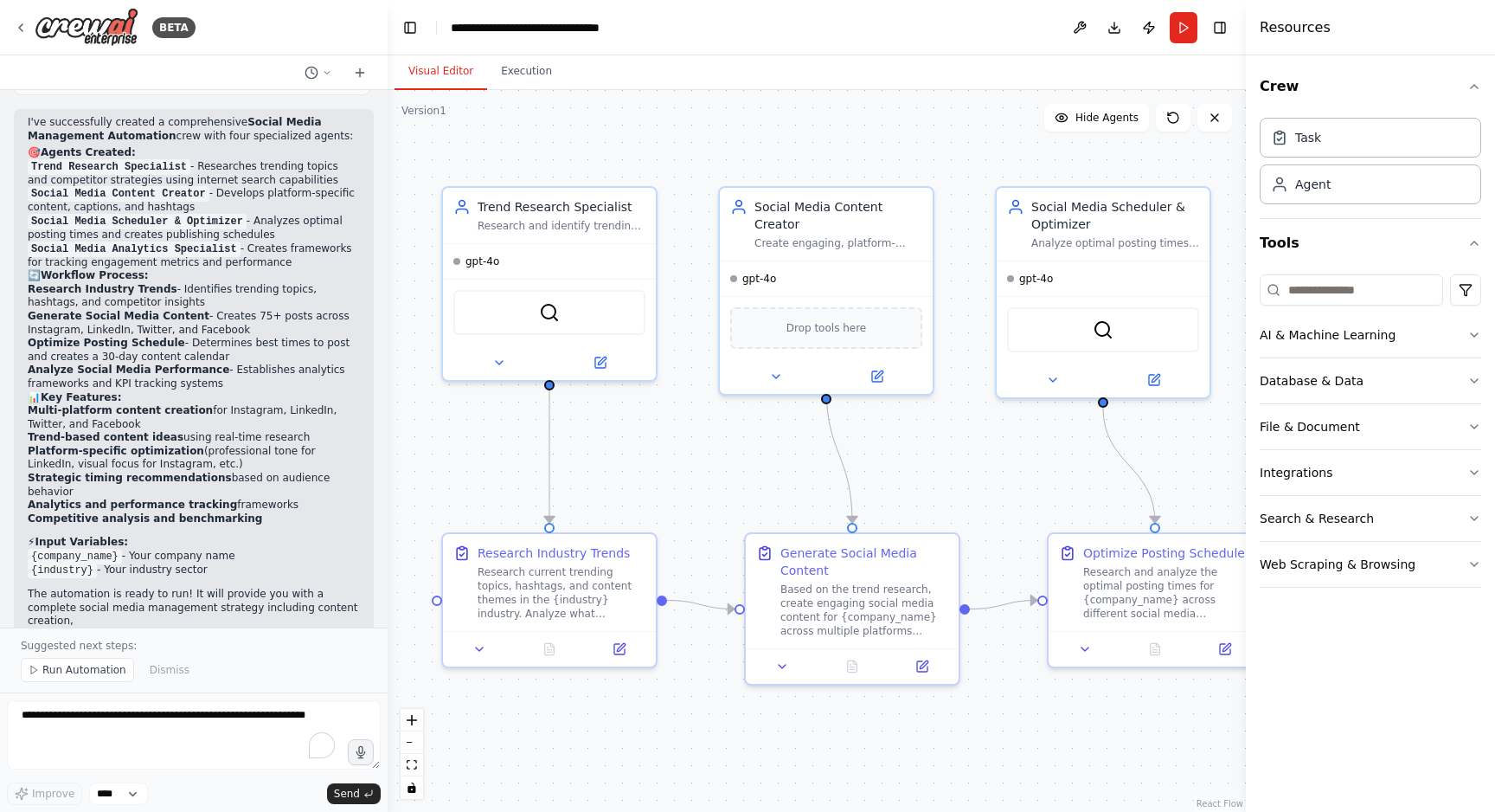
scroll to position [1874, 0]
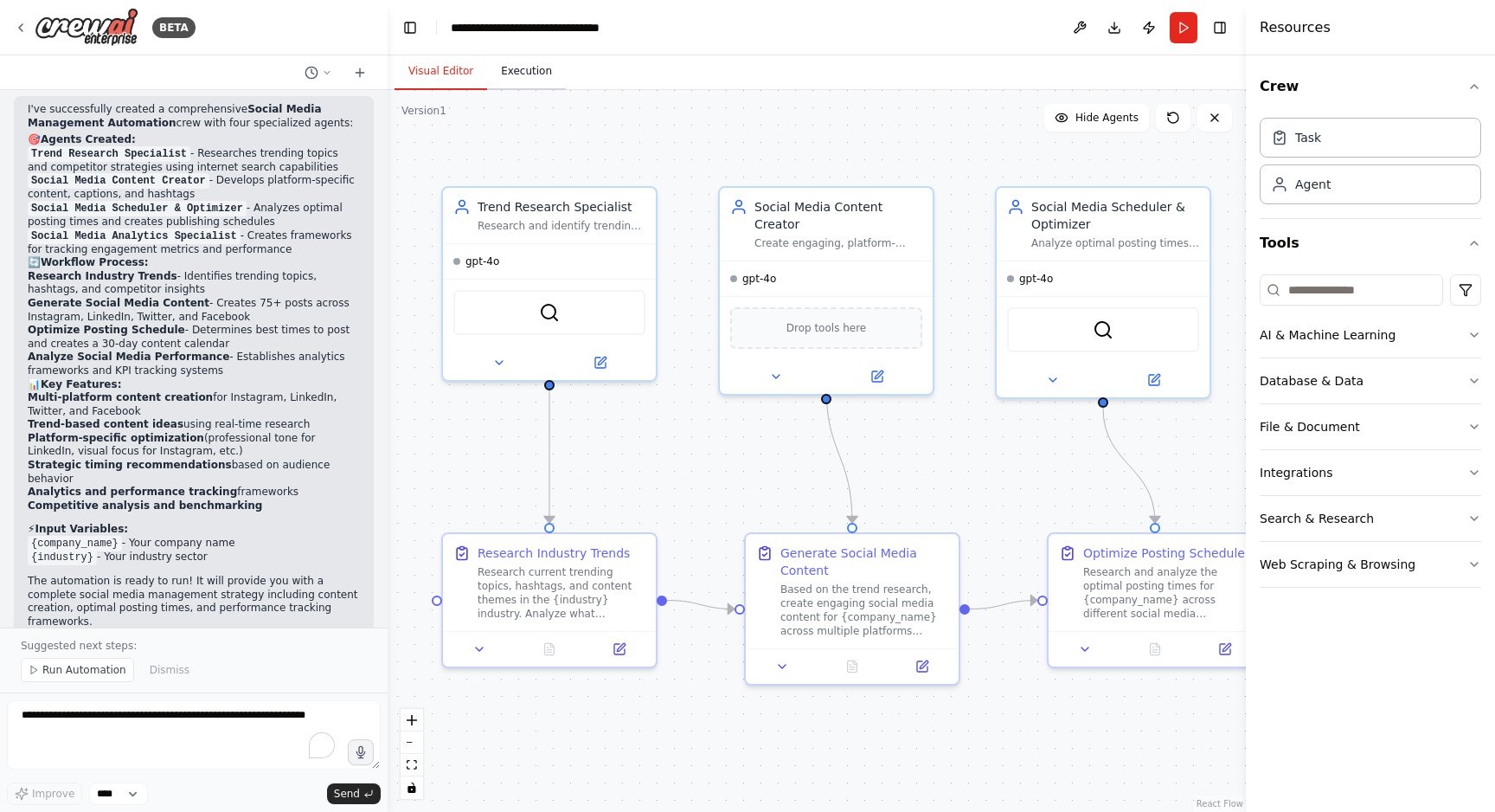
click at [522, 66] on button "Execution" at bounding box center [526, 72] width 79 height 36
click at [442, 70] on button "Visual Editor" at bounding box center [441, 72] width 93 height 36
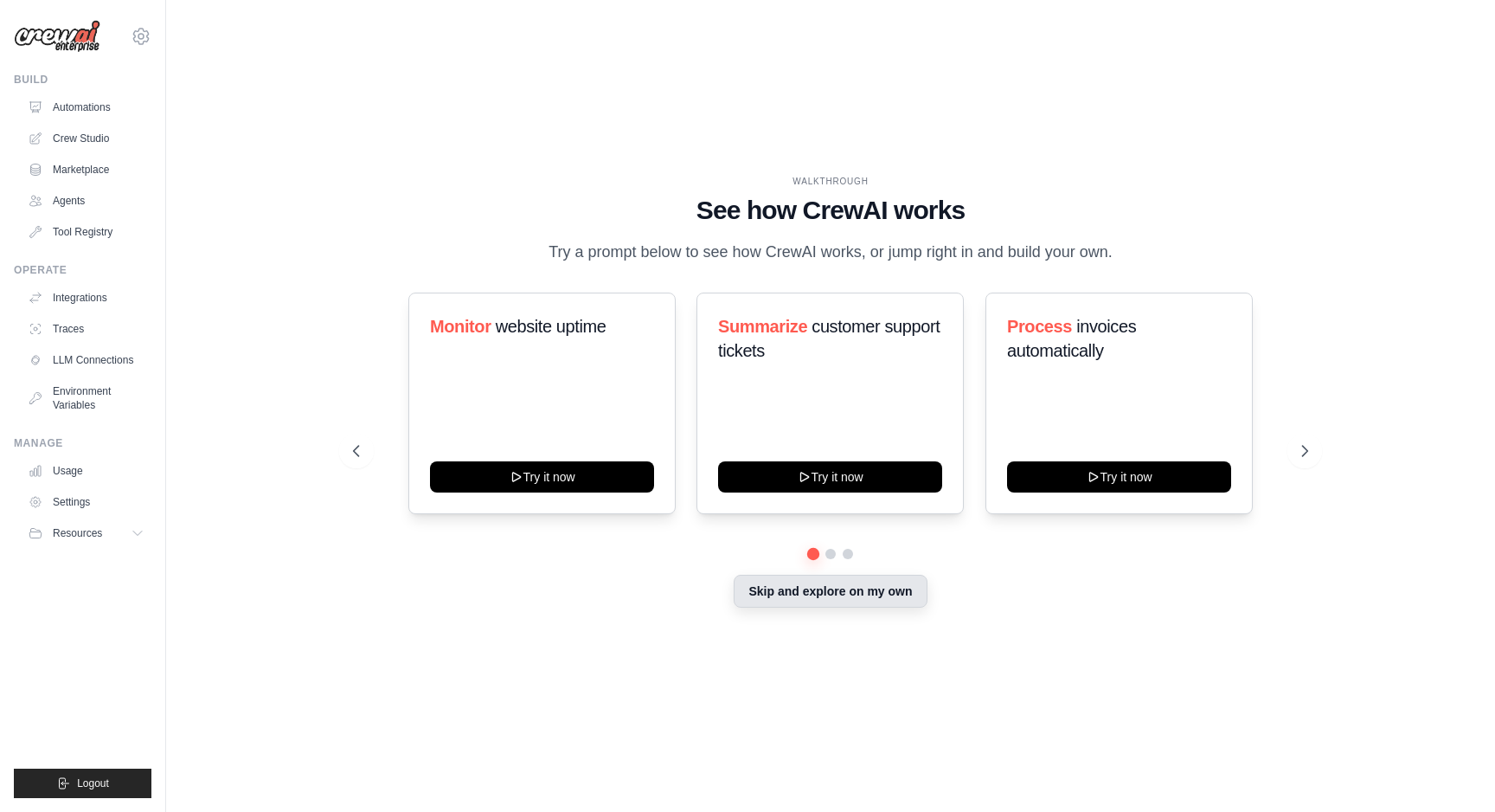
click at [840, 605] on button "Skip and explore on my own" at bounding box center [830, 591] width 193 height 33
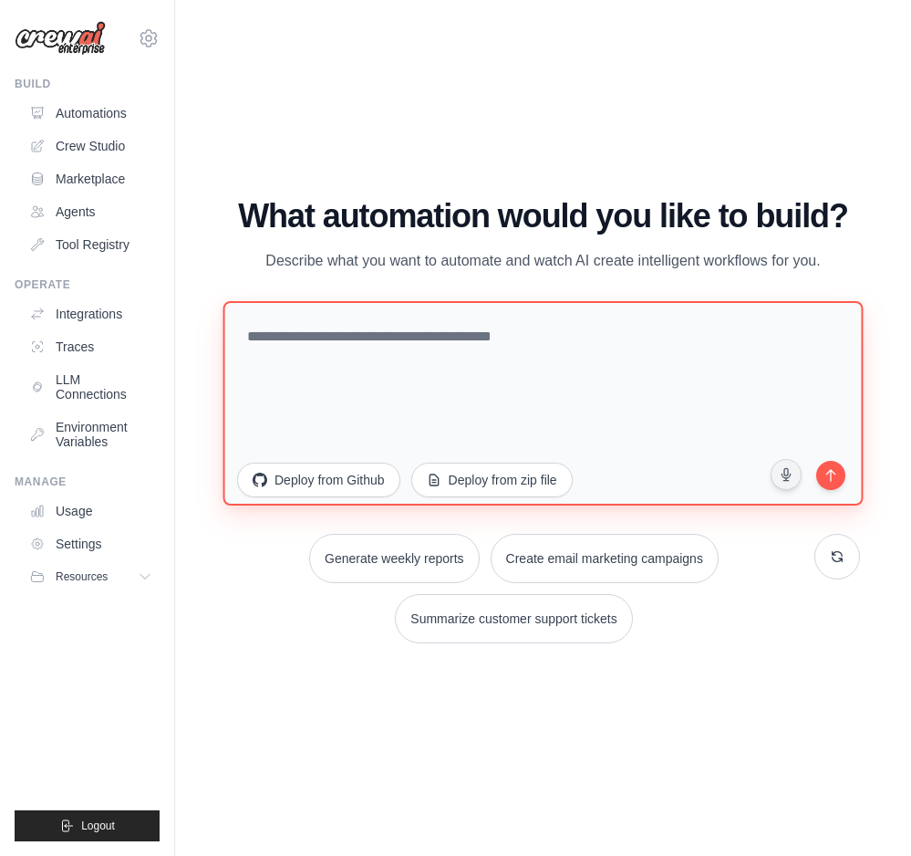
click at [273, 334] on textarea at bounding box center [543, 403] width 640 height 204
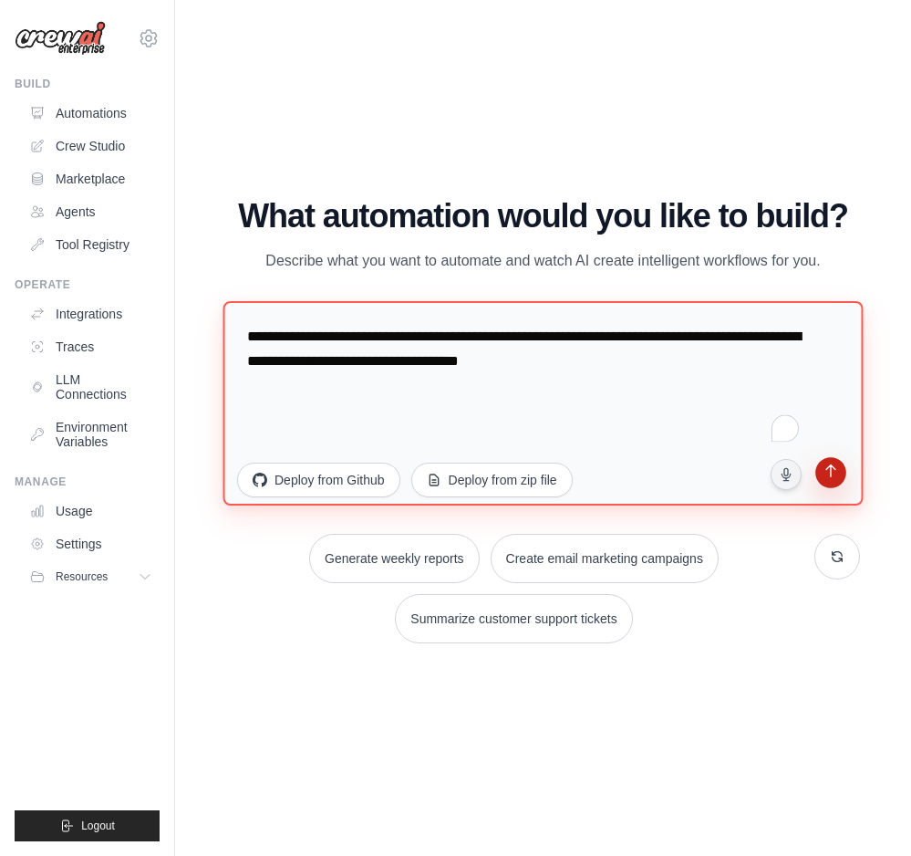
type textarea "**********"
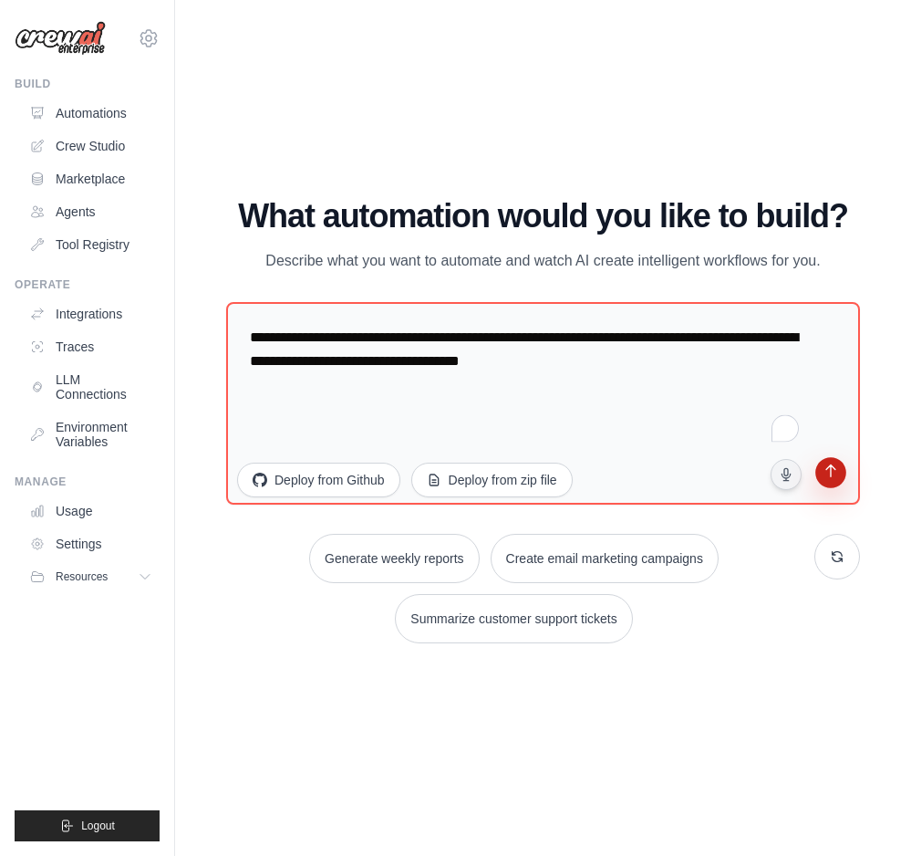
click at [831, 468] on icon "submit" at bounding box center [831, 472] width 10 height 13
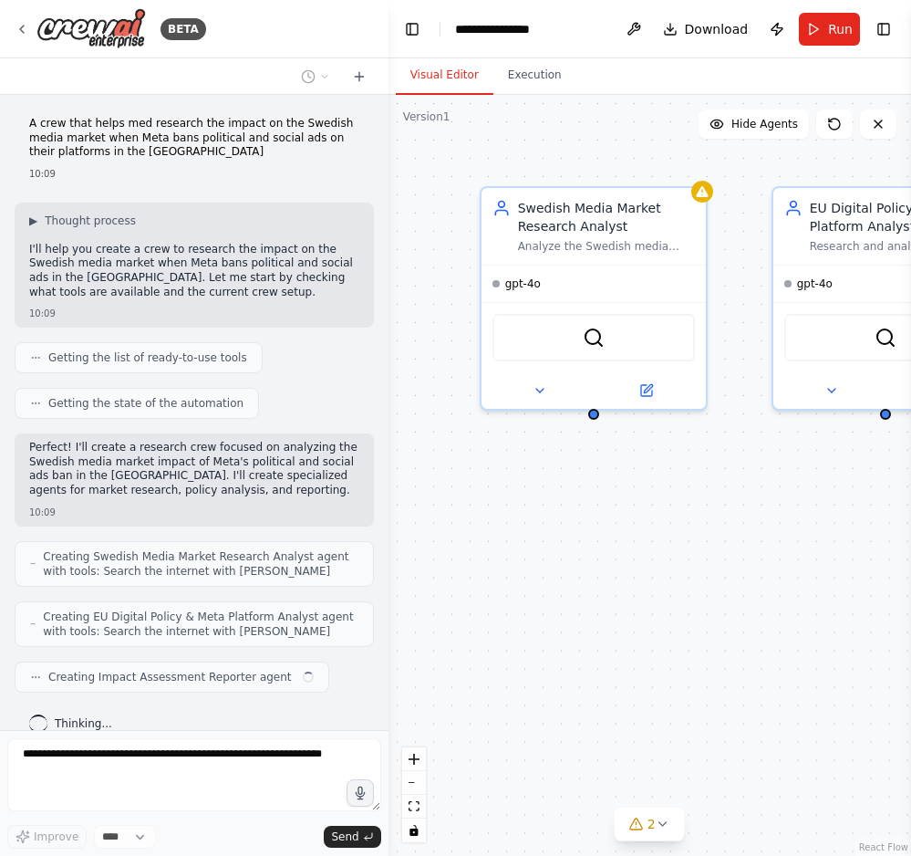
scroll to position [23, 0]
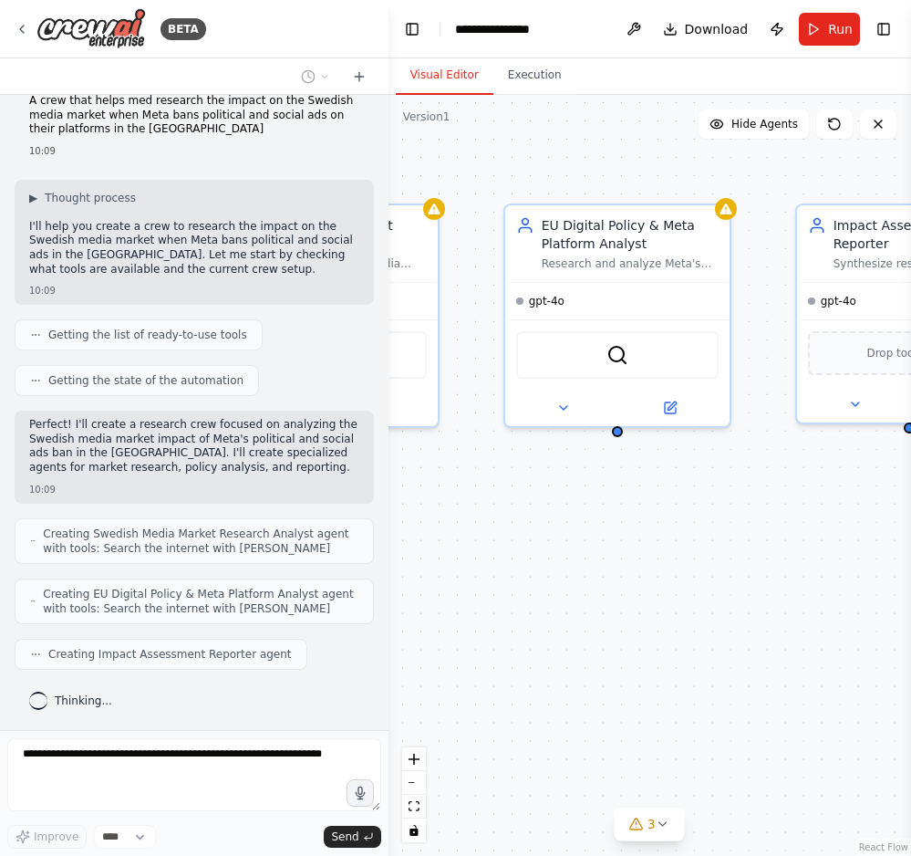
drag, startPoint x: 753, startPoint y: 467, endPoint x: 473, endPoint y: 483, distance: 279.6
click at [473, 483] on div "Swedish Media Market Research Analyst Analyze the Swedish media market landscap…" at bounding box center [650, 475] width 523 height 761
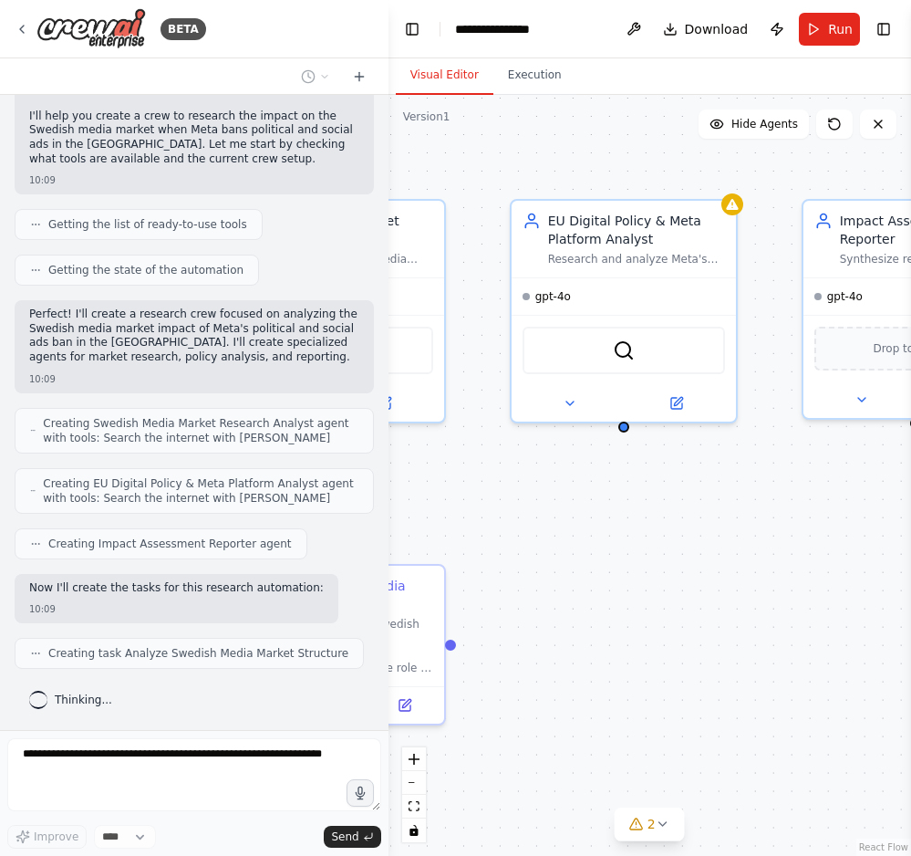
scroll to position [193, 0]
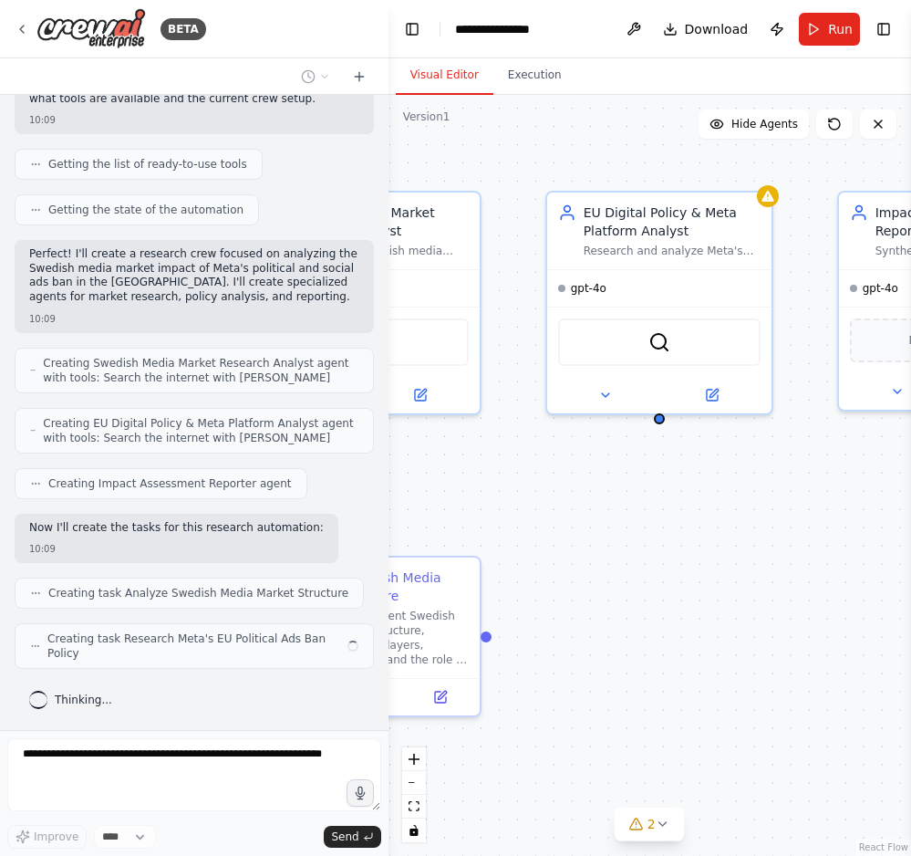
drag, startPoint x: 826, startPoint y: 498, endPoint x: 884, endPoint y: 487, distance: 58.5
click at [884, 487] on div ".deletable-edge-delete-btn { width: 20px; height: 20px; border: 0px solid #ffff…" at bounding box center [650, 475] width 523 height 761
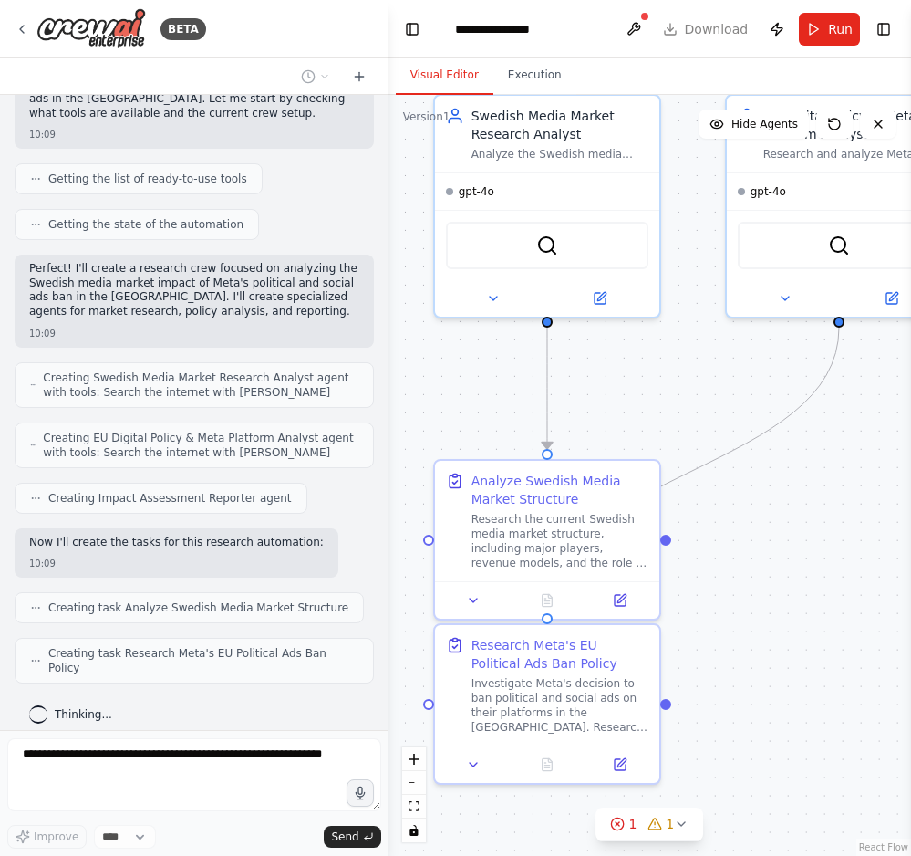
scroll to position [239, 0]
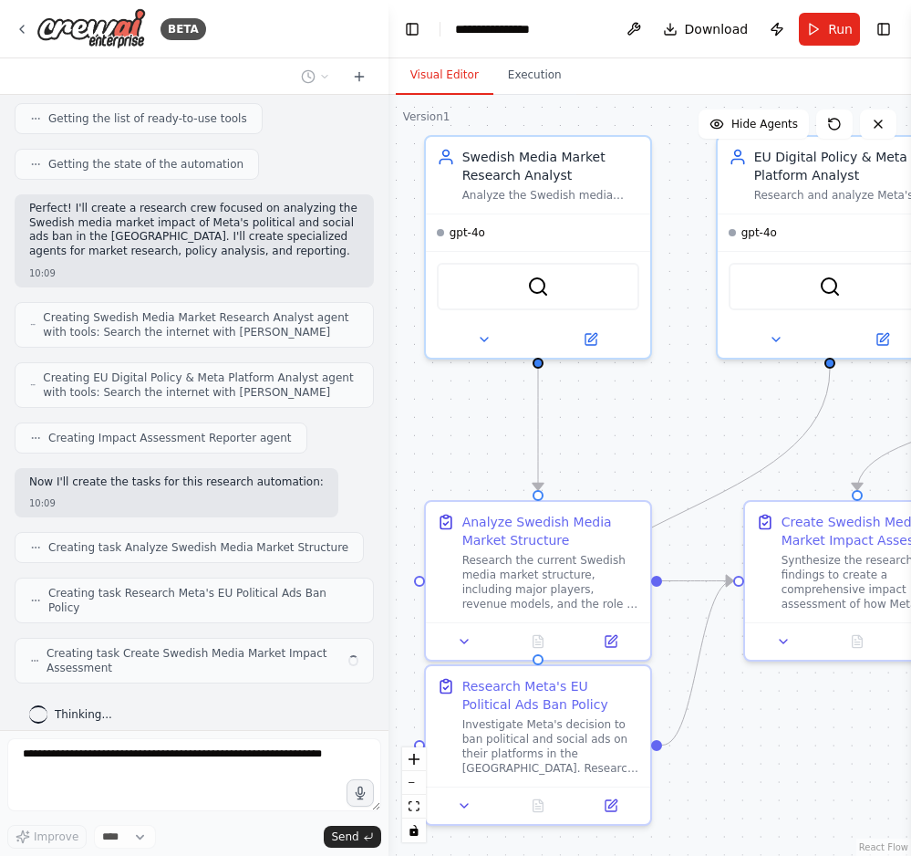
drag, startPoint x: 594, startPoint y: 496, endPoint x: 761, endPoint y: 441, distance: 176.0
click at [761, 441] on div ".deletable-edge-delete-btn { width: 20px; height: 20px; border: 0px solid #ffff…" at bounding box center [650, 475] width 523 height 761
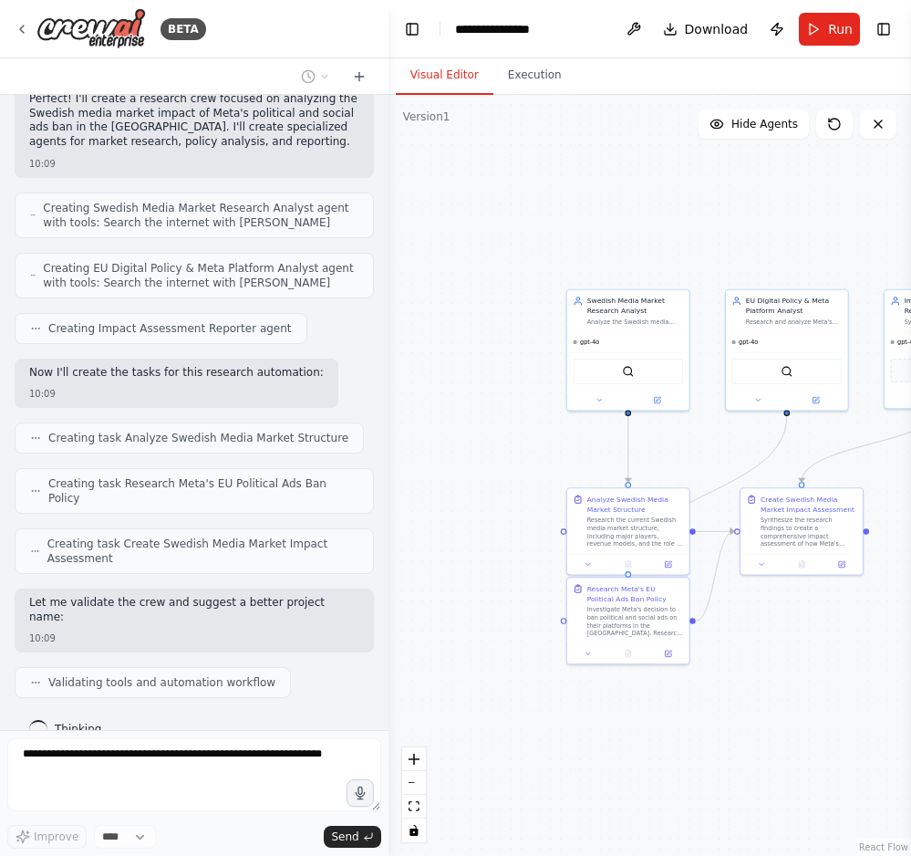
scroll to position [409, 0]
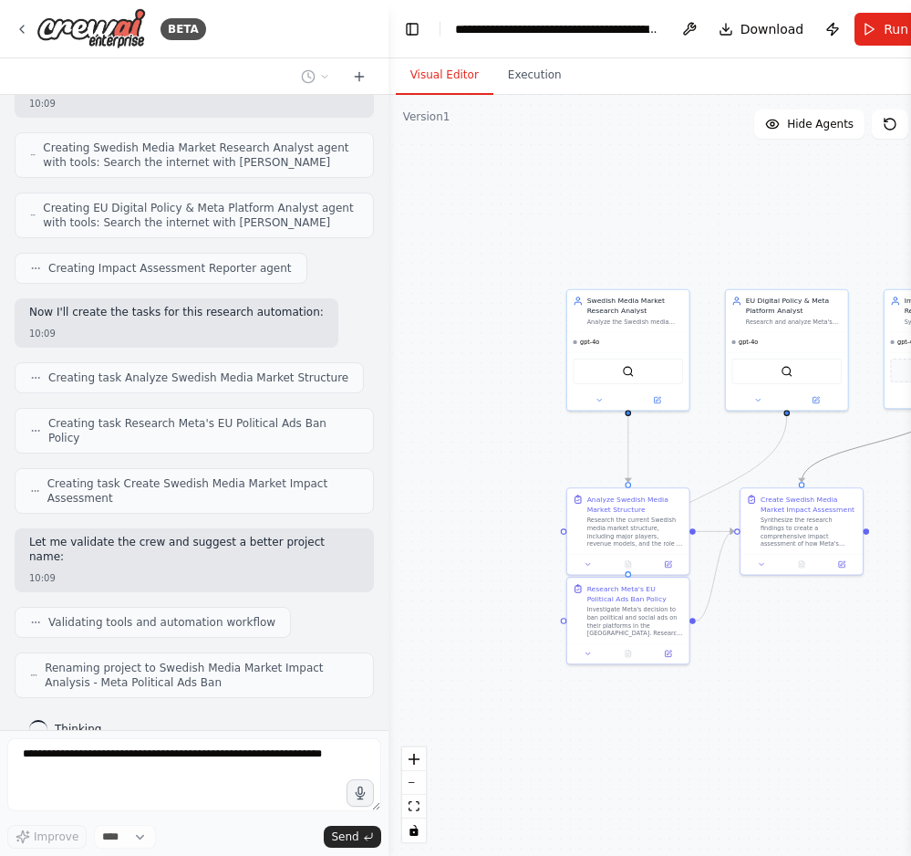
drag, startPoint x: 826, startPoint y: 454, endPoint x: 769, endPoint y: 442, distance: 58.7
click at [767, 443] on div ".deletable-edge-delete-btn { width: 20px; height: 20px; border: 0px solid #ffff…" at bounding box center [678, 475] width 578 height 761
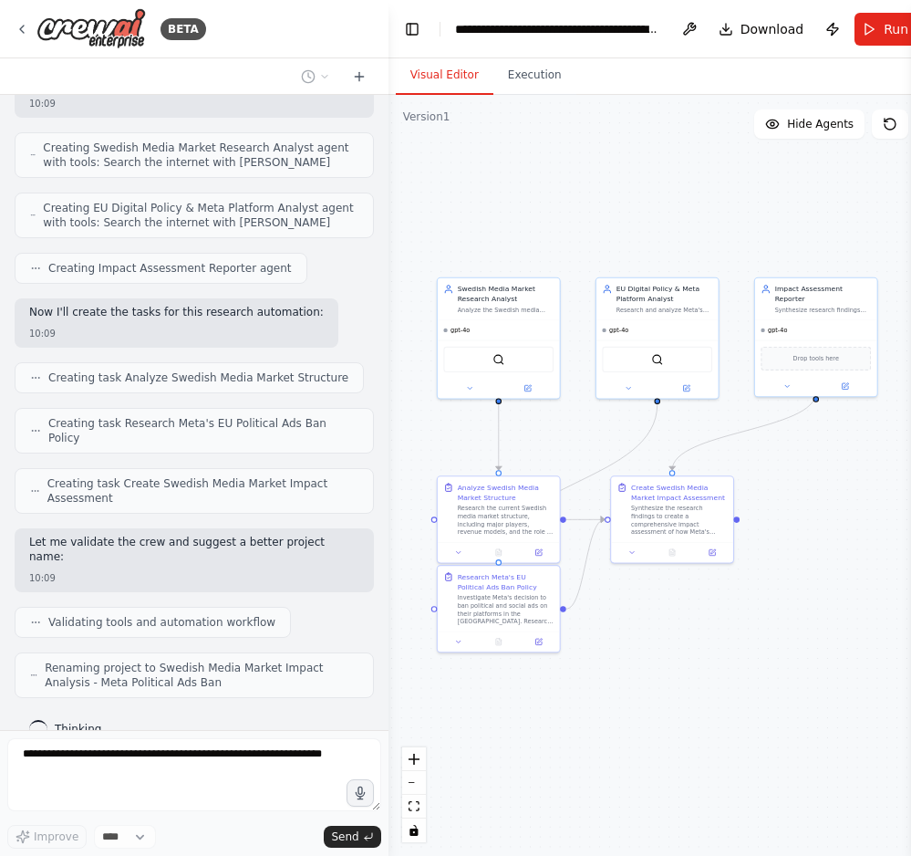
drag, startPoint x: 825, startPoint y: 442, endPoint x: 696, endPoint y: 431, distance: 129.2
click at [696, 431] on div ".deletable-edge-delete-btn { width: 20px; height: 20px; border: 0px solid #ffff…" at bounding box center [678, 475] width 578 height 761
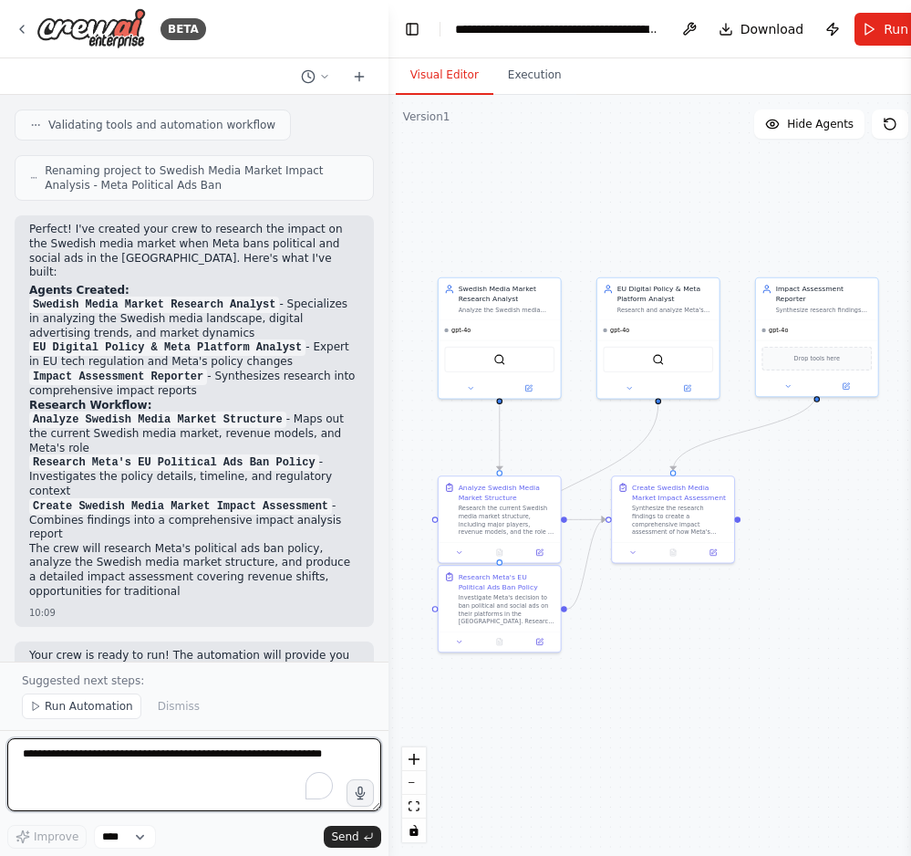
scroll to position [920, 0]
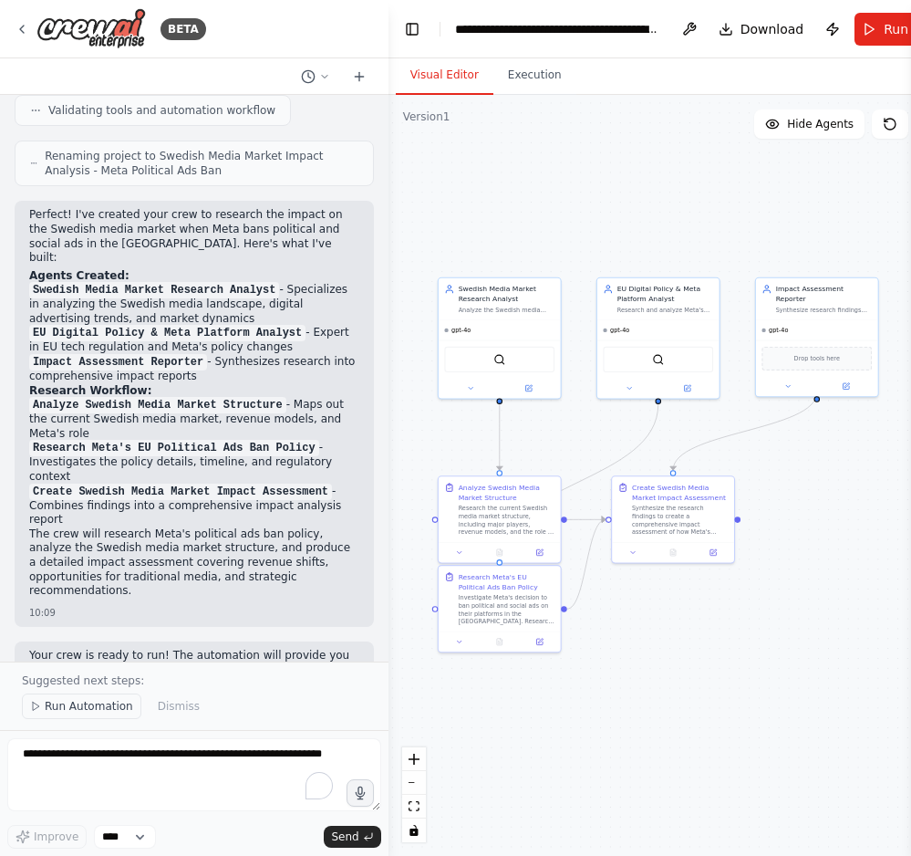
click at [62, 705] on span "Run Automation" at bounding box center [89, 706] width 88 height 15
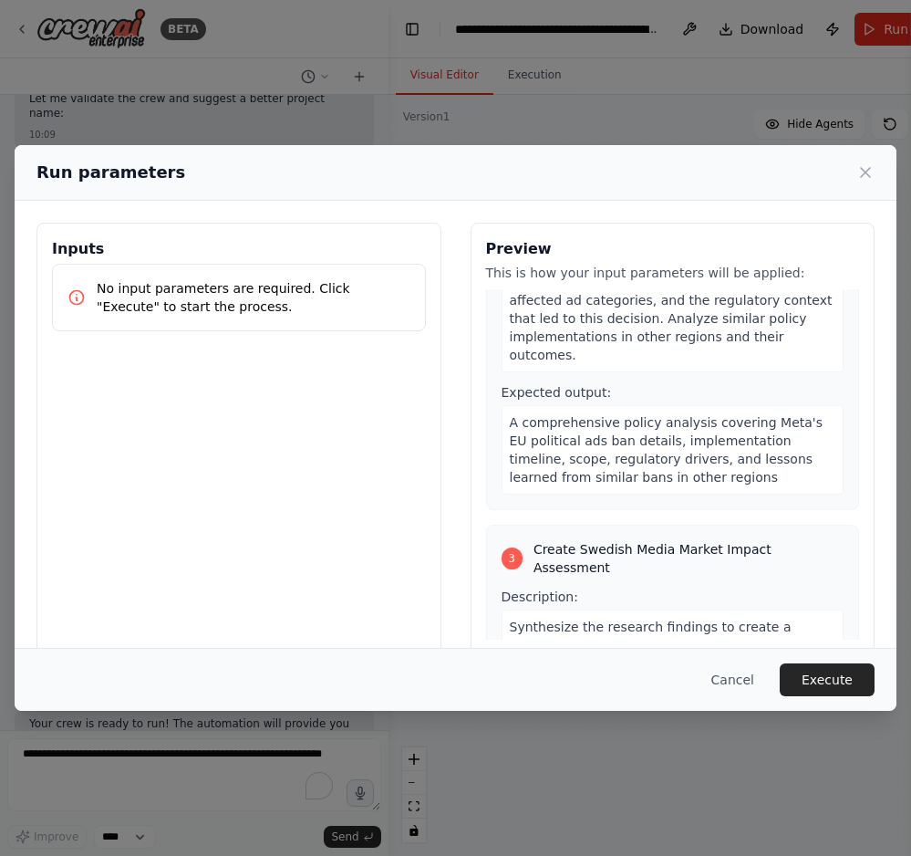
scroll to position [772, 0]
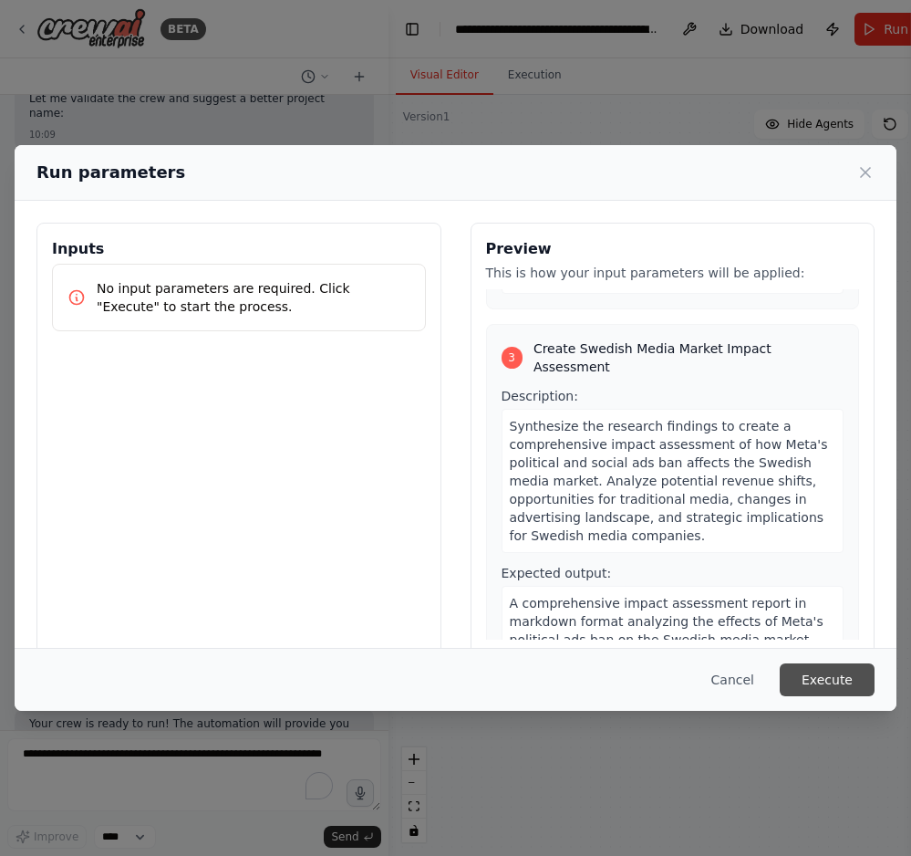
click at [840, 672] on button "Execute" at bounding box center [827, 679] width 95 height 33
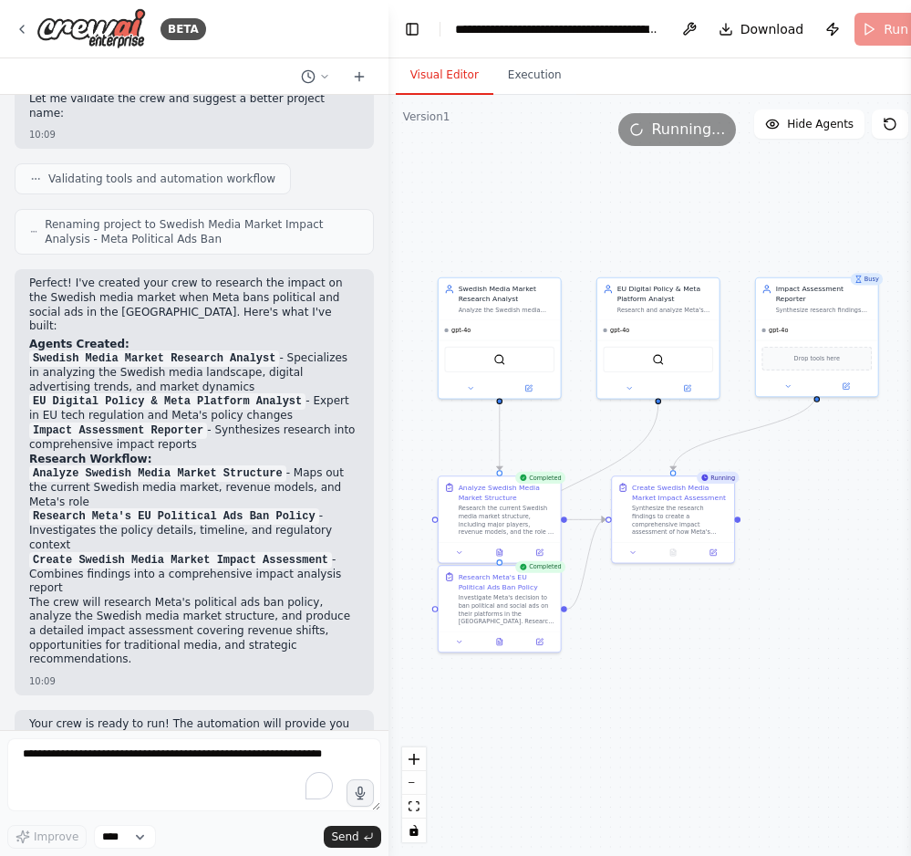
scroll to position [920, 0]
